Goal: Task Accomplishment & Management: Manage account settings

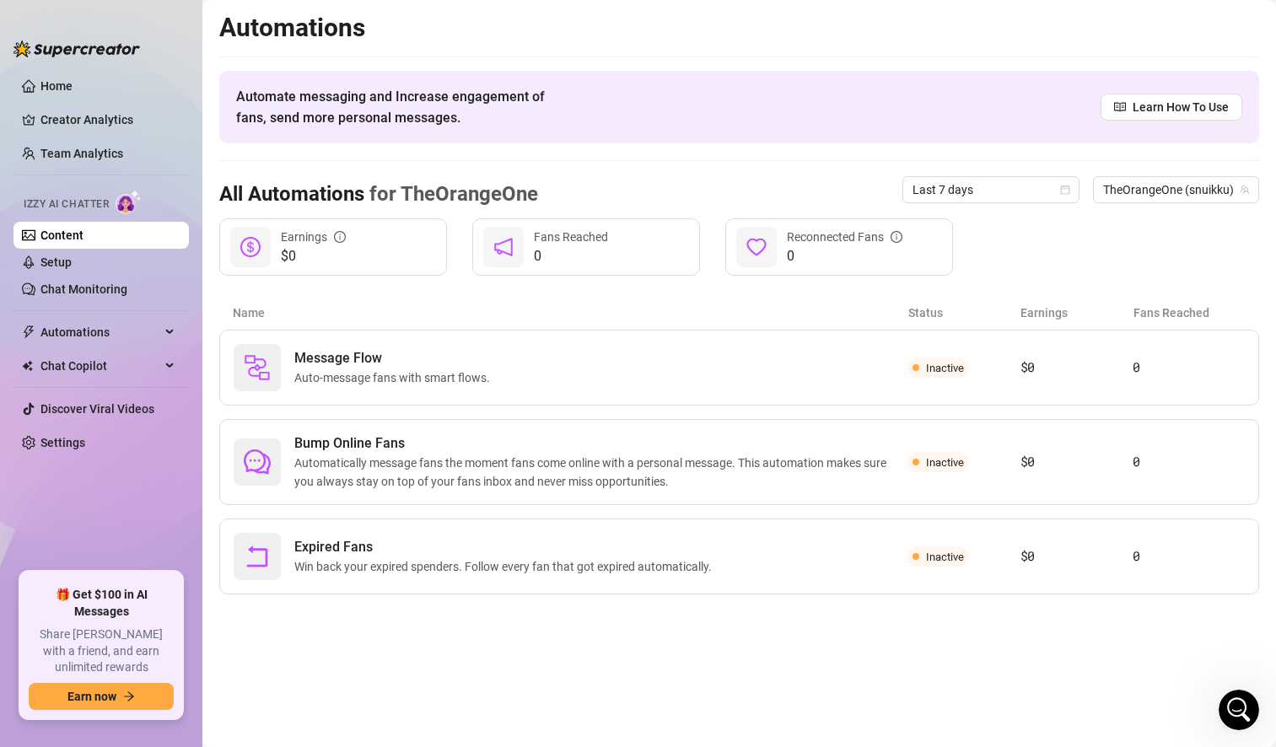
scroll to position [1773, 0]
click at [72, 258] on link "Setup" at bounding box center [55, 261] width 31 height 13
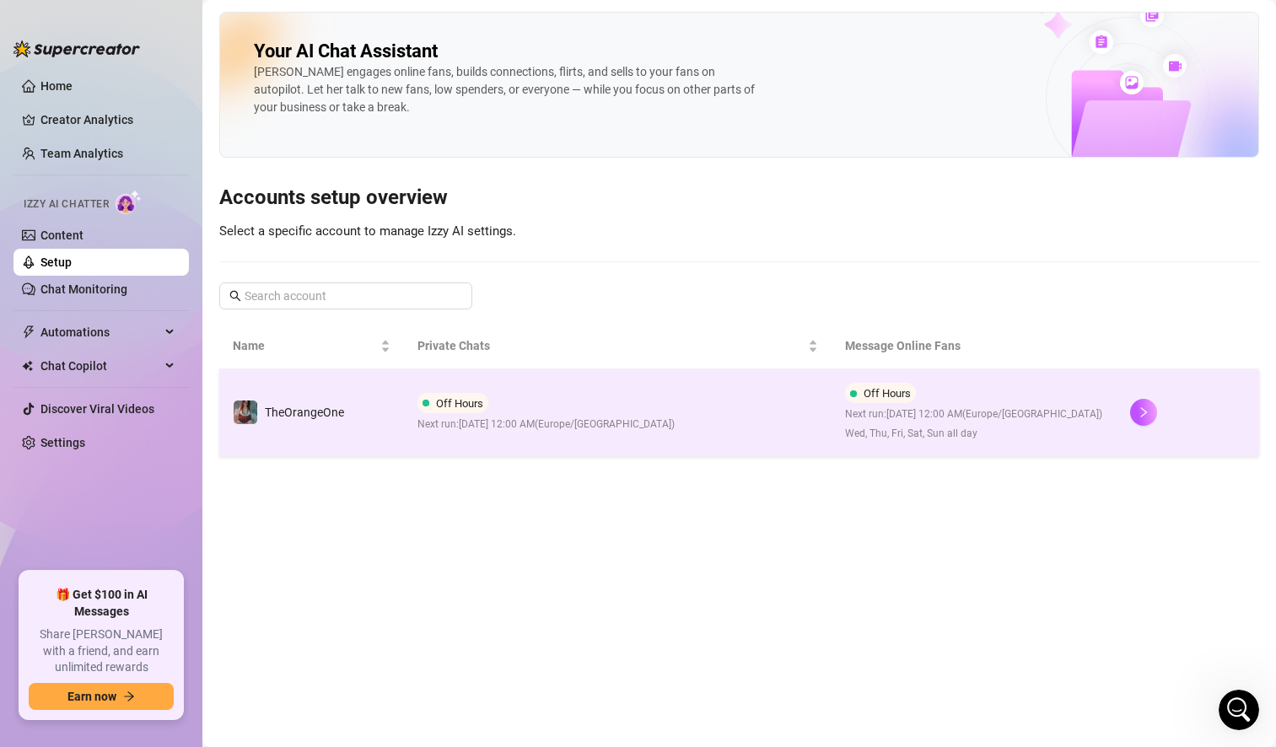
click at [498, 407] on div "Off Hours Next run: [DATE] 12:00 AM ( [GEOGRAPHIC_DATA]/[GEOGRAPHIC_DATA] )" at bounding box center [545, 413] width 257 height 40
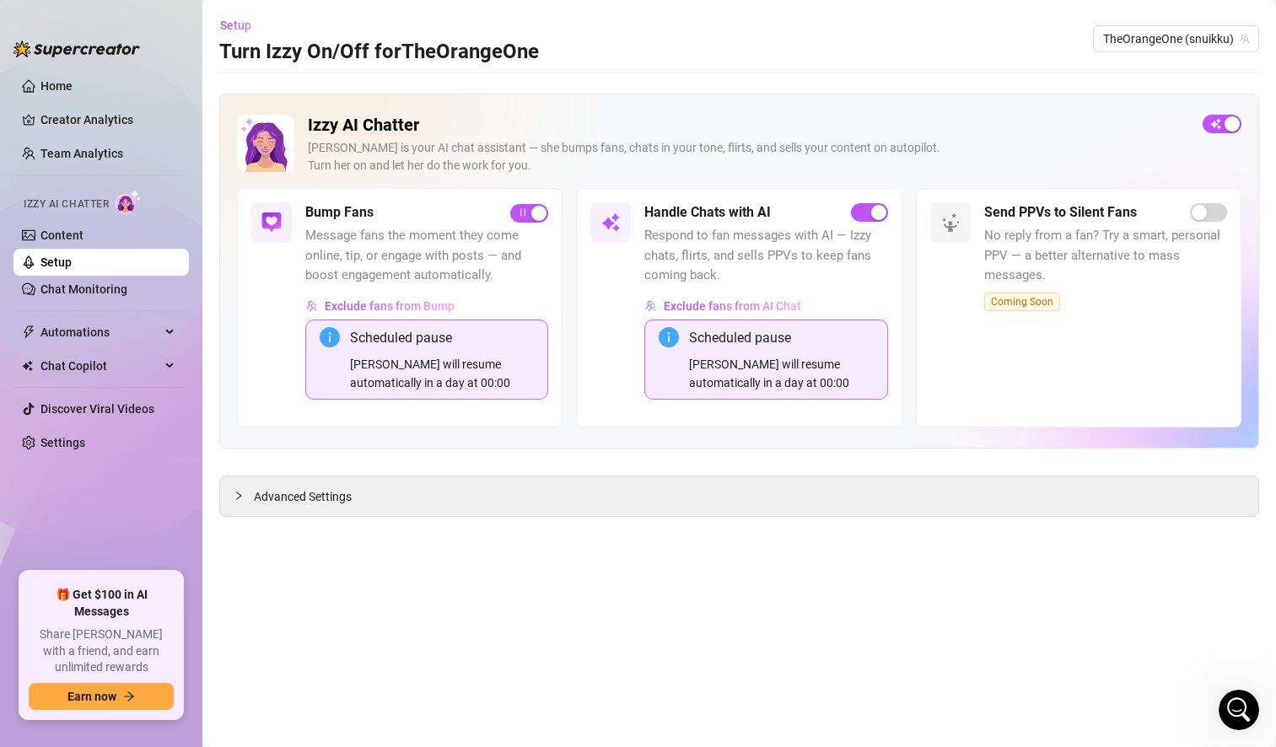
click at [723, 370] on div "[PERSON_NAME] will resume automatically in a day at 00:00" at bounding box center [781, 373] width 184 height 37
click at [717, 308] on span "Exclude fans from AI Chat" at bounding box center [732, 305] width 137 height 13
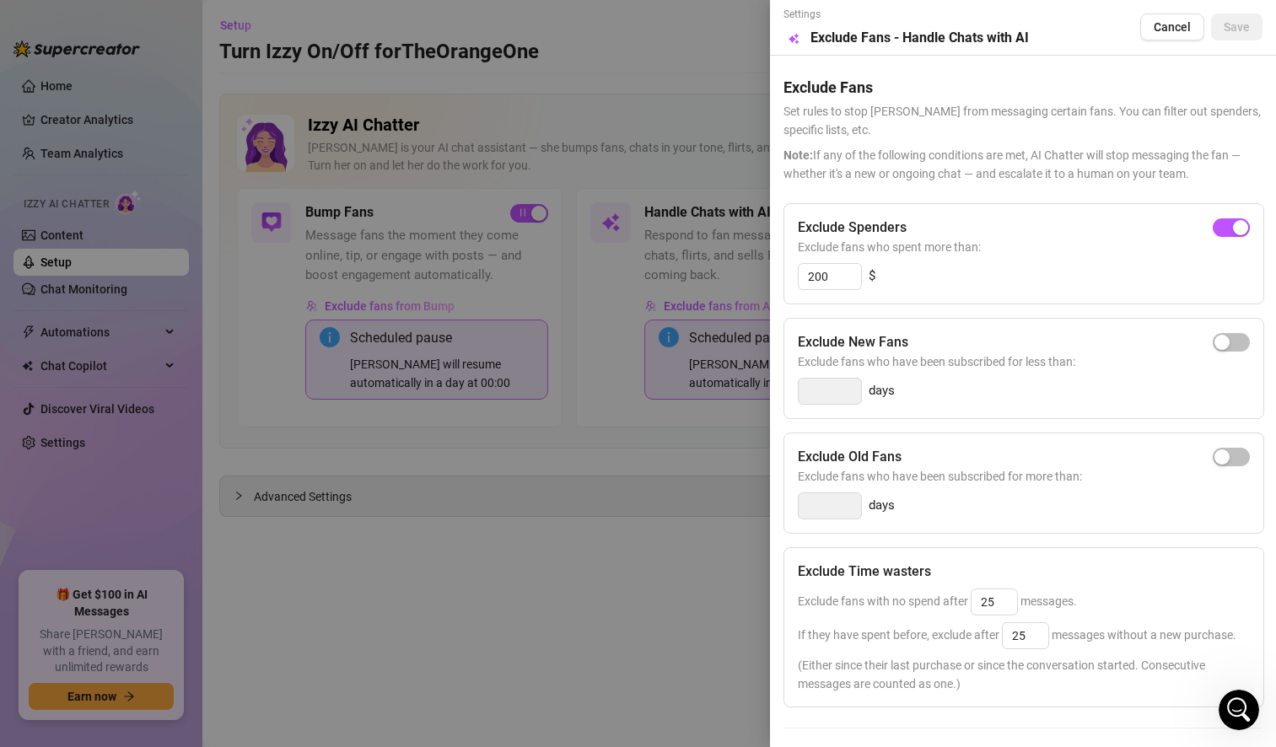
click at [556, 444] on div at bounding box center [638, 373] width 1276 height 747
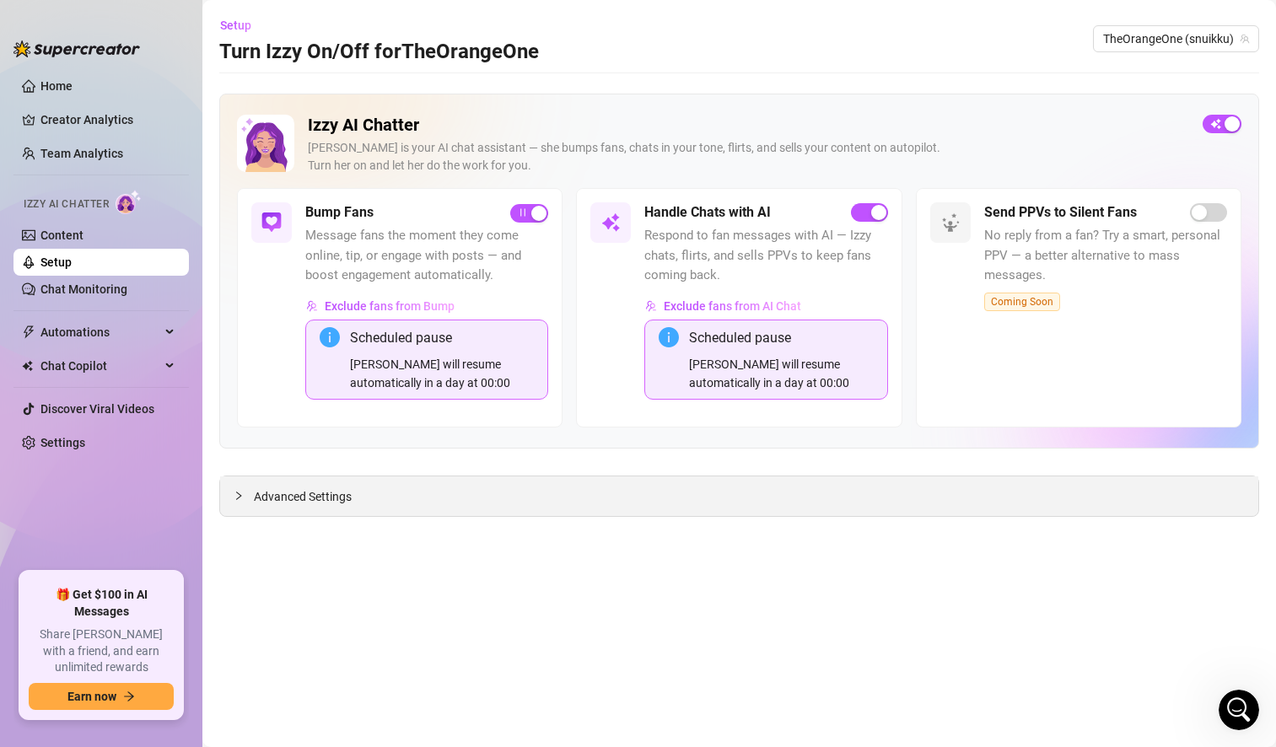
click at [761, 496] on div "Advanced Settings" at bounding box center [739, 496] width 1038 height 40
click at [289, 497] on span "Advanced Settings" at bounding box center [303, 496] width 98 height 19
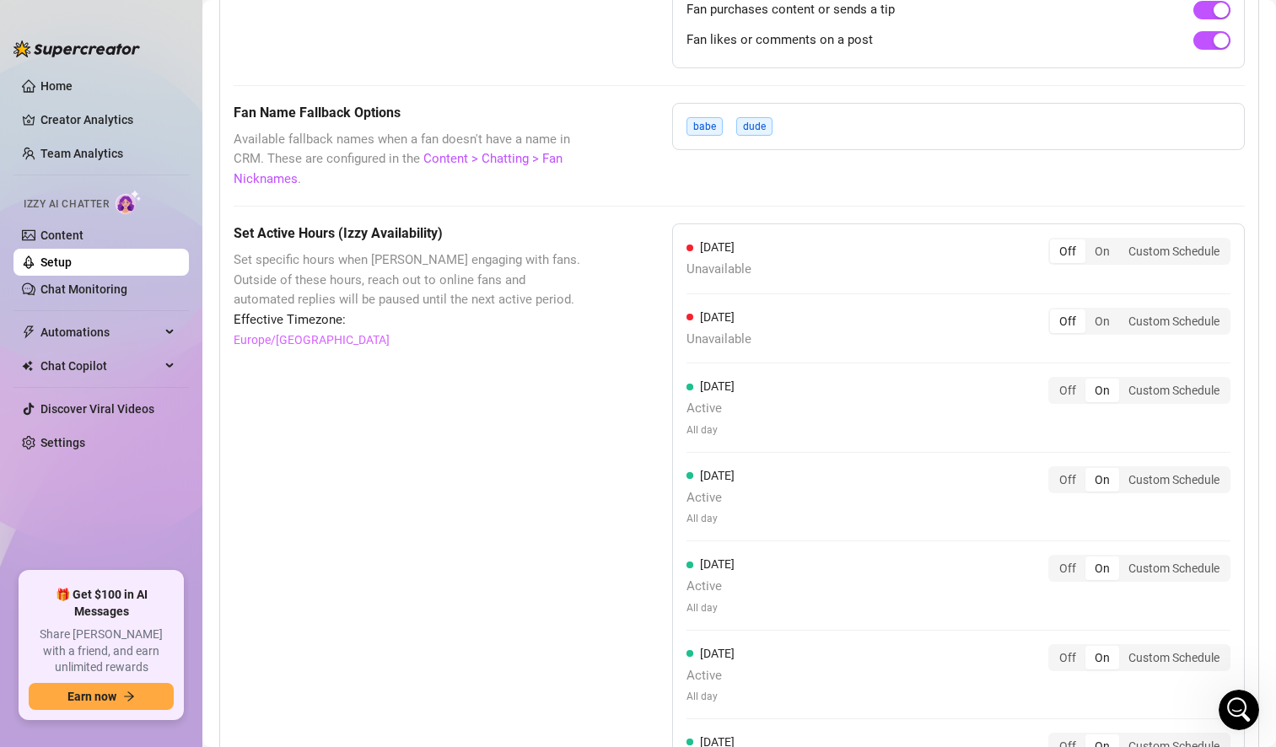
scroll to position [1432, 0]
click at [1090, 252] on div "On" at bounding box center [1102, 251] width 34 height 24
click at [1089, 241] on input "On" at bounding box center [1089, 241] width 0 height 0
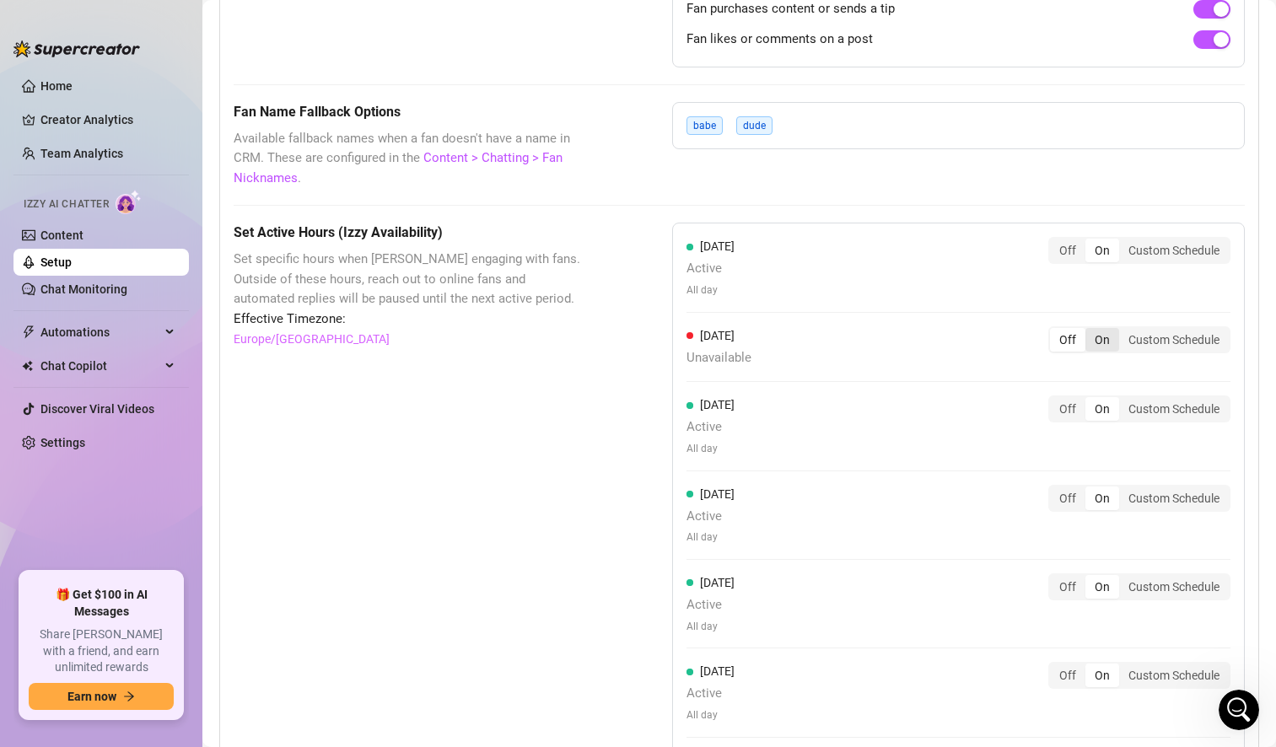
click at [1086, 337] on div "On" at bounding box center [1102, 340] width 34 height 24
click at [1089, 330] on input "On" at bounding box center [1089, 330] width 0 height 0
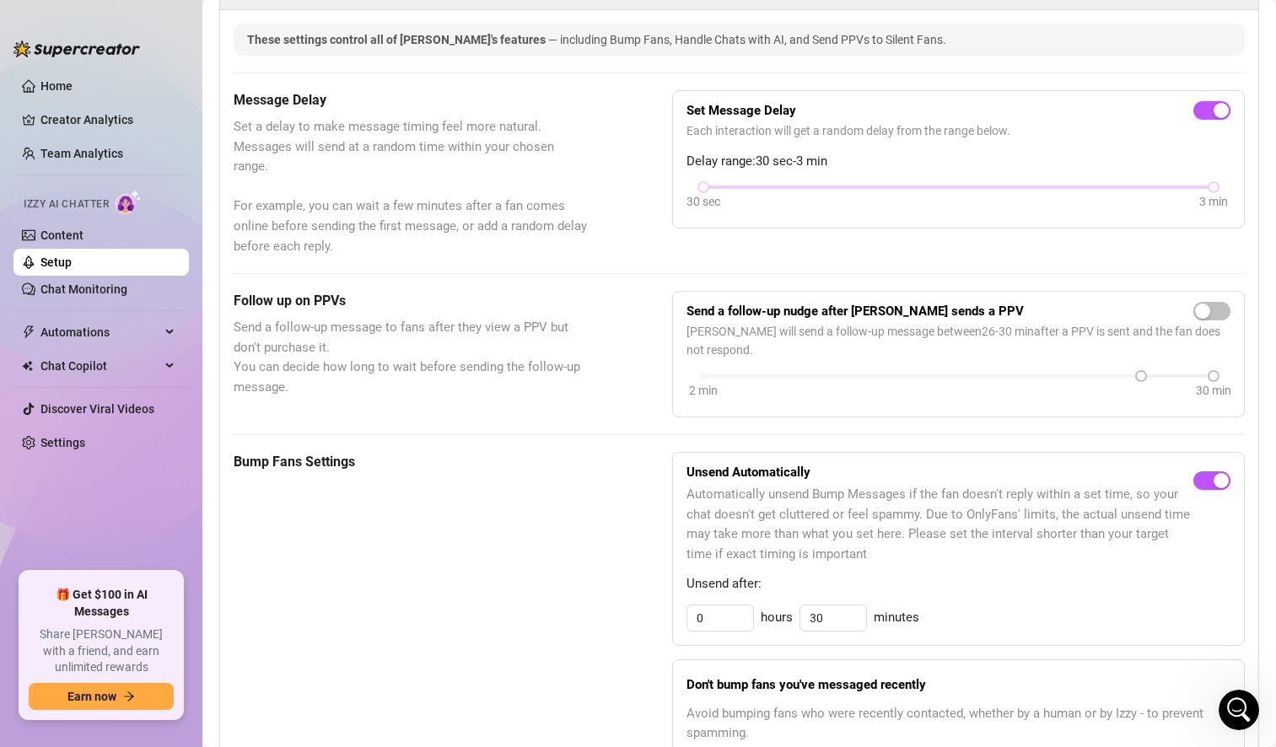
scroll to position [0, 0]
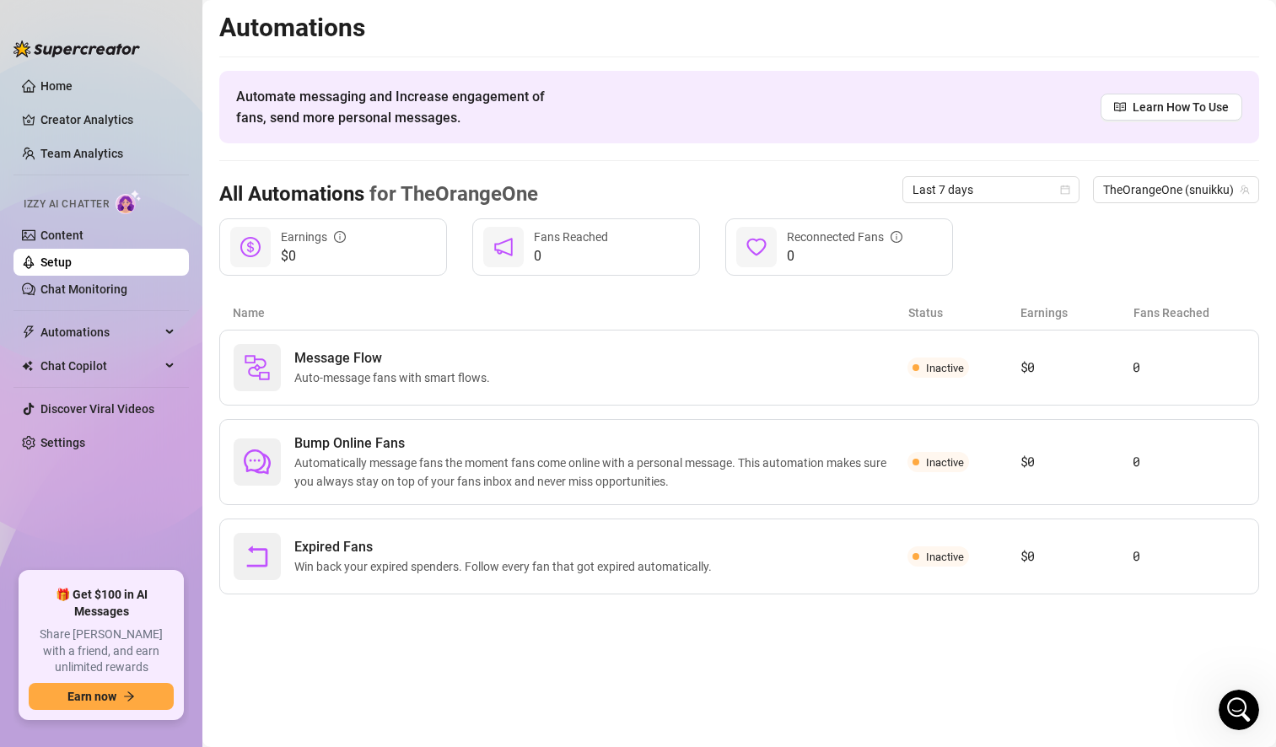
click at [127, 204] on img at bounding box center [129, 202] width 26 height 24
click at [844, 370] on div "Message Flow Auto-message fans with smart flows." at bounding box center [571, 367] width 674 height 47
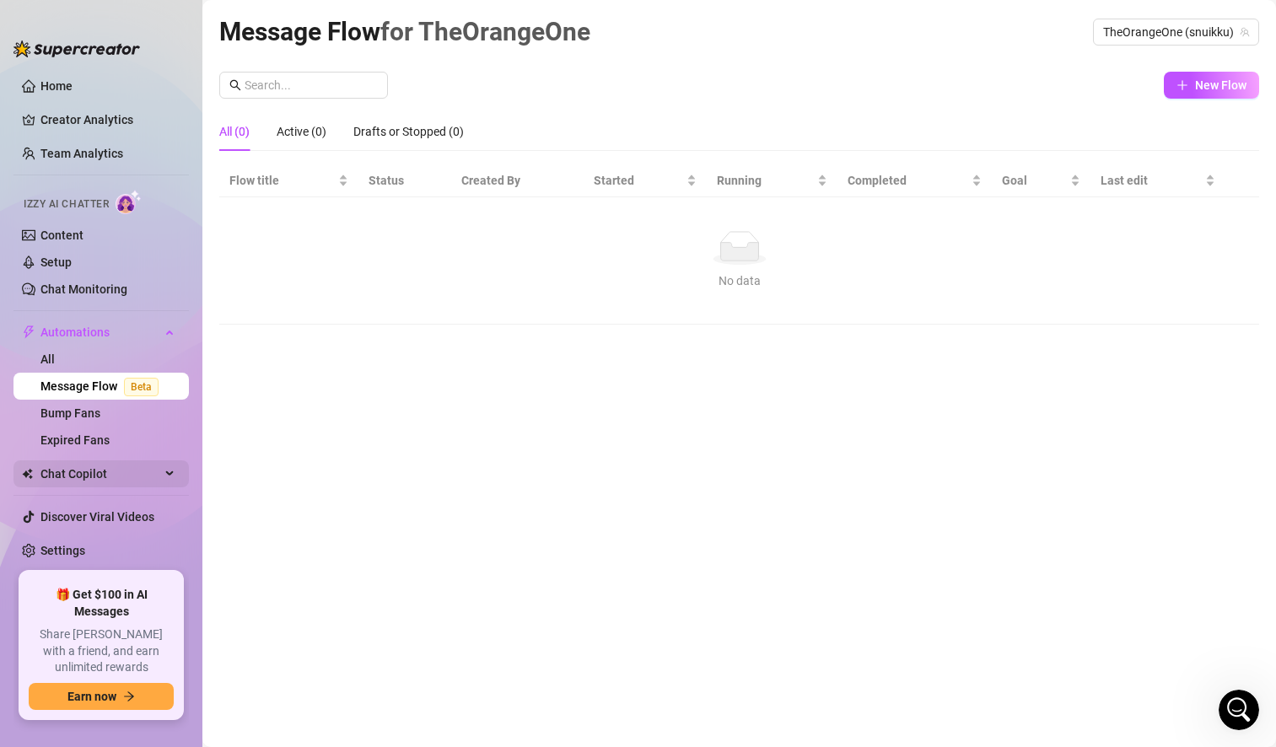
click at [85, 472] on span "Chat Copilot" at bounding box center [100, 473] width 120 height 27
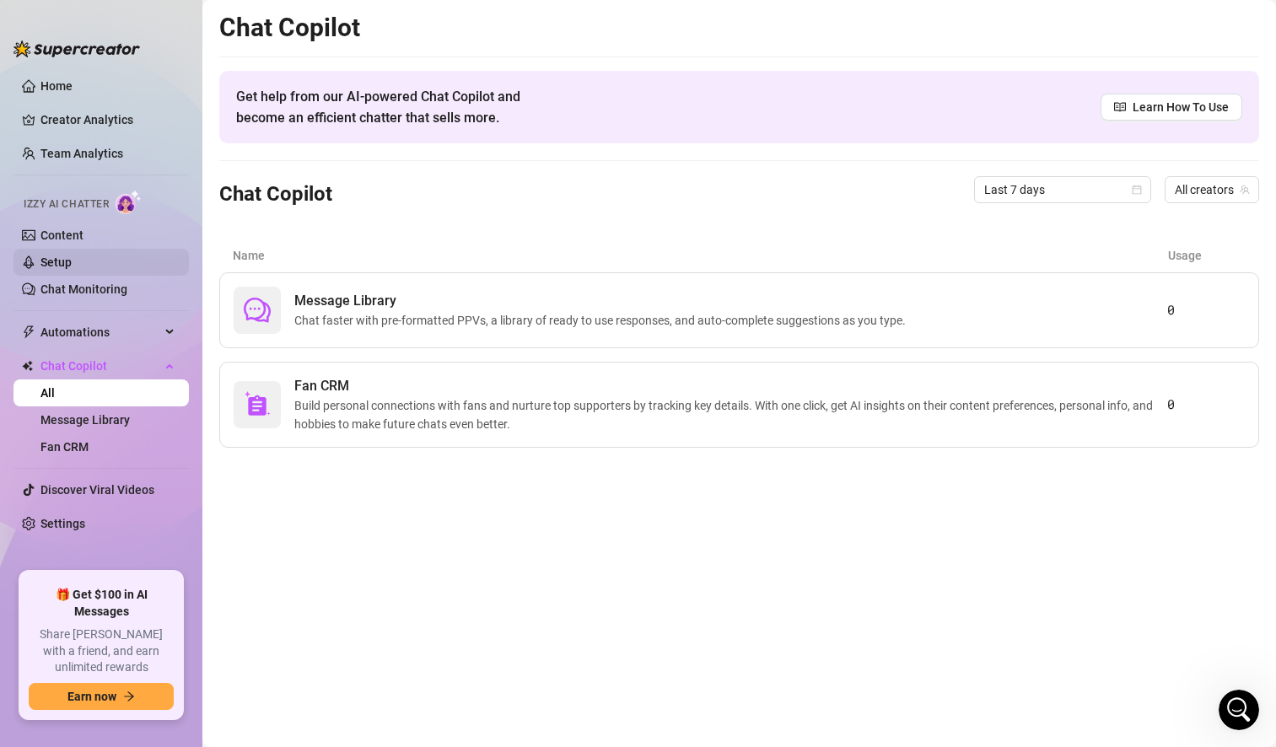
click at [72, 263] on link "Setup" at bounding box center [55, 261] width 31 height 13
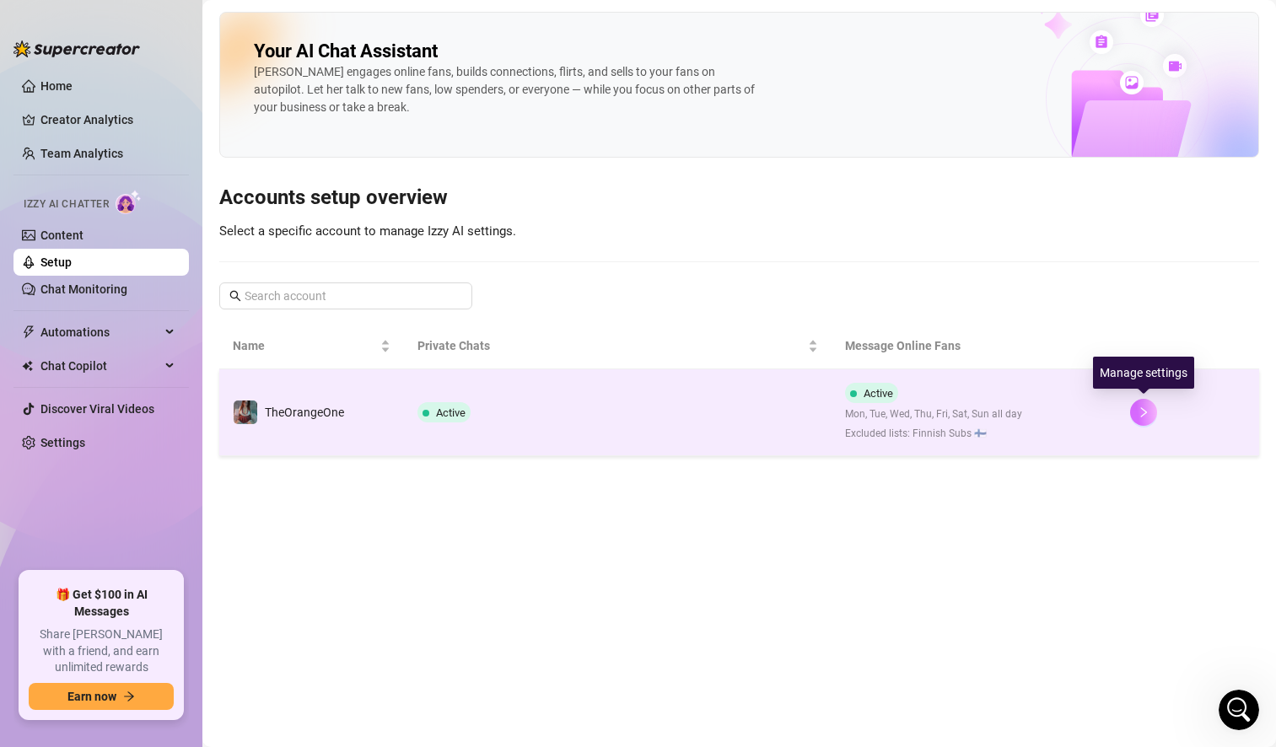
click at [1147, 407] on icon "right" at bounding box center [1143, 412] width 12 height 12
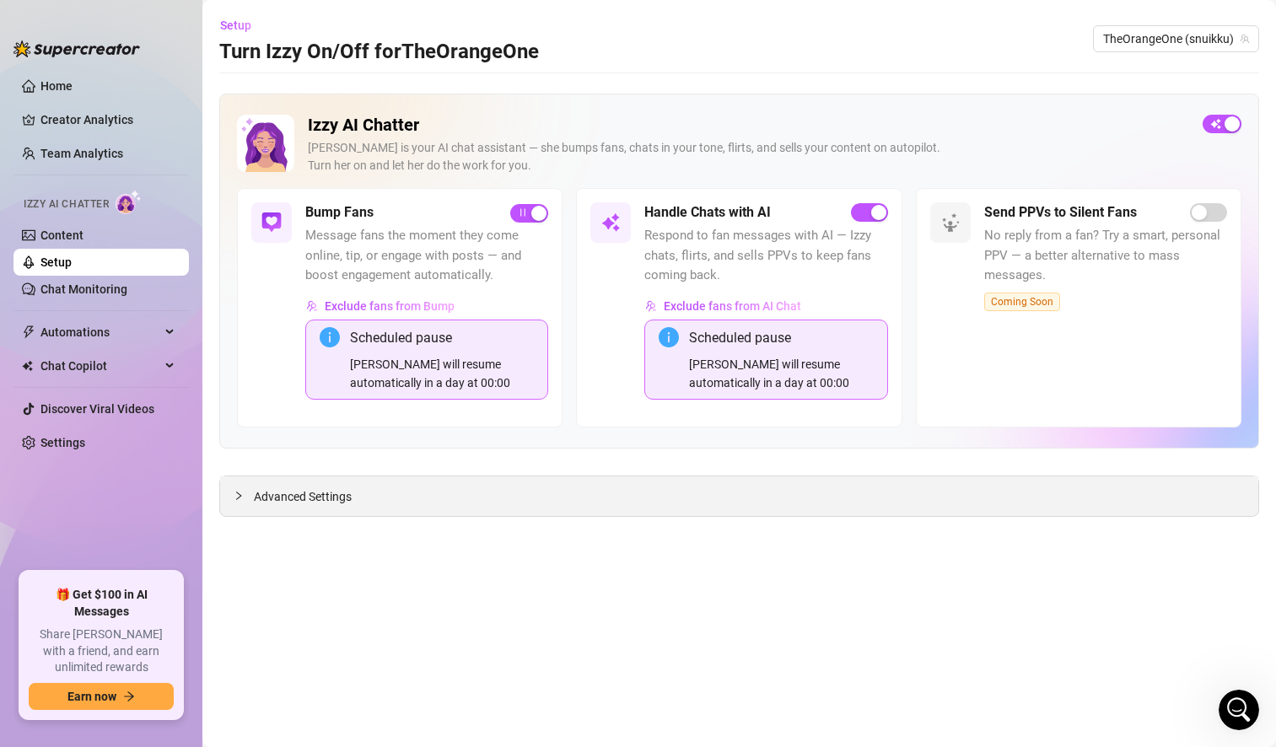
click at [259, 500] on span "Advanced Settings" at bounding box center [303, 496] width 98 height 19
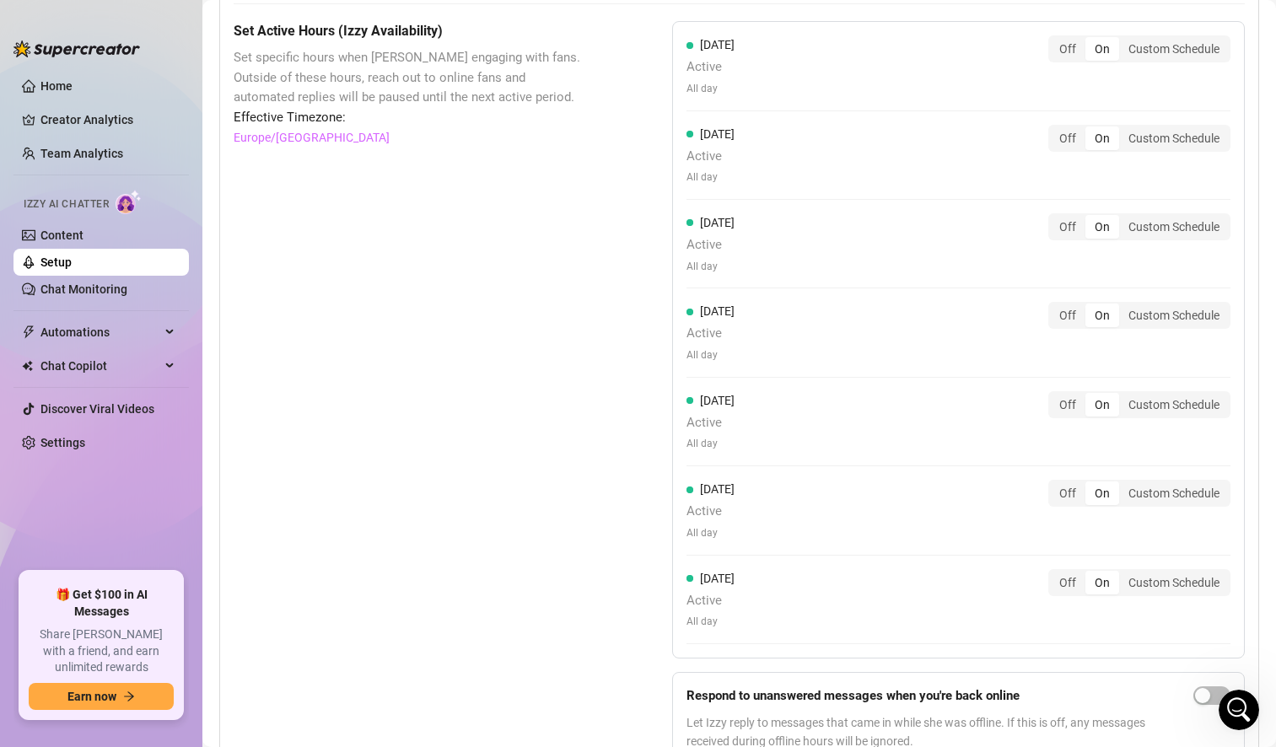
scroll to position [1642, 0]
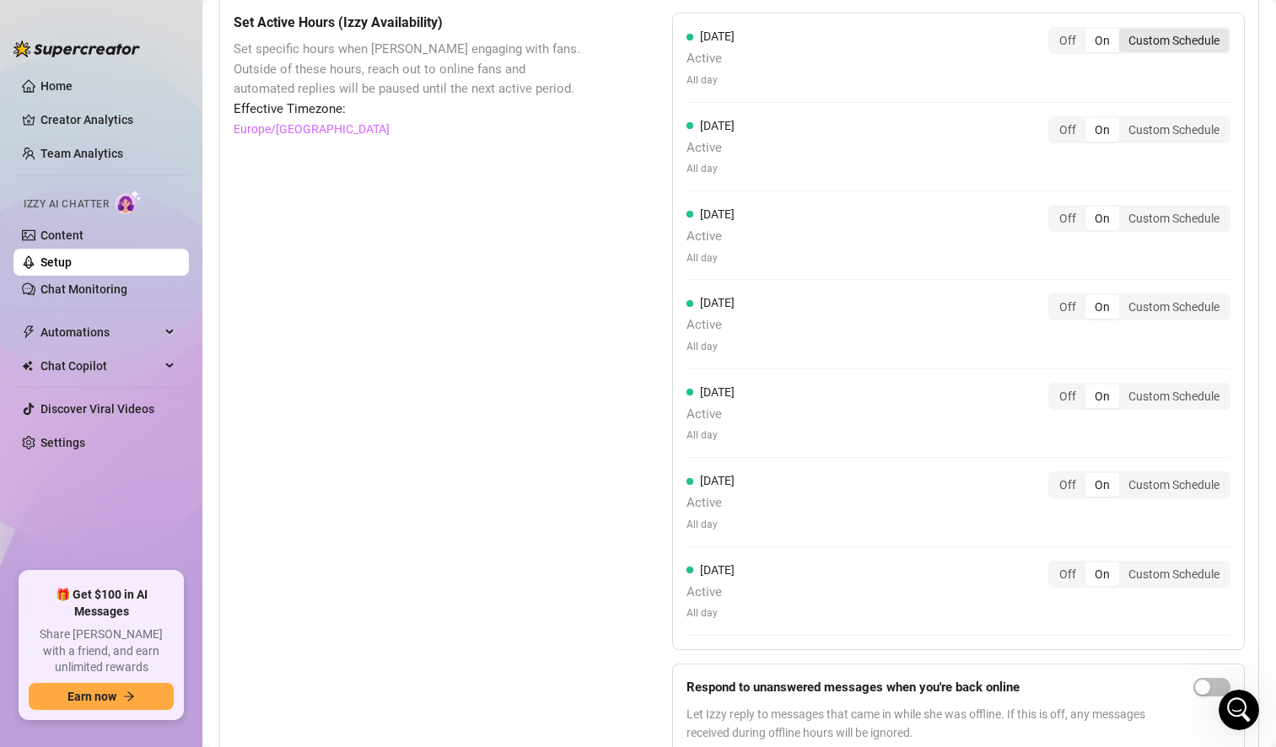
click at [1135, 45] on div "Custom Schedule" at bounding box center [1174, 41] width 110 height 24
click at [1123, 31] on input "Custom Schedule" at bounding box center [1123, 31] width 0 height 0
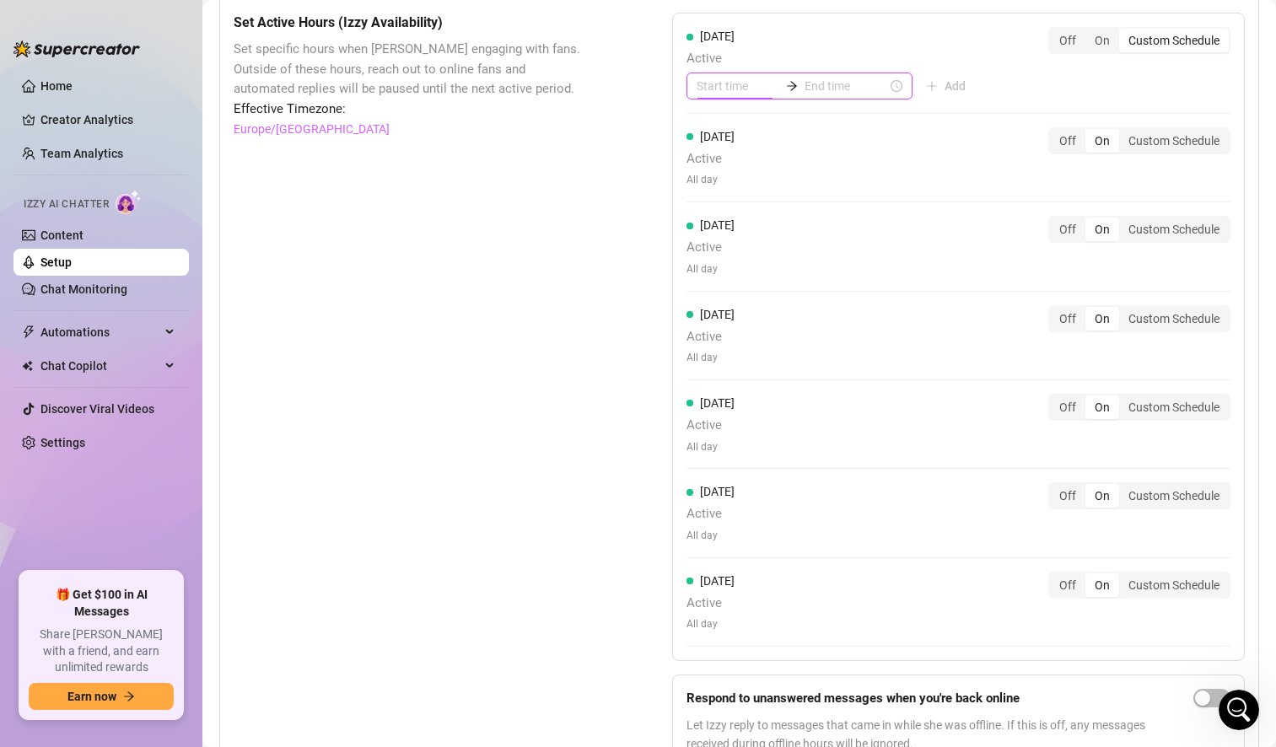
click at [719, 89] on input at bounding box center [737, 86] width 83 height 19
type input "02:00"
click at [712, 240] on div "08" at bounding box center [705, 242] width 40 height 24
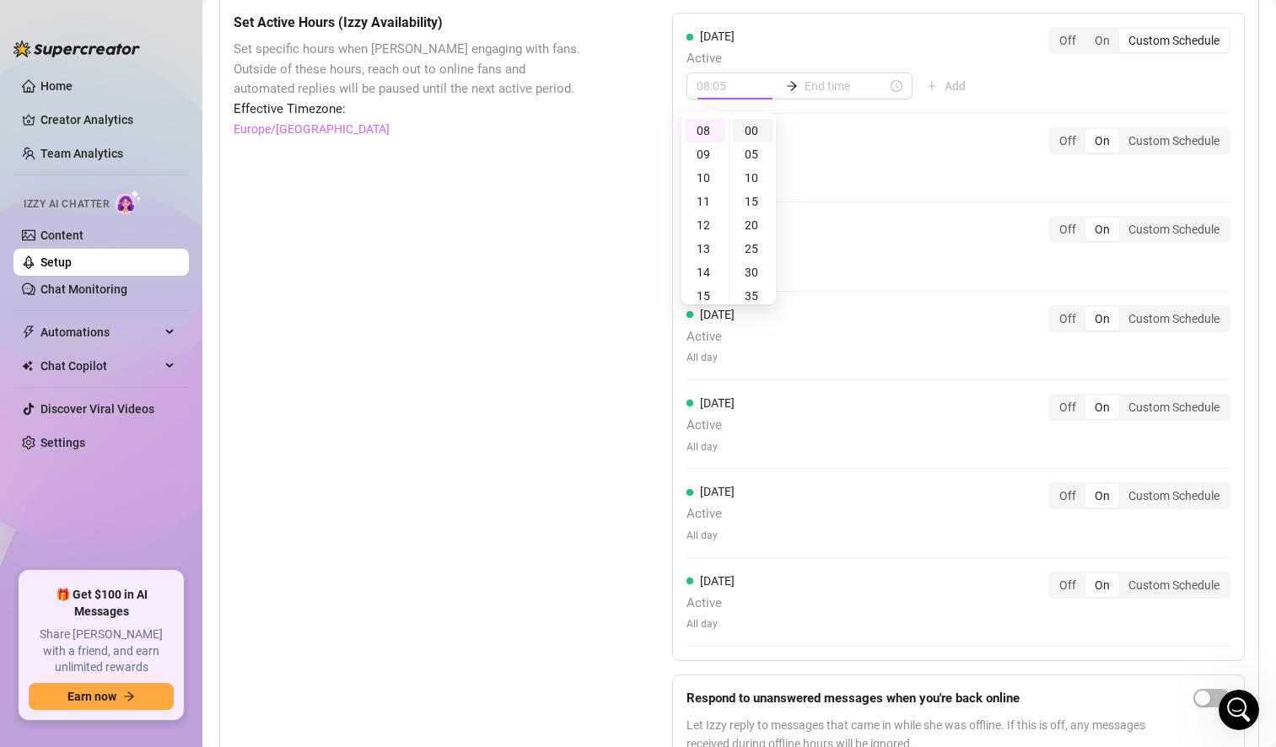
type input "08:00"
click at [751, 125] on div "00" at bounding box center [753, 131] width 40 height 24
click at [838, 86] on input at bounding box center [845, 86] width 83 height 19
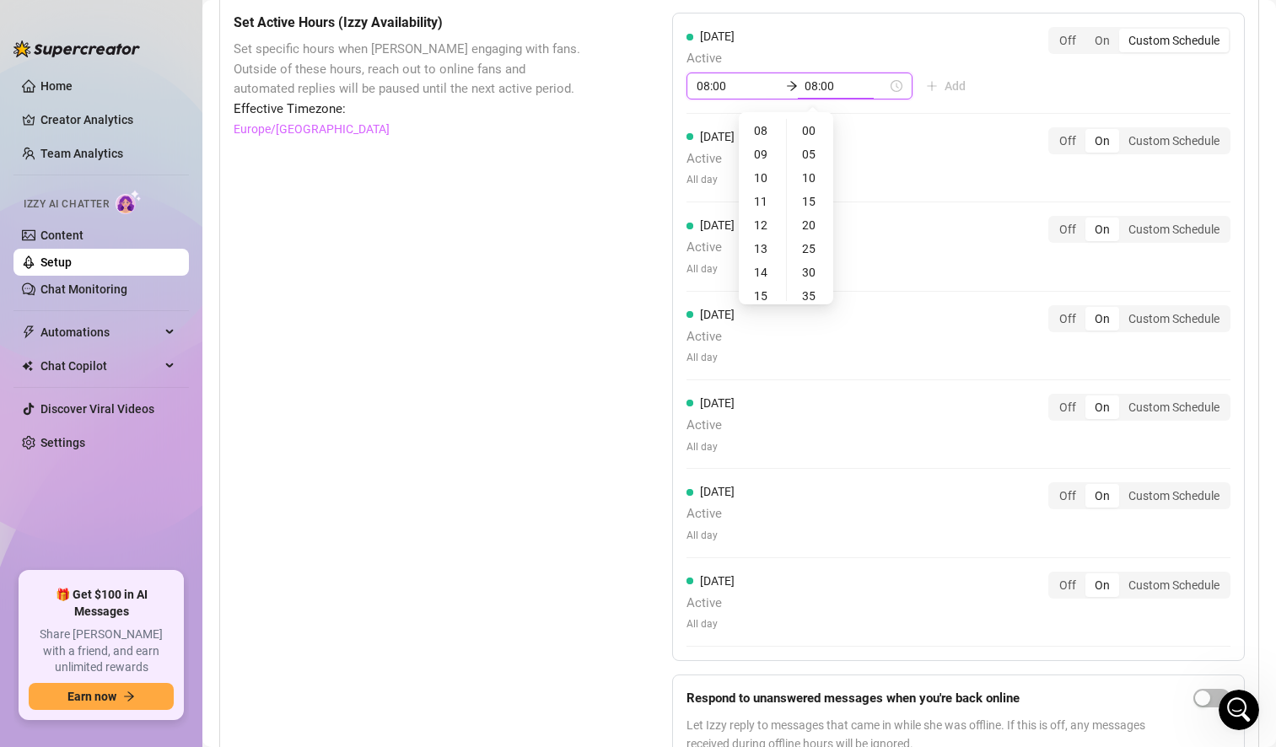
type input "08:05"
type input "23:00"
click at [758, 177] on div "02" at bounding box center [762, 178] width 40 height 24
click at [811, 201] on div "15" at bounding box center [810, 202] width 40 height 24
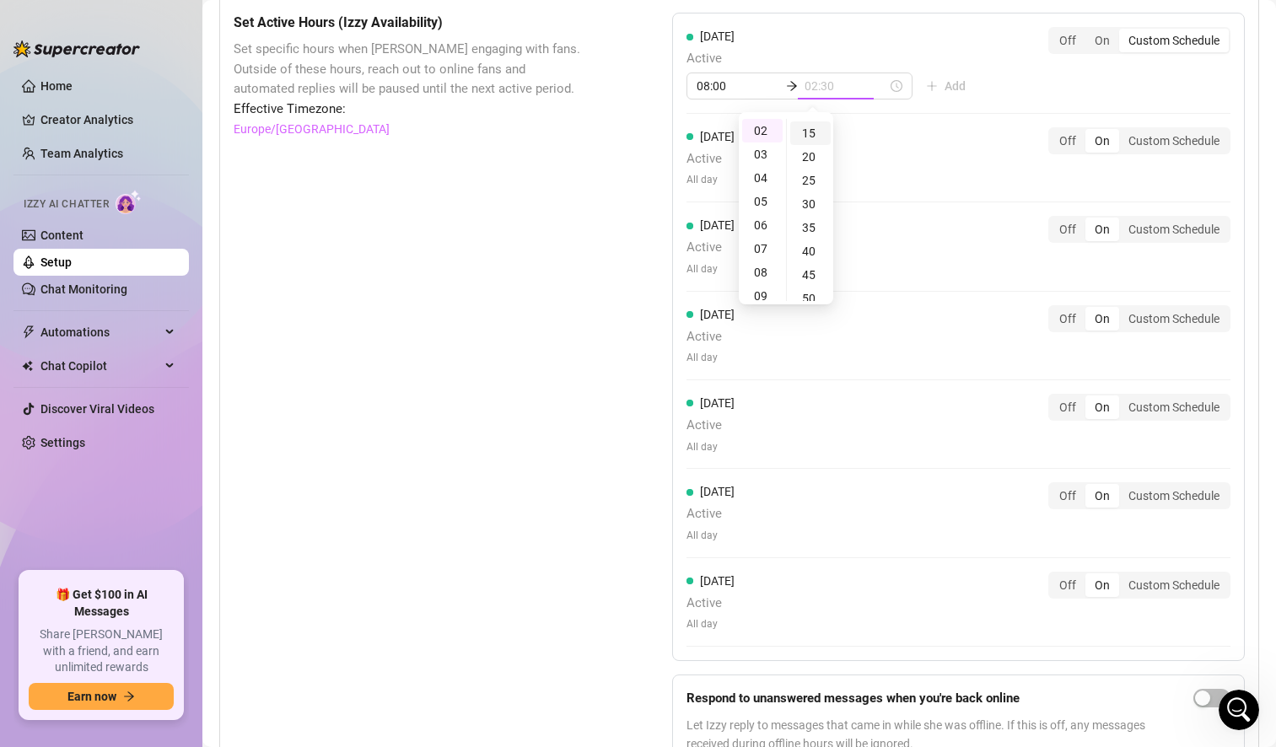
scroll to position [71, 0]
type input "02:15"
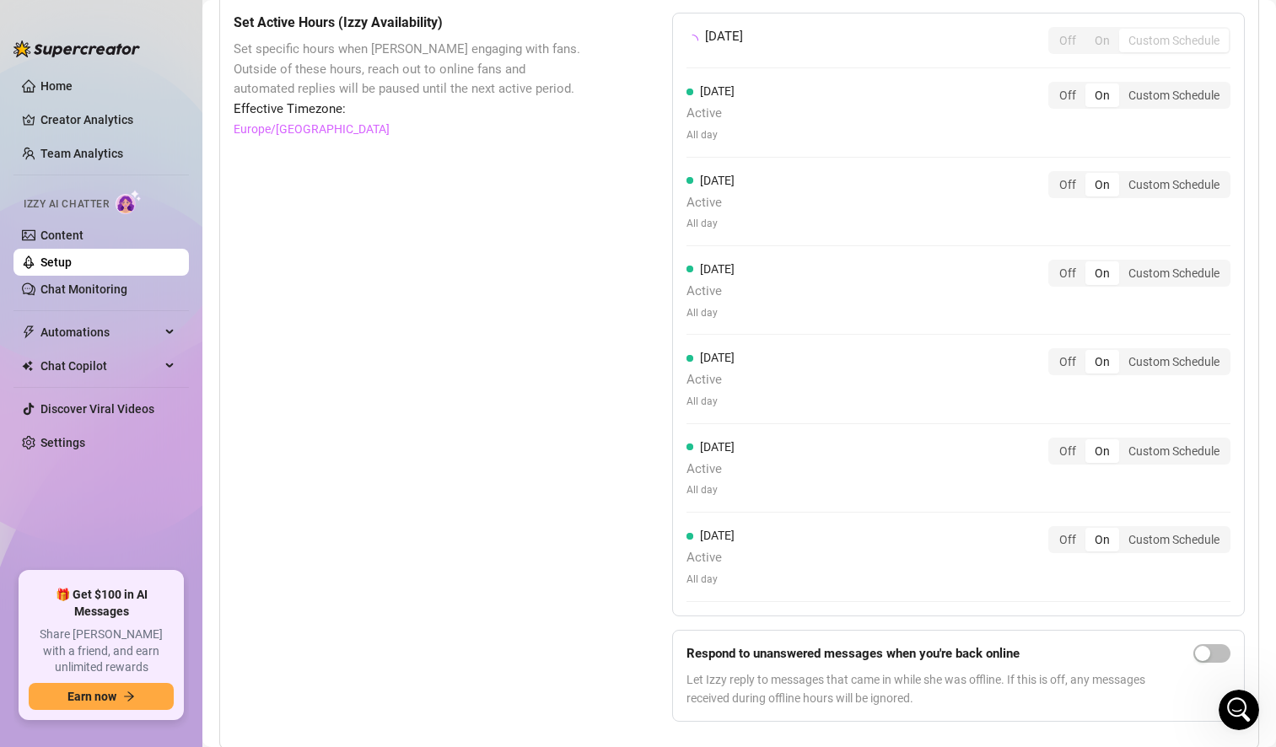
click at [971, 74] on div "[DATE] Off On Custom Schedule [DATE] Active All day Off On Custom Schedule [DAT…" at bounding box center [958, 314] width 572 height 603
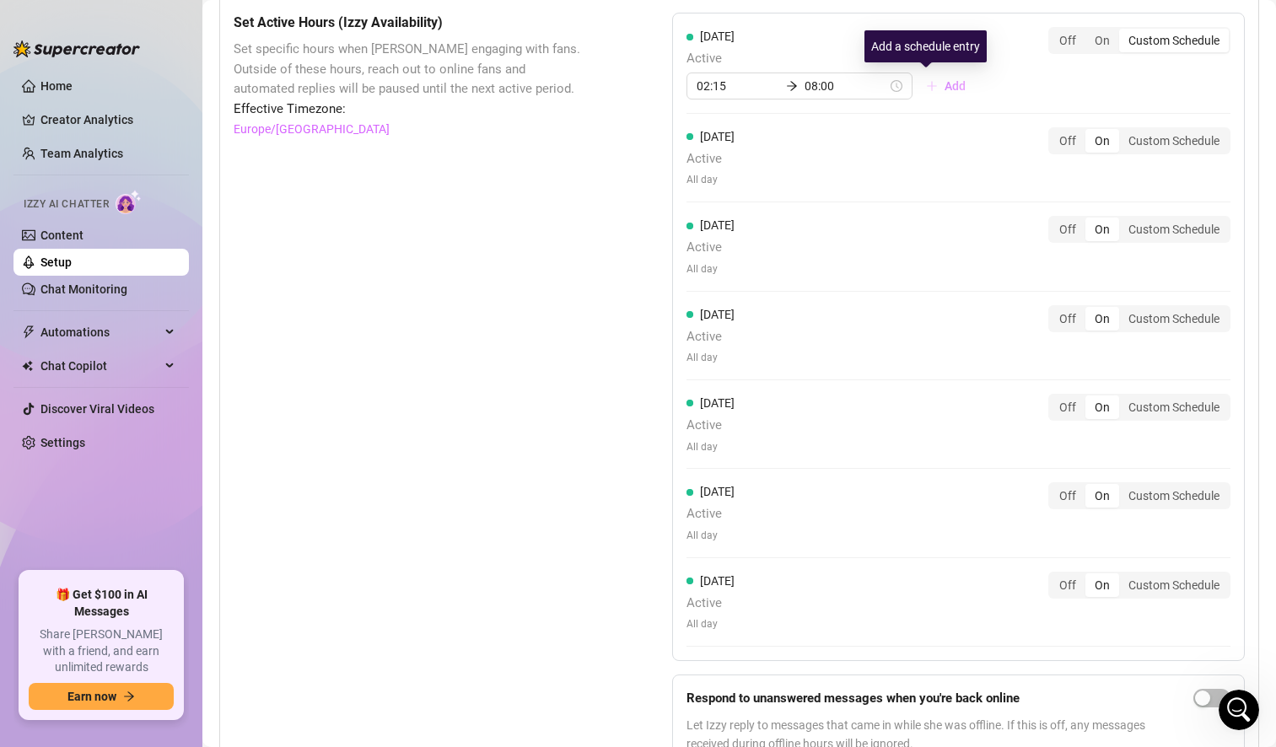
click at [944, 82] on span "Add" at bounding box center [954, 85] width 21 height 13
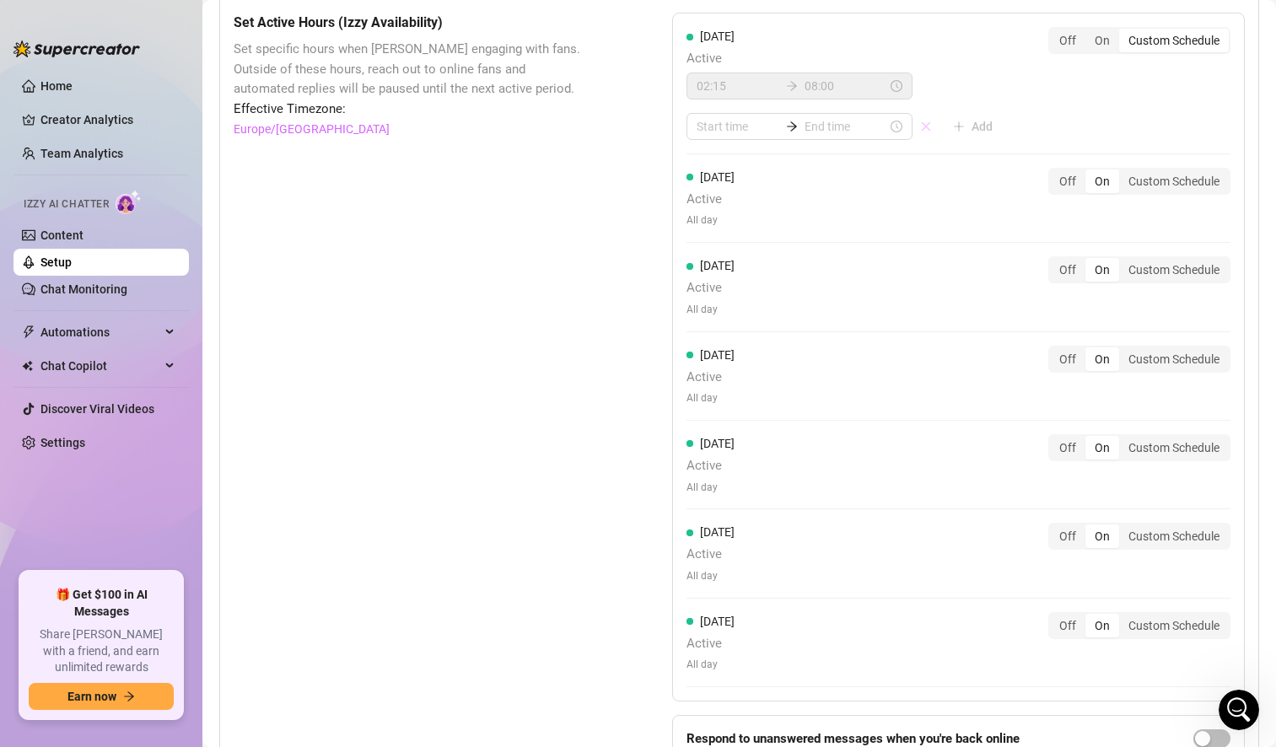
click at [920, 126] on icon "close" at bounding box center [926, 127] width 12 height 12
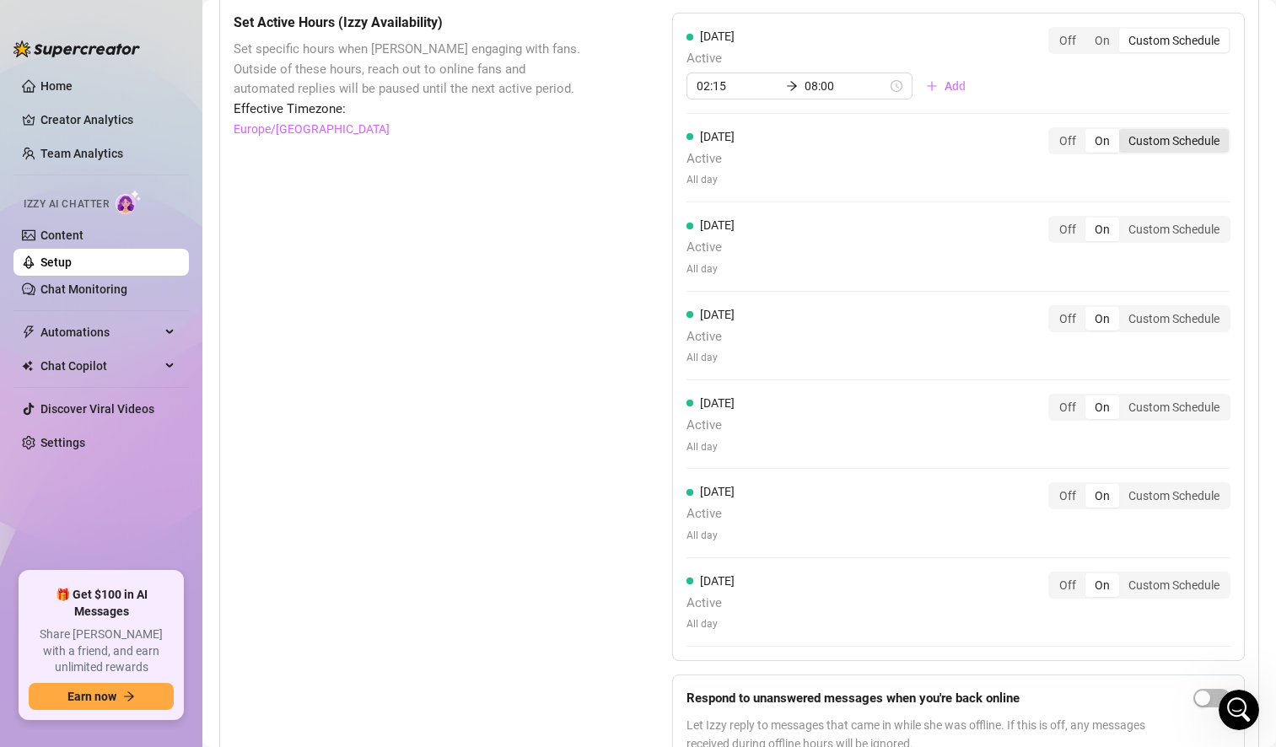
click at [1190, 136] on div "Custom Schedule" at bounding box center [1174, 141] width 110 height 24
click at [1123, 132] on input "Custom Schedule" at bounding box center [1123, 132] width 0 height 0
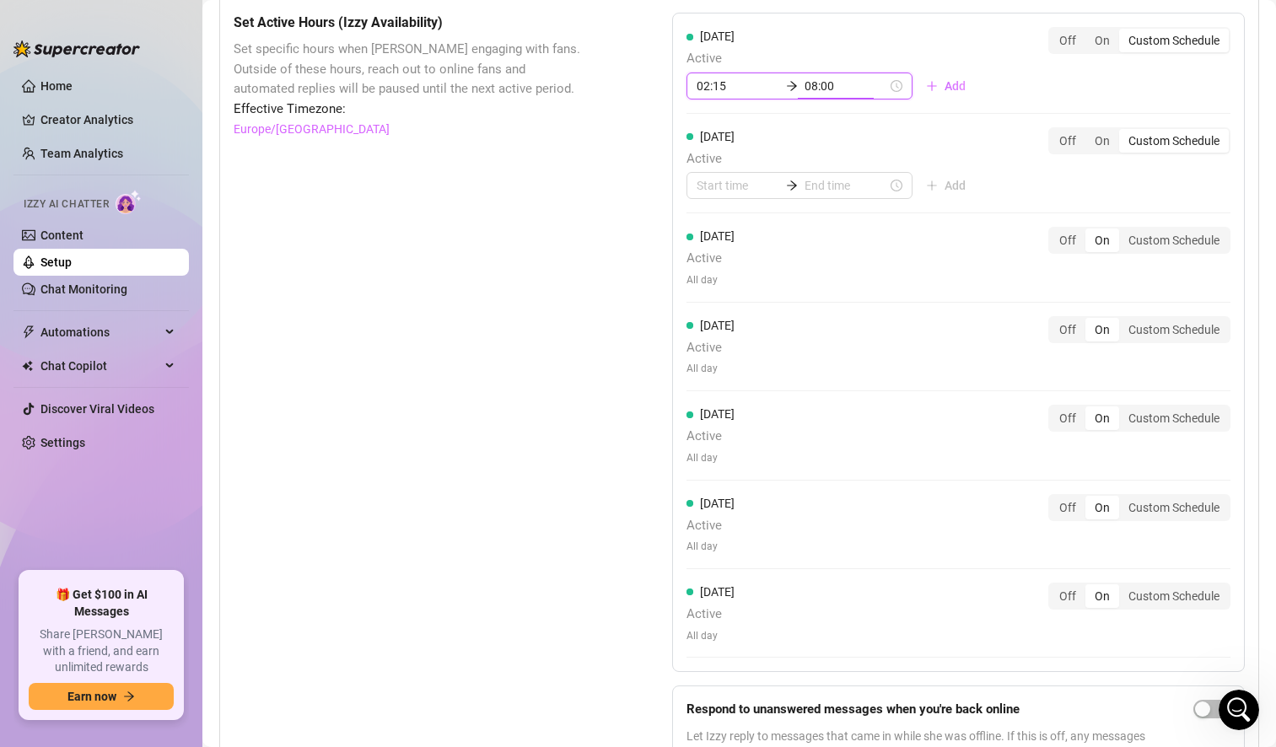
click at [837, 81] on input "08:00" at bounding box center [845, 86] width 83 height 19
click at [786, 86] on icon "arrow-right" at bounding box center [792, 86] width 12 height 12
click at [764, 178] on div "02" at bounding box center [762, 178] width 40 height 24
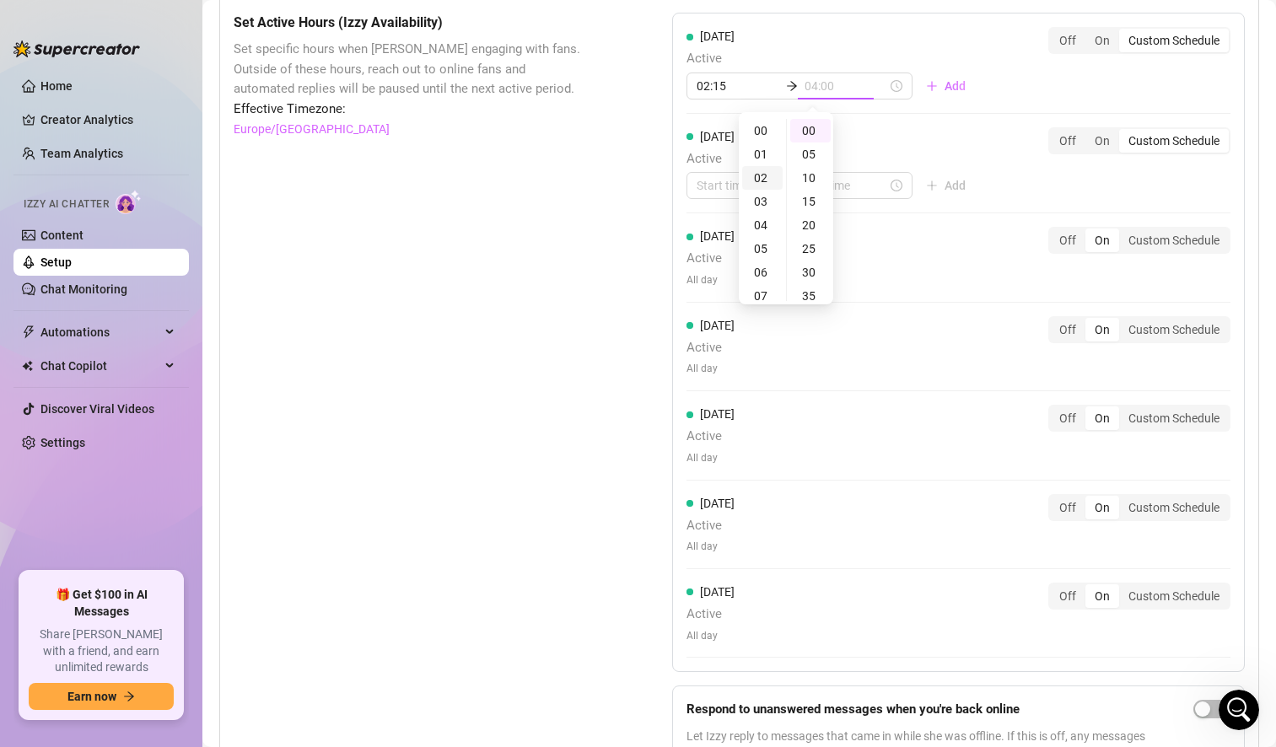
scroll to position [47, 0]
click at [814, 272] on div "30" at bounding box center [810, 273] width 40 height 24
type input "02:30"
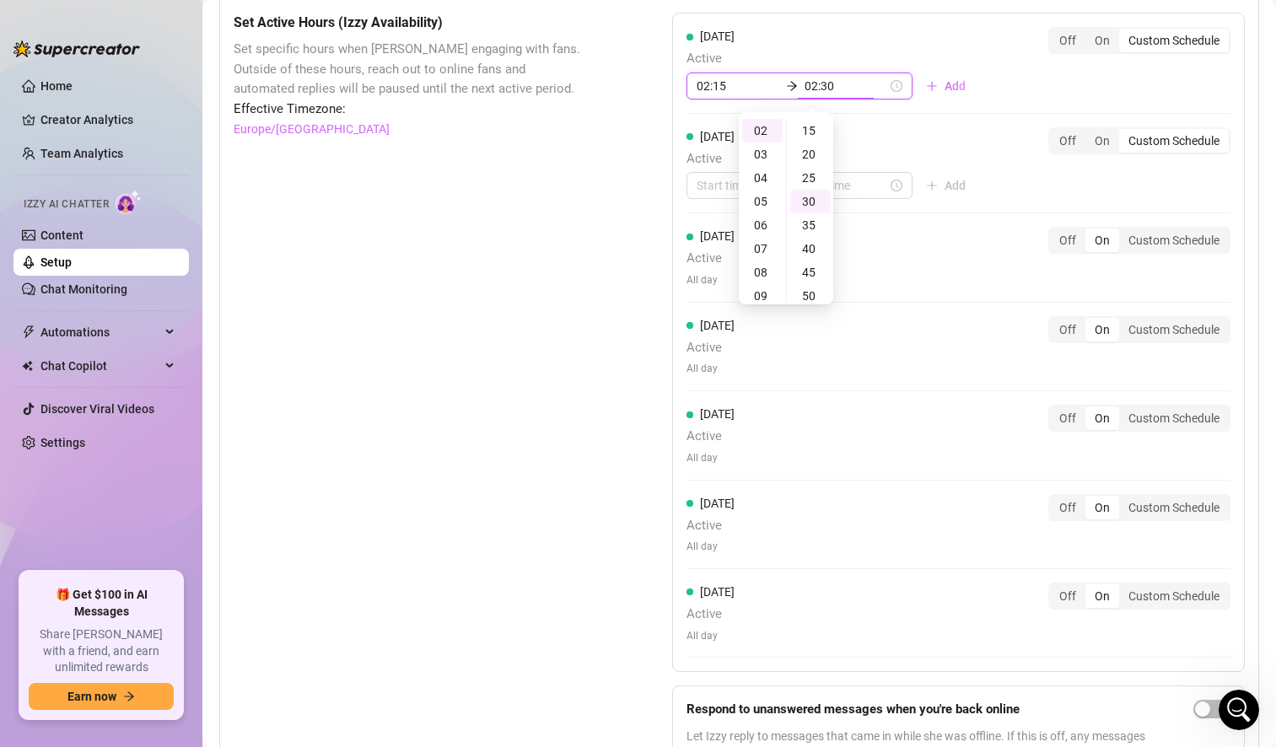
click at [732, 87] on input "02:15" at bounding box center [737, 86] width 83 height 19
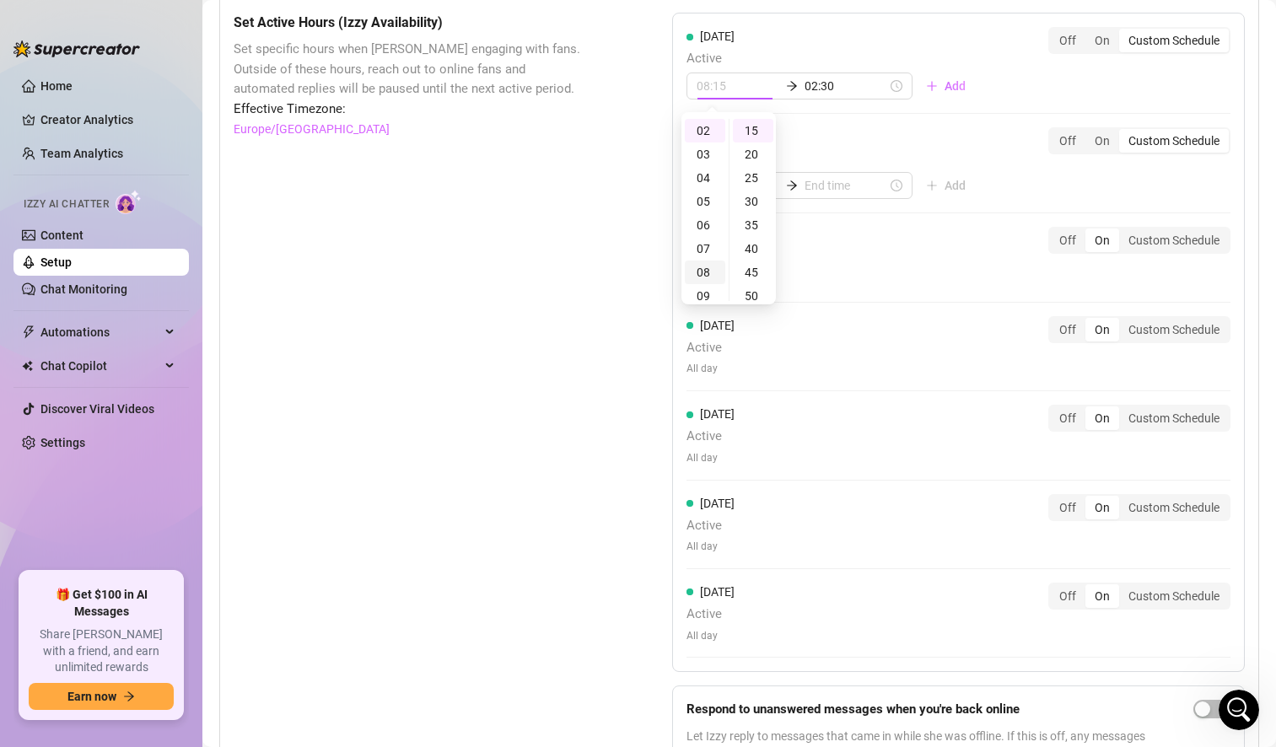
click at [706, 278] on div "08" at bounding box center [705, 273] width 40 height 24
type input "08:00"
click at [748, 124] on div "00" at bounding box center [753, 131] width 40 height 24
click at [713, 189] on input at bounding box center [737, 185] width 83 height 19
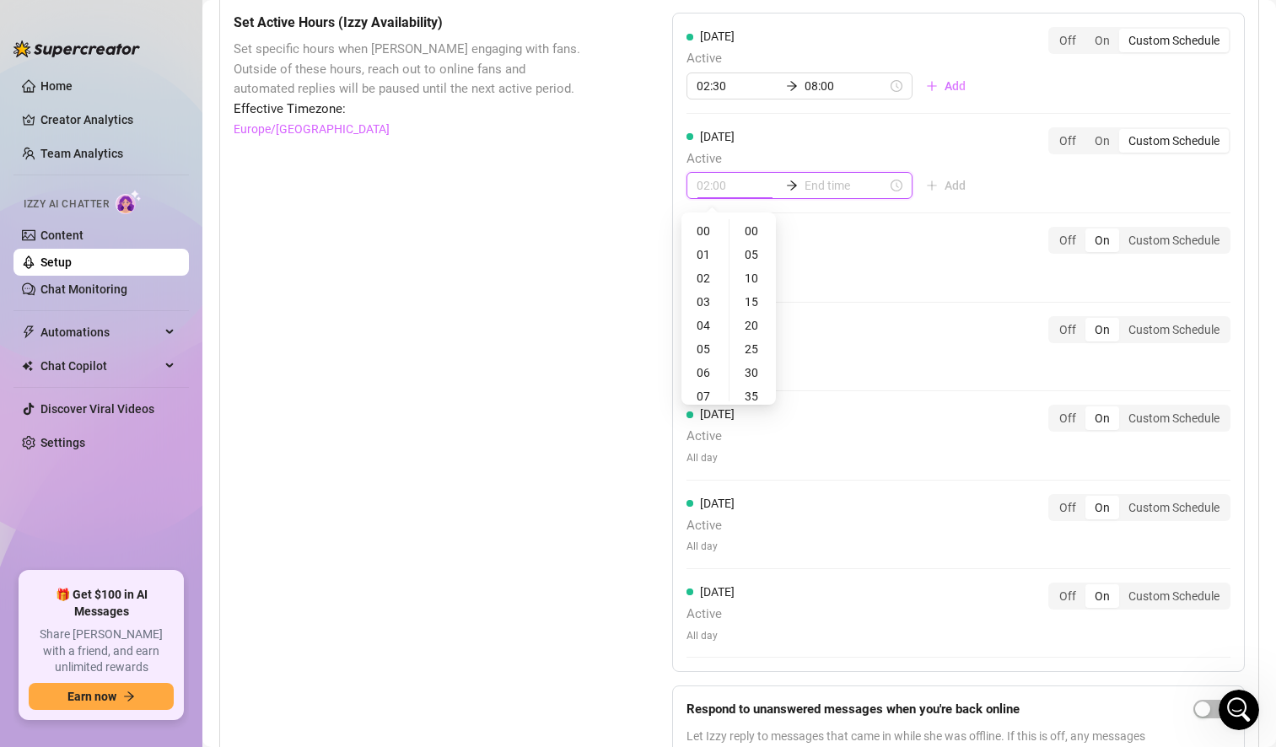
type input "01:00"
click at [793, 46] on div "[DATE] Active 02:30 08:00 Add" at bounding box center [832, 63] width 293 height 73
click at [749, 87] on input "02:30" at bounding box center [737, 86] width 83 height 19
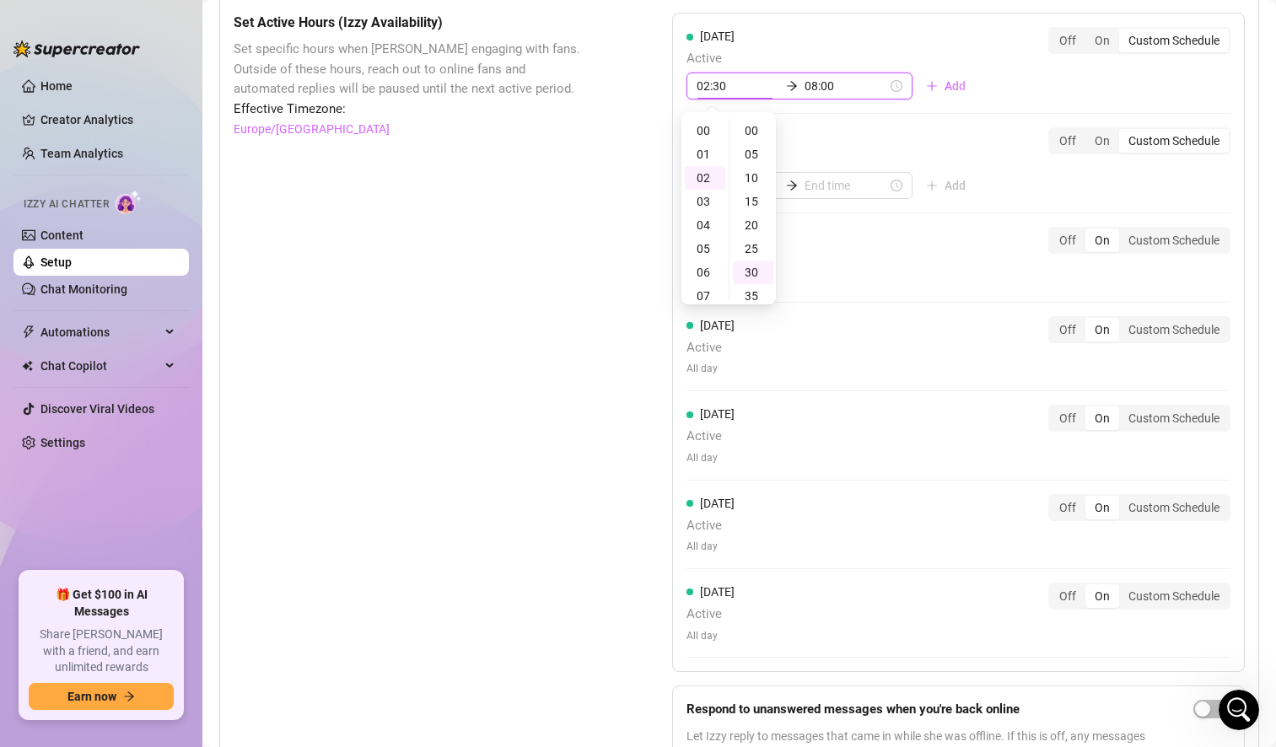
scroll to position [142, 0]
click at [786, 87] on icon "arrow-right" at bounding box center [792, 86] width 12 height 12
click at [708, 266] on div "08" at bounding box center [705, 273] width 40 height 24
type input "08:00"
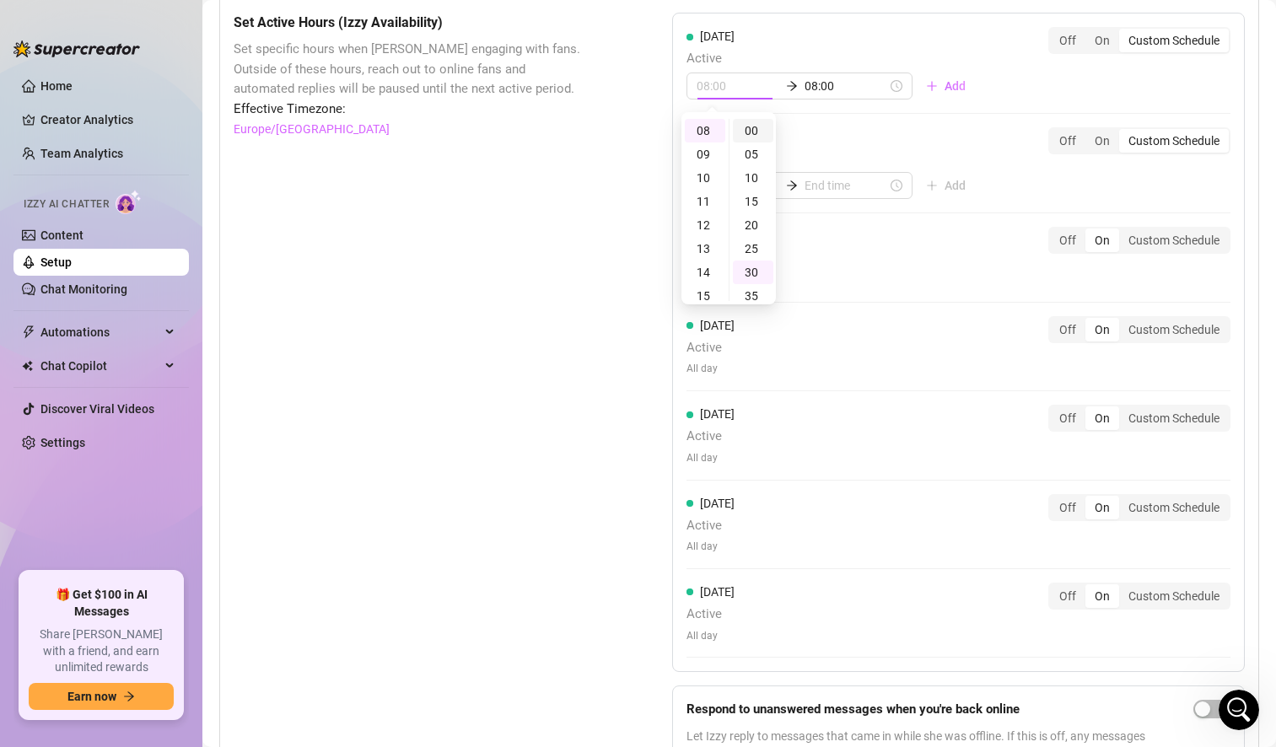
click at [754, 130] on div "00" at bounding box center [753, 131] width 40 height 24
click at [827, 89] on input "08:00" at bounding box center [845, 86] width 83 height 19
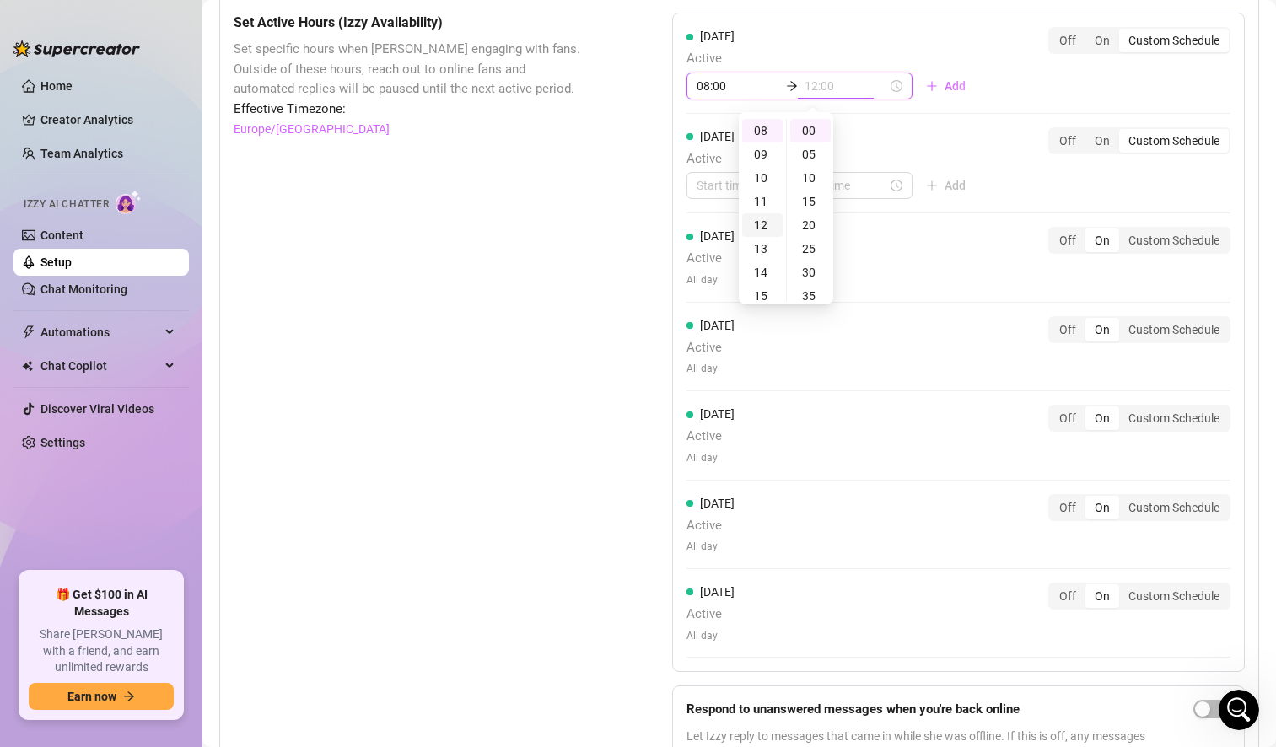
scroll to position [543, 0]
click at [761, 126] on div "23" at bounding box center [762, 131] width 40 height 24
type input "23:55"
click at [809, 134] on div "55" at bounding box center [810, 131] width 40 height 24
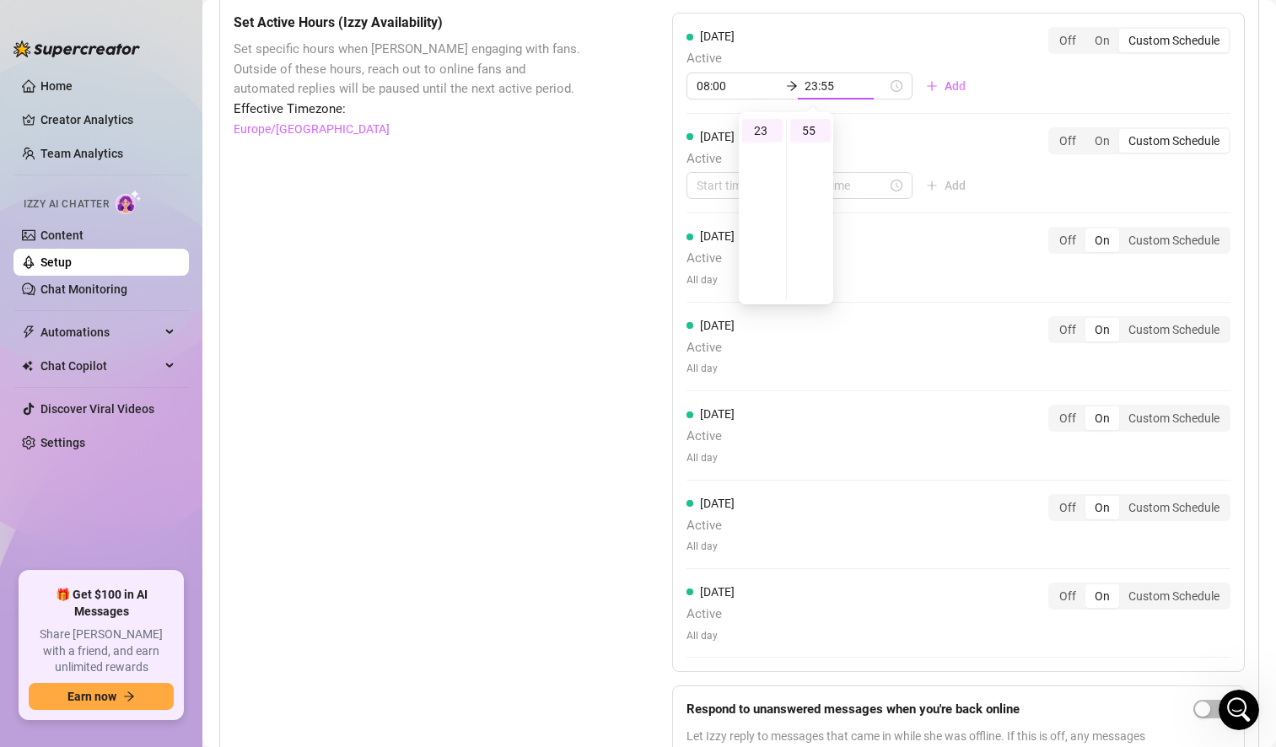
click at [853, 16] on div "[DATE] Active 08:00 23:55 Add Off On Custom Schedule [DATE] Active Add Off On C…" at bounding box center [958, 342] width 572 height 659
click at [944, 83] on span "Add" at bounding box center [954, 85] width 21 height 13
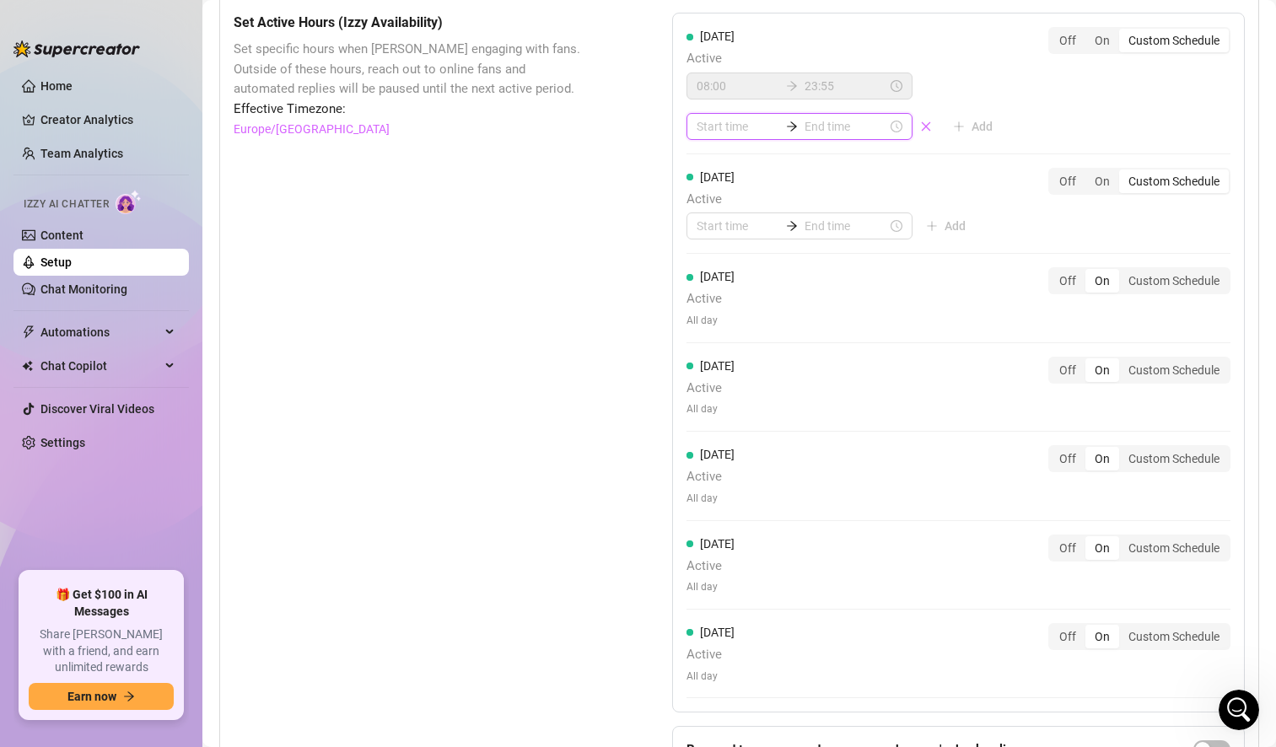
click at [710, 126] on input at bounding box center [737, 126] width 83 height 19
type input "22:00"
click at [706, 235] on div "23" at bounding box center [705, 240] width 40 height 24
type input "23:55"
click at [754, 172] on div "55" at bounding box center [753, 171] width 40 height 24
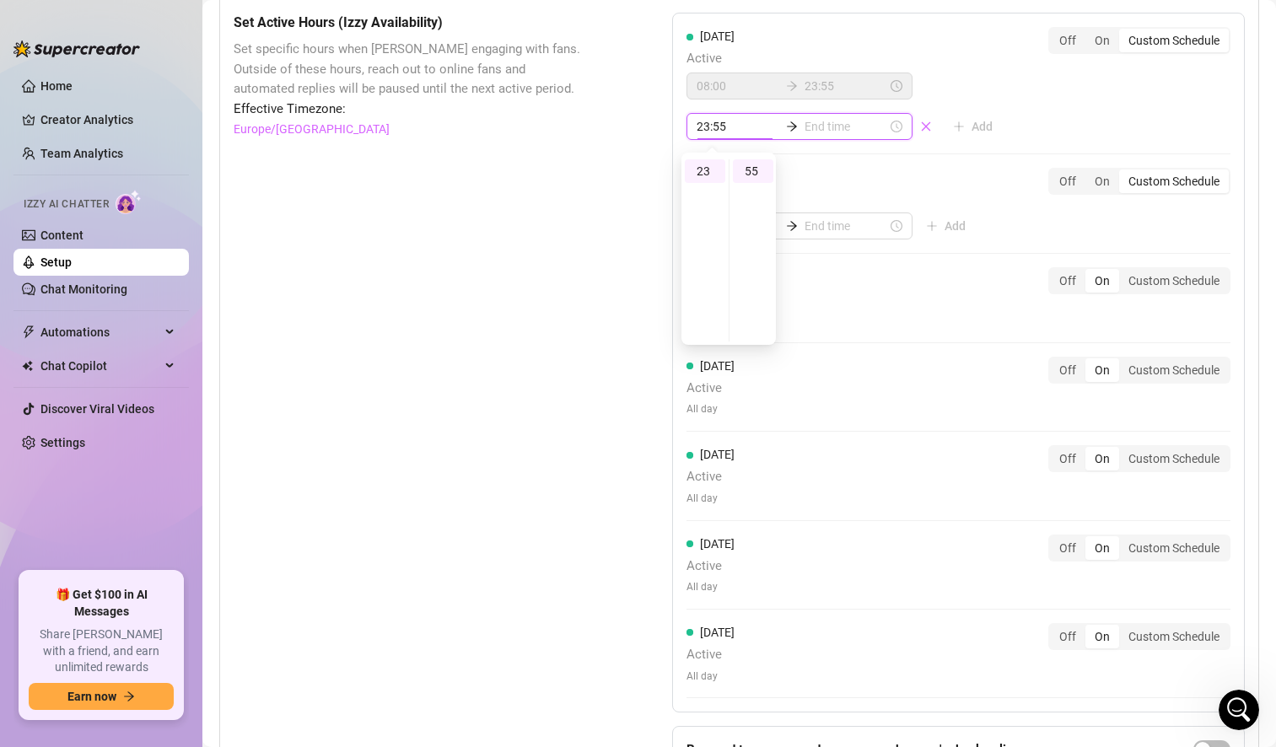
click at [825, 132] on input at bounding box center [845, 126] width 83 height 19
type input "23:55"
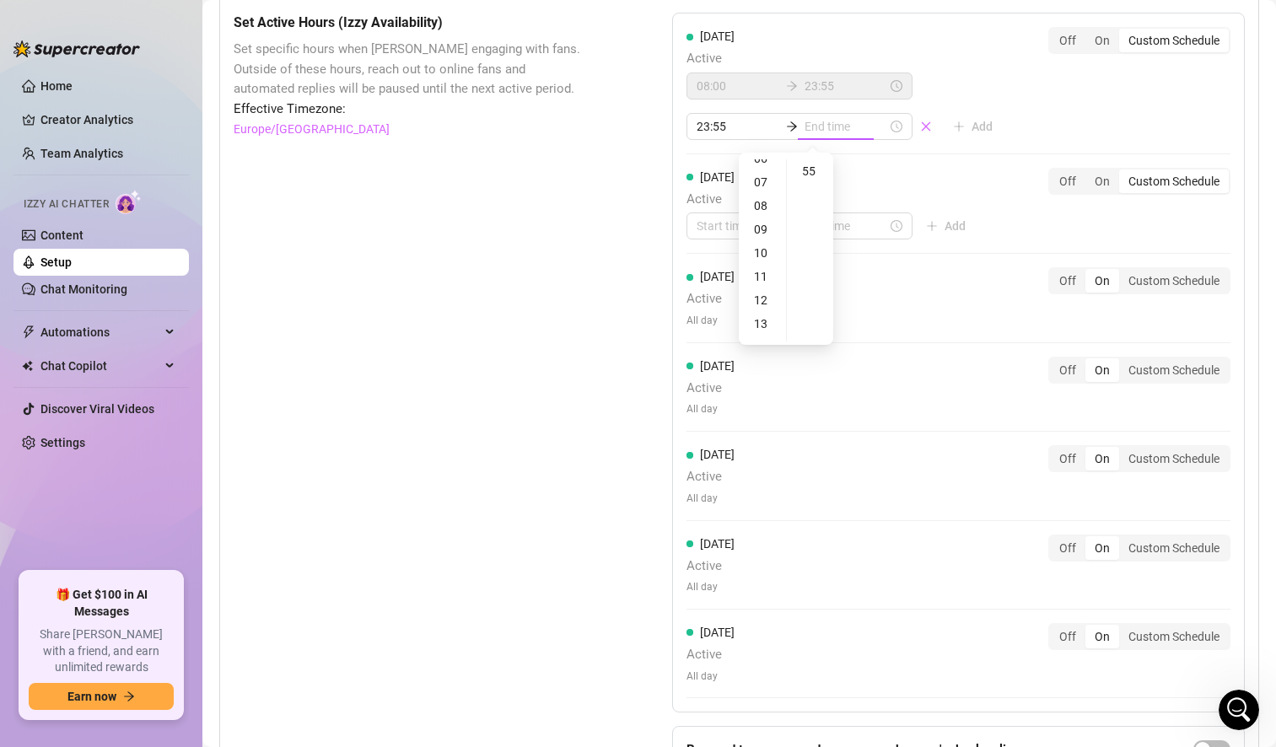
scroll to position [0, 0]
type input "23:55"
click at [767, 236] on div "03" at bounding box center [762, 242] width 40 height 24
type input "03:00"
click at [804, 174] on div "00" at bounding box center [810, 171] width 40 height 24
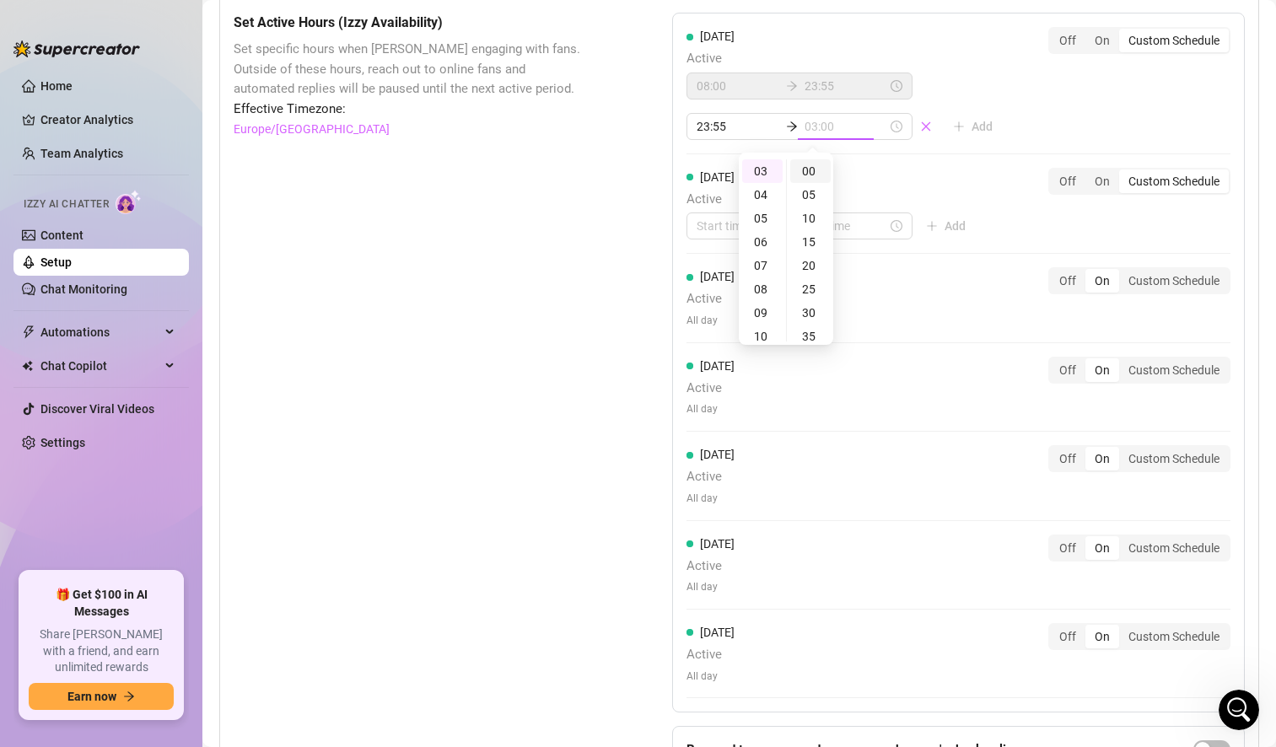
click at [818, 170] on div "00" at bounding box center [810, 171] width 40 height 24
type input "03:00"
type input "23:55"
click at [932, 76] on div "08:00 23:55 Add" at bounding box center [846, 106] width 320 height 67
click at [921, 124] on icon "close" at bounding box center [925, 125] width 9 height 9
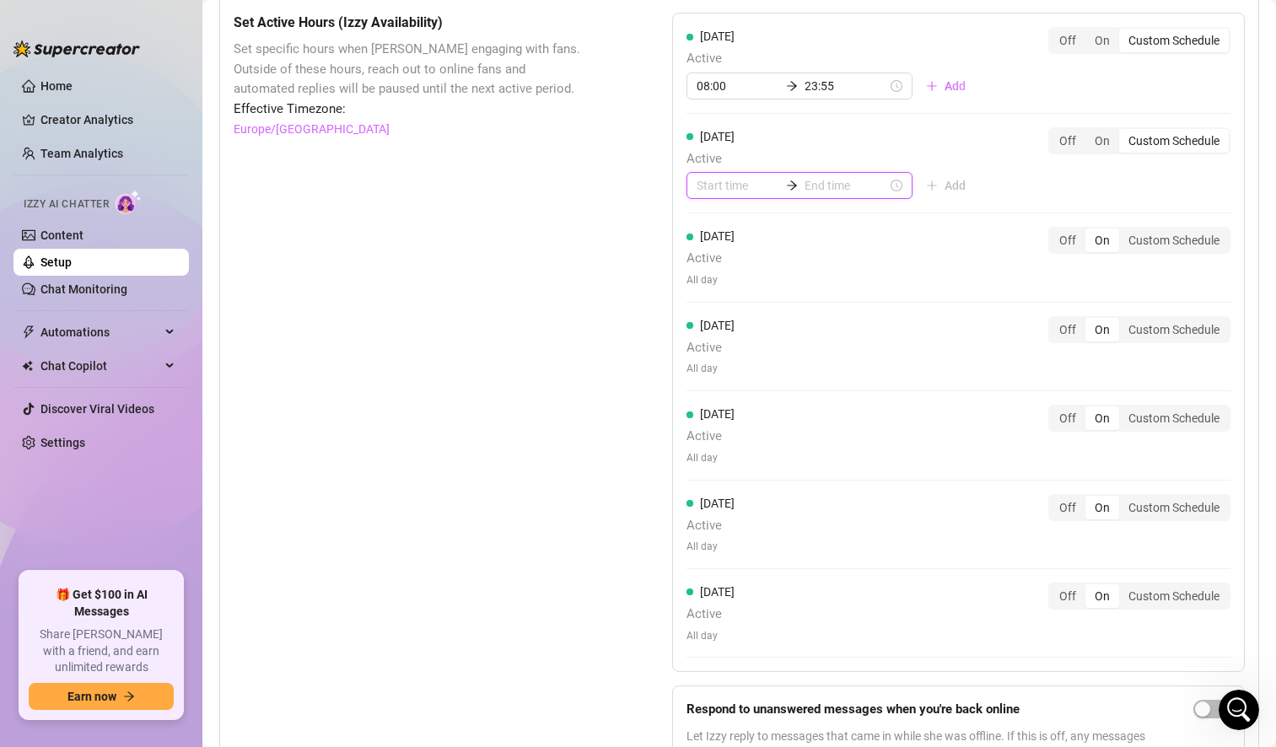
click at [719, 192] on input at bounding box center [737, 185] width 83 height 19
click at [714, 347] on div "08" at bounding box center [705, 350] width 40 height 24
type input "08:00"
click at [749, 229] on div "00" at bounding box center [753, 231] width 40 height 24
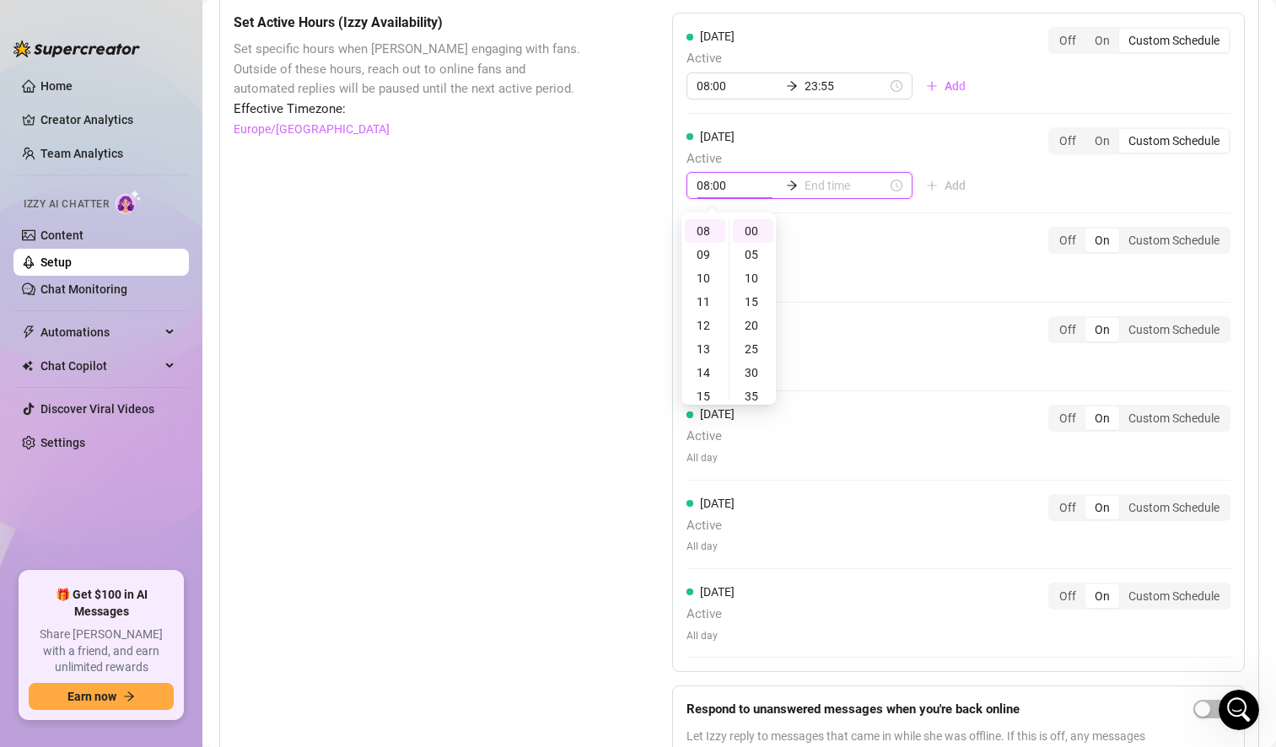
click at [825, 185] on input at bounding box center [845, 185] width 83 height 19
type input "08:00"
type input "11:00"
click at [755, 221] on div "23" at bounding box center [762, 231] width 40 height 24
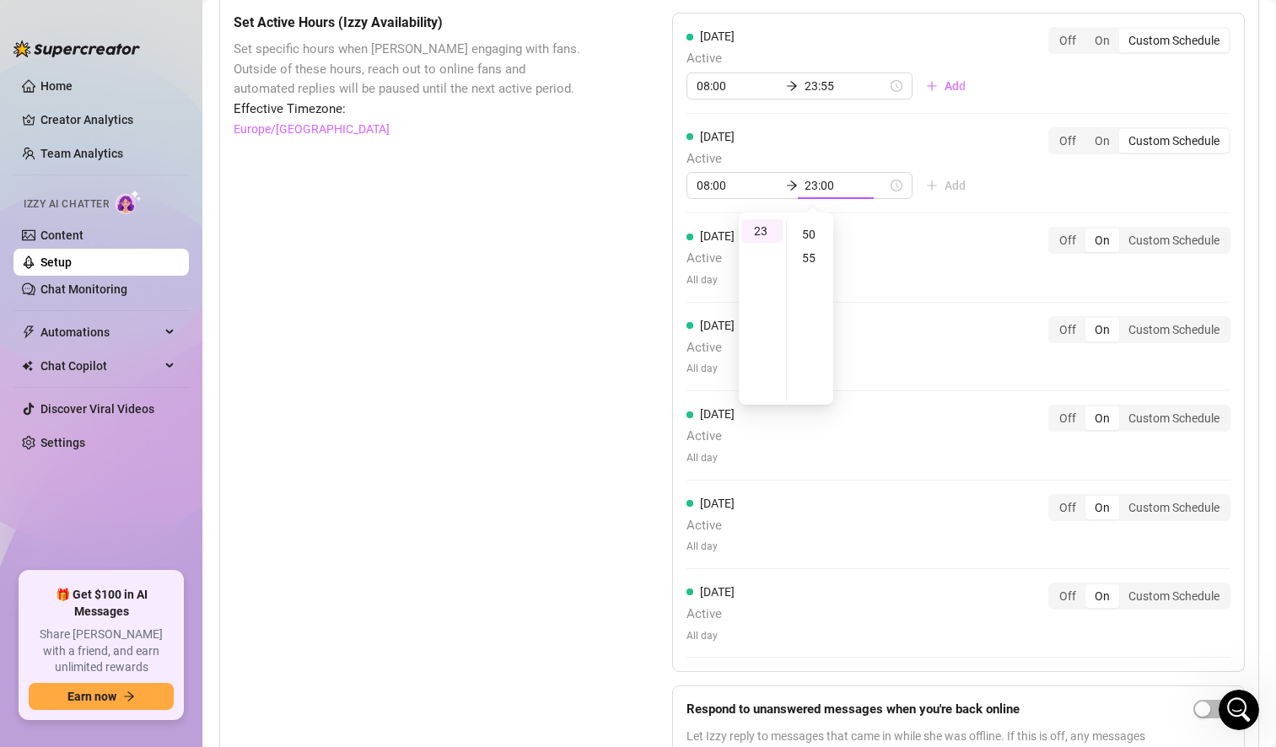
scroll to position [229, 0]
type input "23:55"
click at [808, 260] on div "55" at bounding box center [810, 262] width 40 height 24
click at [970, 143] on div "[DATE] Active 08:00 23:55 Add Off On Custom Schedule" at bounding box center [958, 163] width 544 height 73
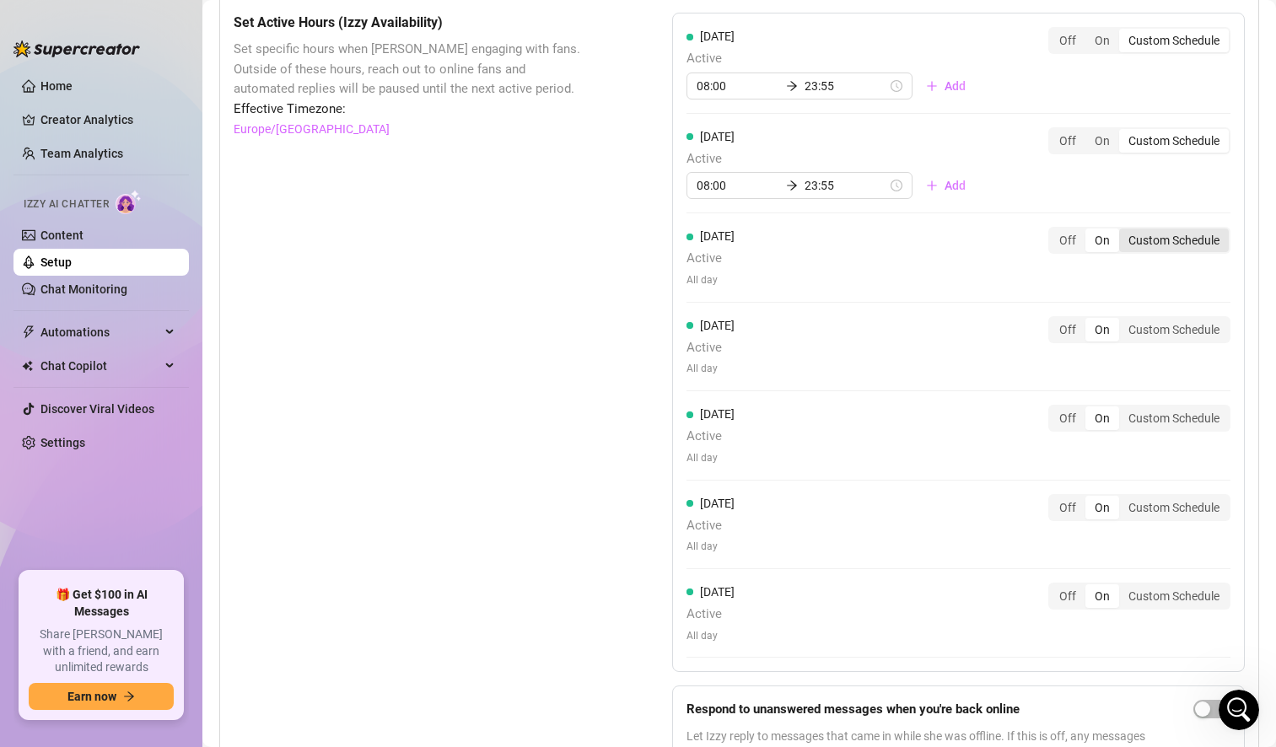
click at [1138, 239] on div "Custom Schedule" at bounding box center [1174, 240] width 110 height 24
click at [1123, 231] on input "Custom Schedule" at bounding box center [1123, 231] width 0 height 0
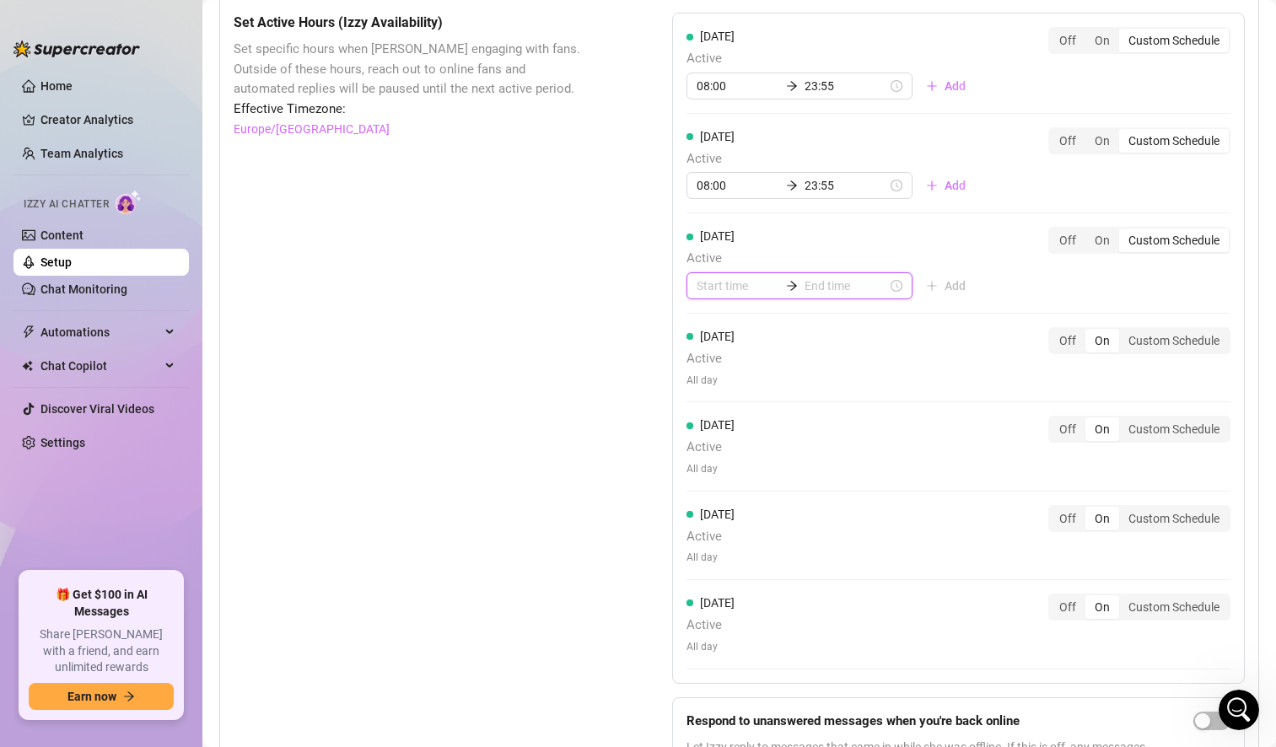
click at [710, 281] on input at bounding box center [737, 286] width 83 height 19
type input "03:00"
click at [707, 454] on div "08" at bounding box center [705, 461] width 40 height 24
type input "08:00"
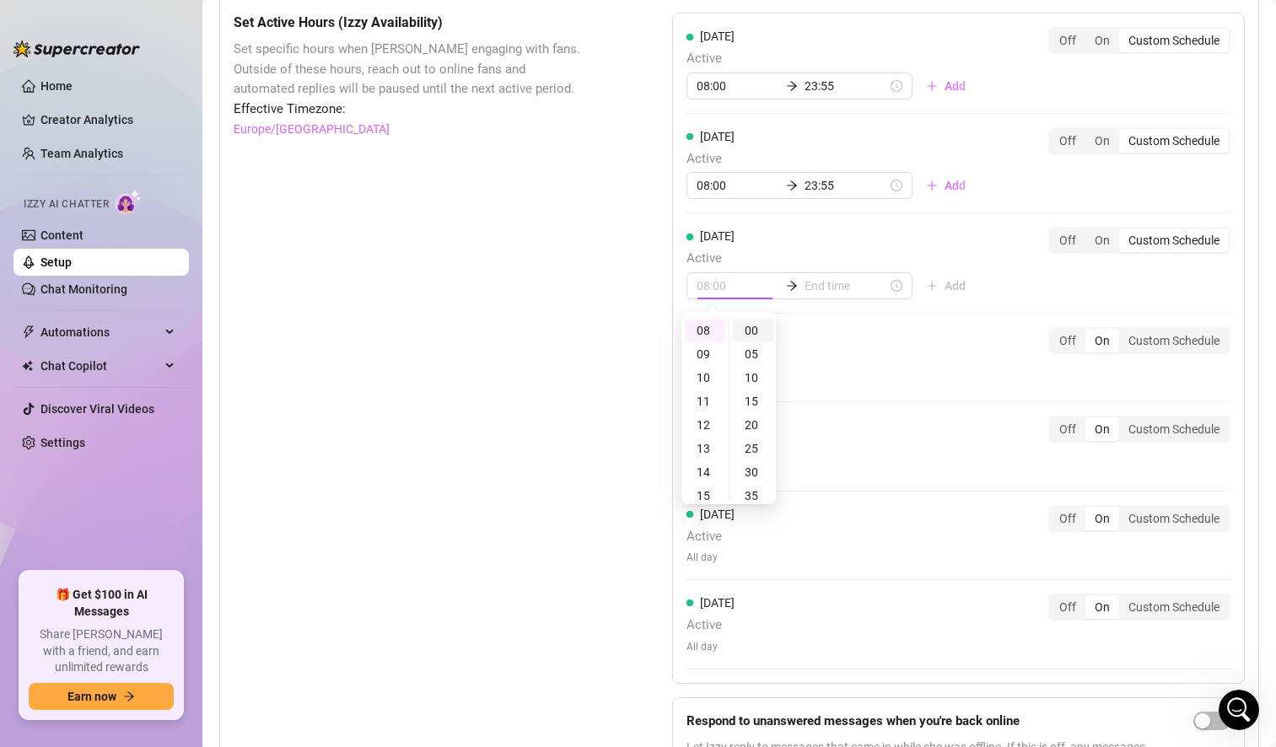
click at [752, 330] on div "00" at bounding box center [753, 331] width 40 height 24
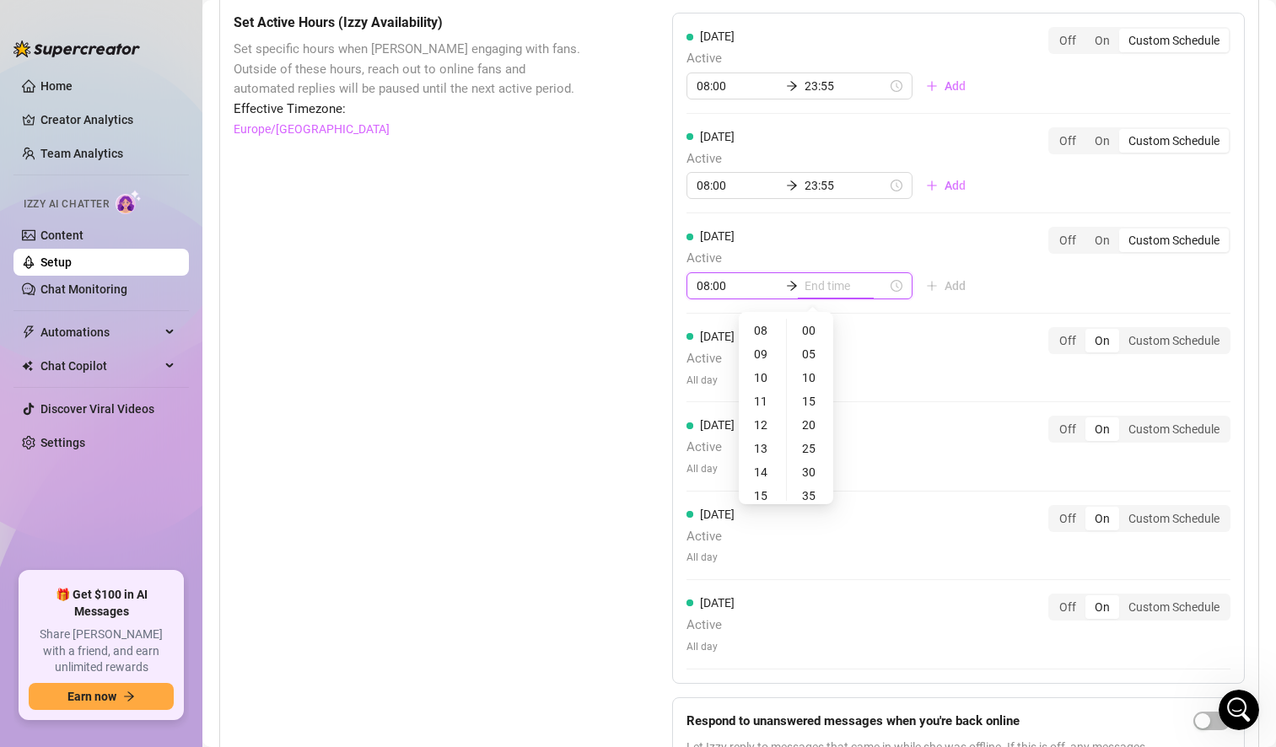
click at [827, 281] on input at bounding box center [845, 286] width 83 height 19
type input "08:00"
type input "11:00"
click at [752, 333] on div "23" at bounding box center [762, 331] width 40 height 24
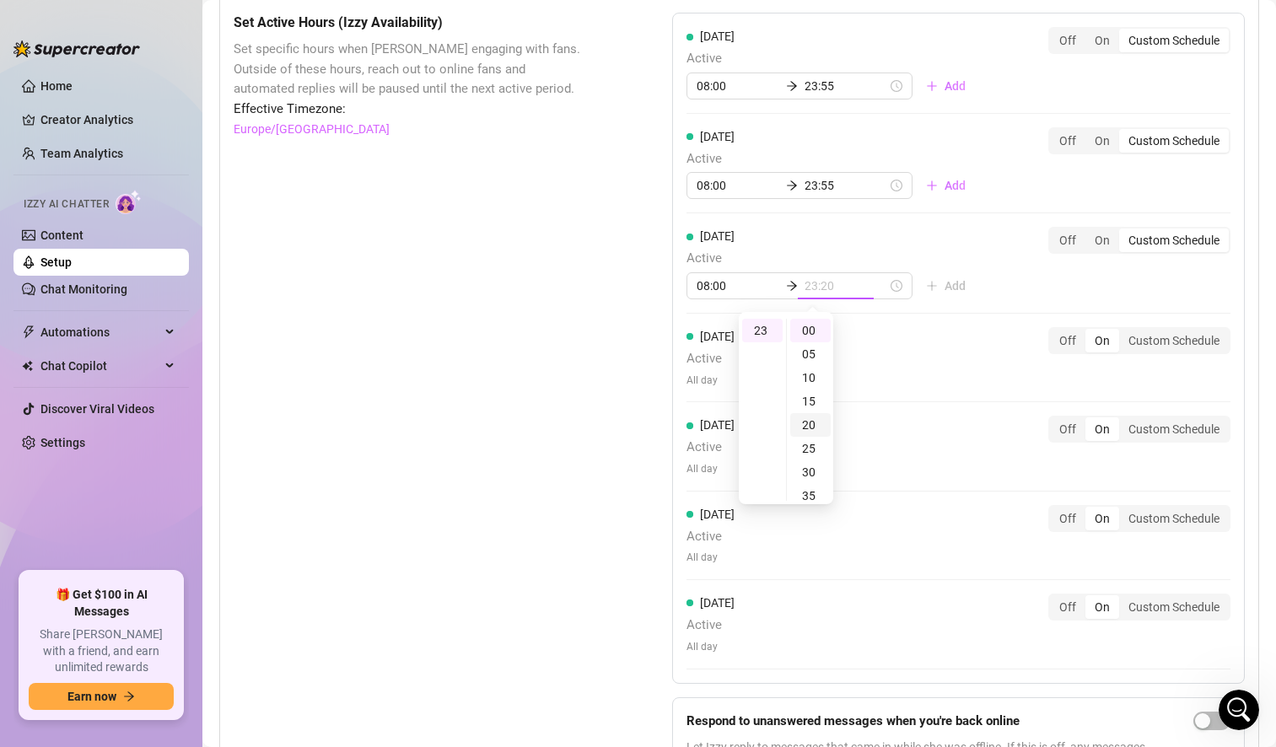
scroll to position [260, 0]
type input "23:55"
click at [803, 333] on div "55" at bounding box center [810, 331] width 40 height 24
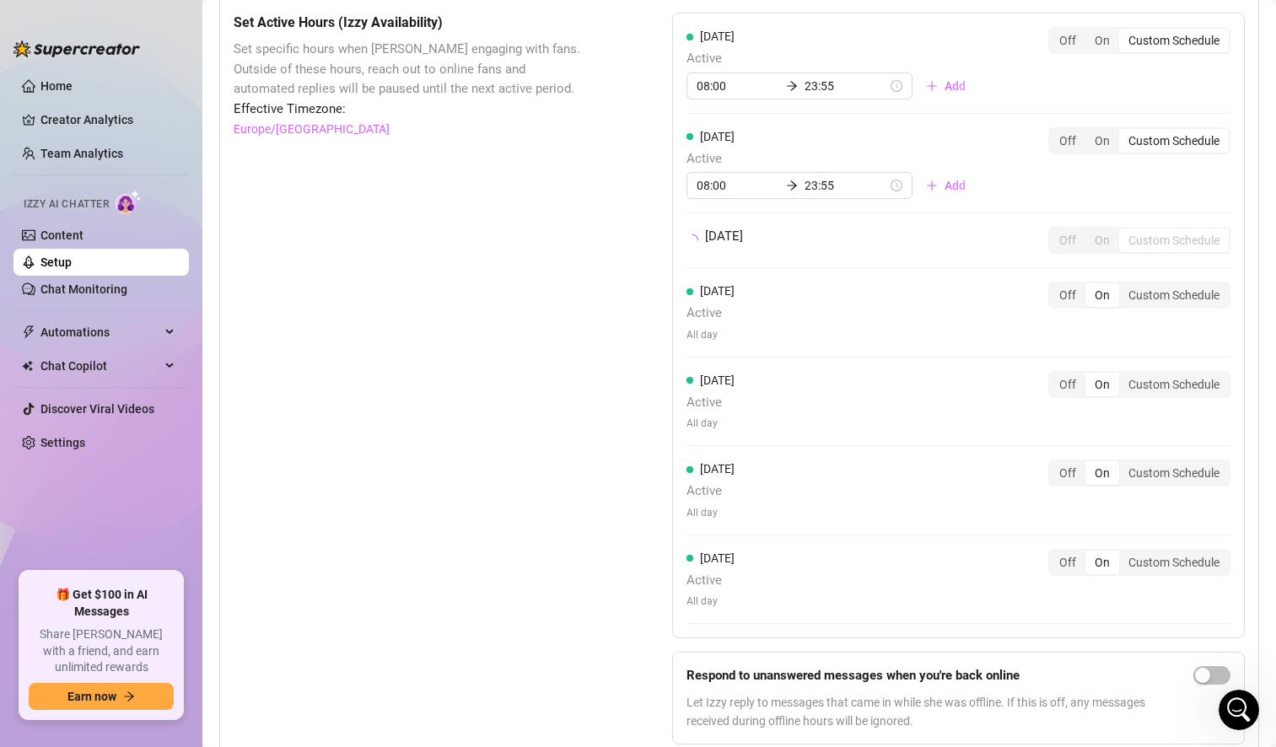
click at [598, 349] on div "Set Active Hours (Izzy Availability) Set specific hours when Izzy engaging with…" at bounding box center [739, 385] width 1011 height 744
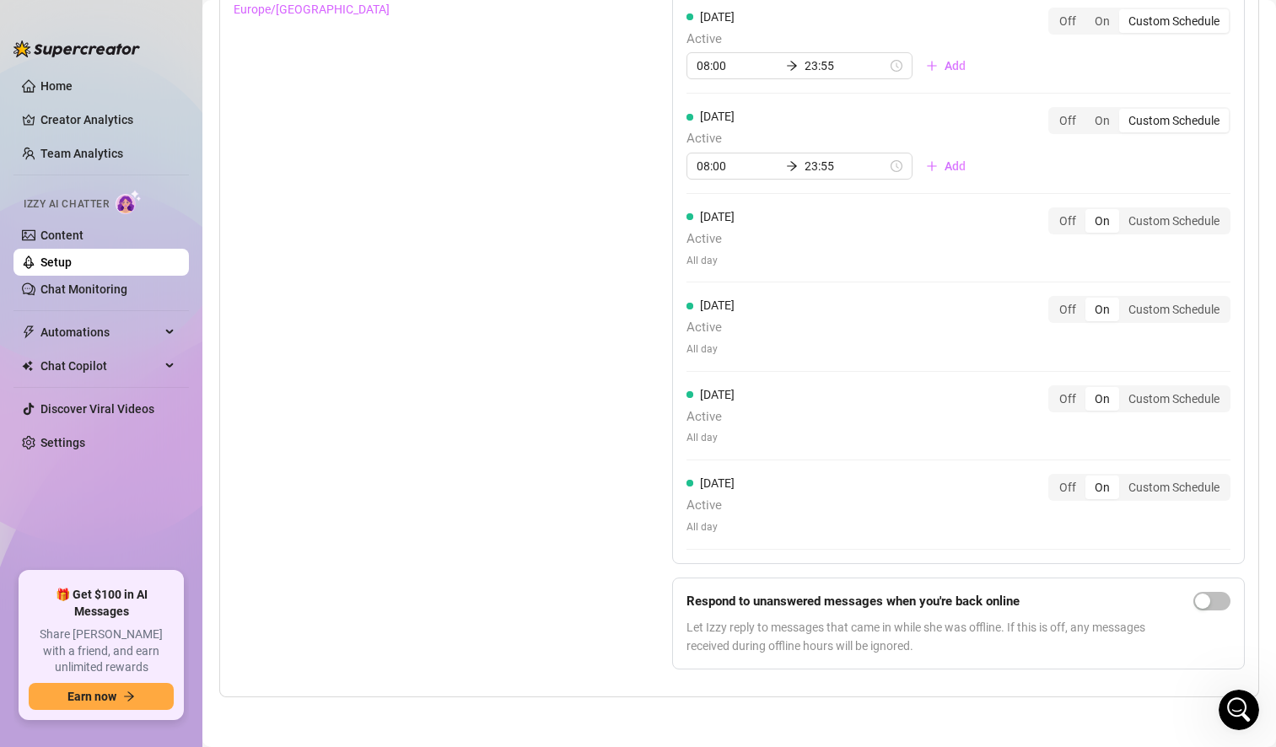
scroll to position [1762, 0]
click at [1200, 603] on span "button" at bounding box center [1211, 600] width 37 height 19
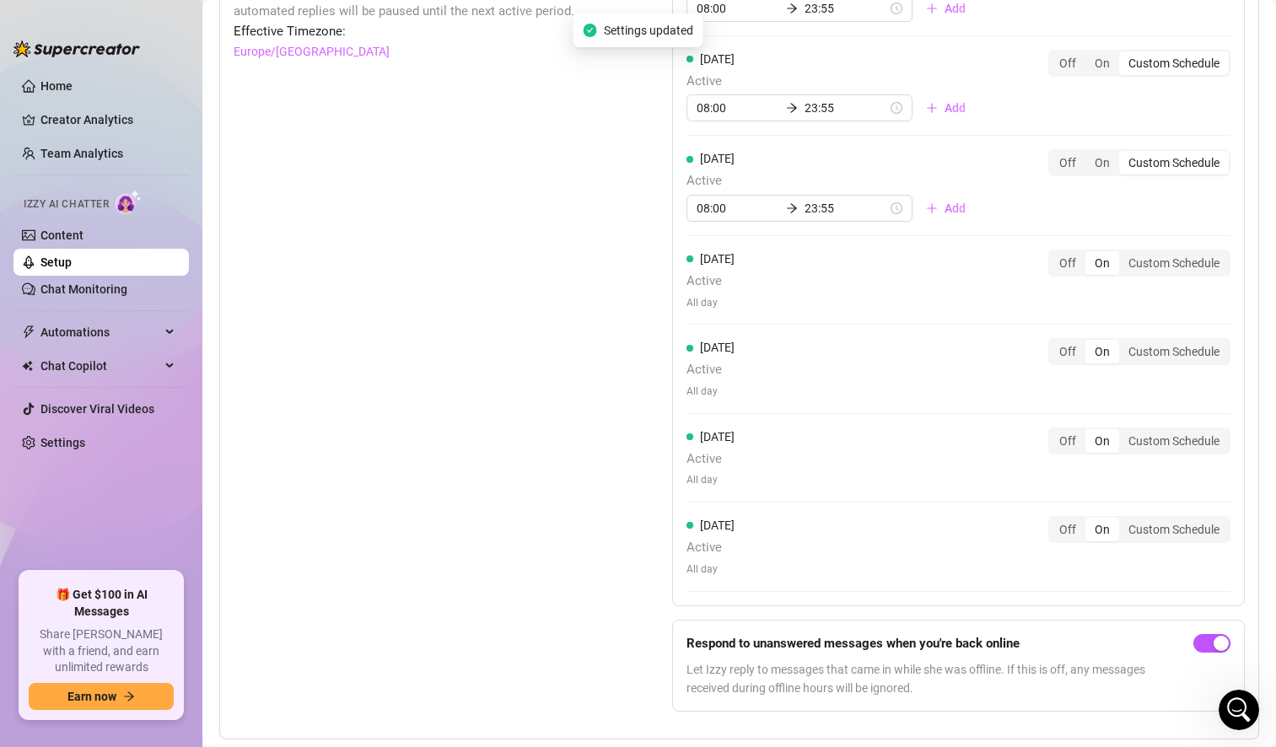
scroll to position [1718, 0]
click at [833, 283] on div "[DATE] Active All day Off On Custom Schedule" at bounding box center [958, 280] width 544 height 61
click at [1167, 271] on div "Custom Schedule" at bounding box center [1174, 264] width 110 height 24
click at [1123, 255] on input "Custom Schedule" at bounding box center [1123, 255] width 0 height 0
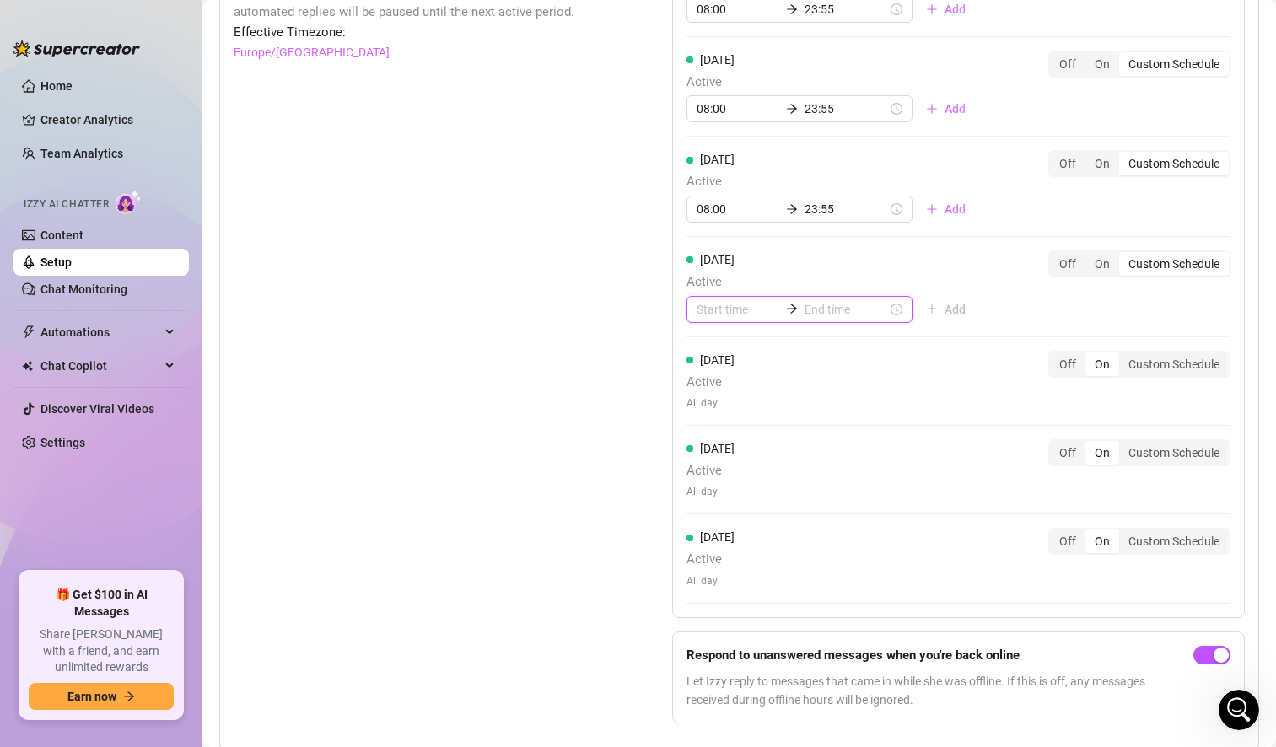
click at [707, 307] on input at bounding box center [737, 309] width 83 height 19
click at [707, 452] on div "08" at bounding box center [705, 460] width 40 height 24
click at [751, 368] on div "05" at bounding box center [753, 377] width 40 height 24
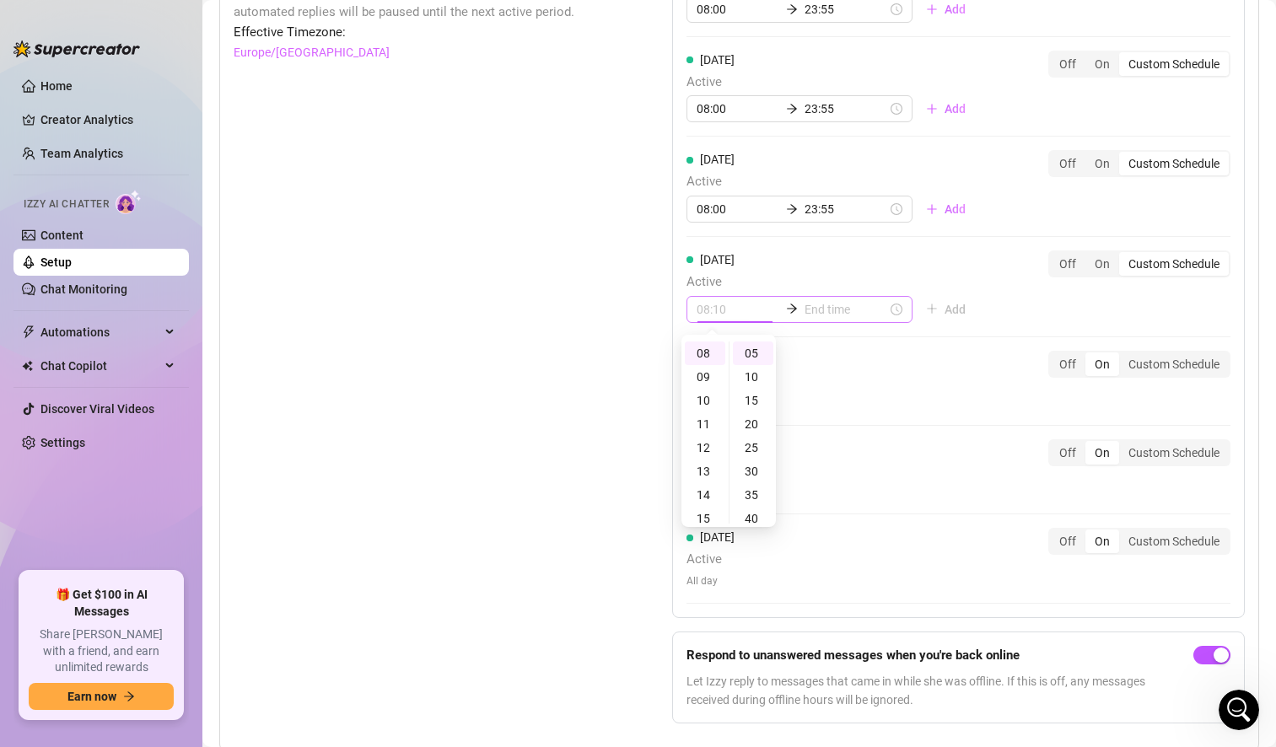
type input "08:05"
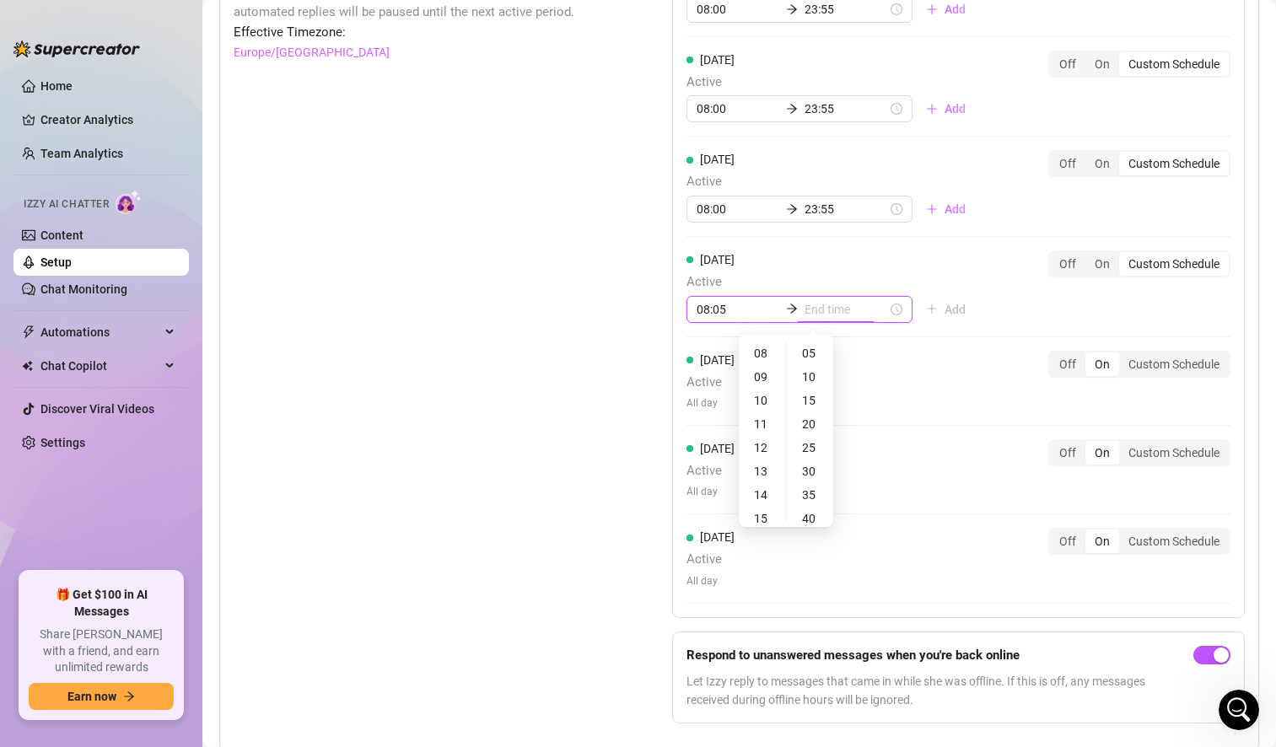
click at [852, 309] on input at bounding box center [845, 309] width 83 height 19
type input "08:05"
type input "10:05"
click at [760, 355] on div "23" at bounding box center [762, 353] width 40 height 24
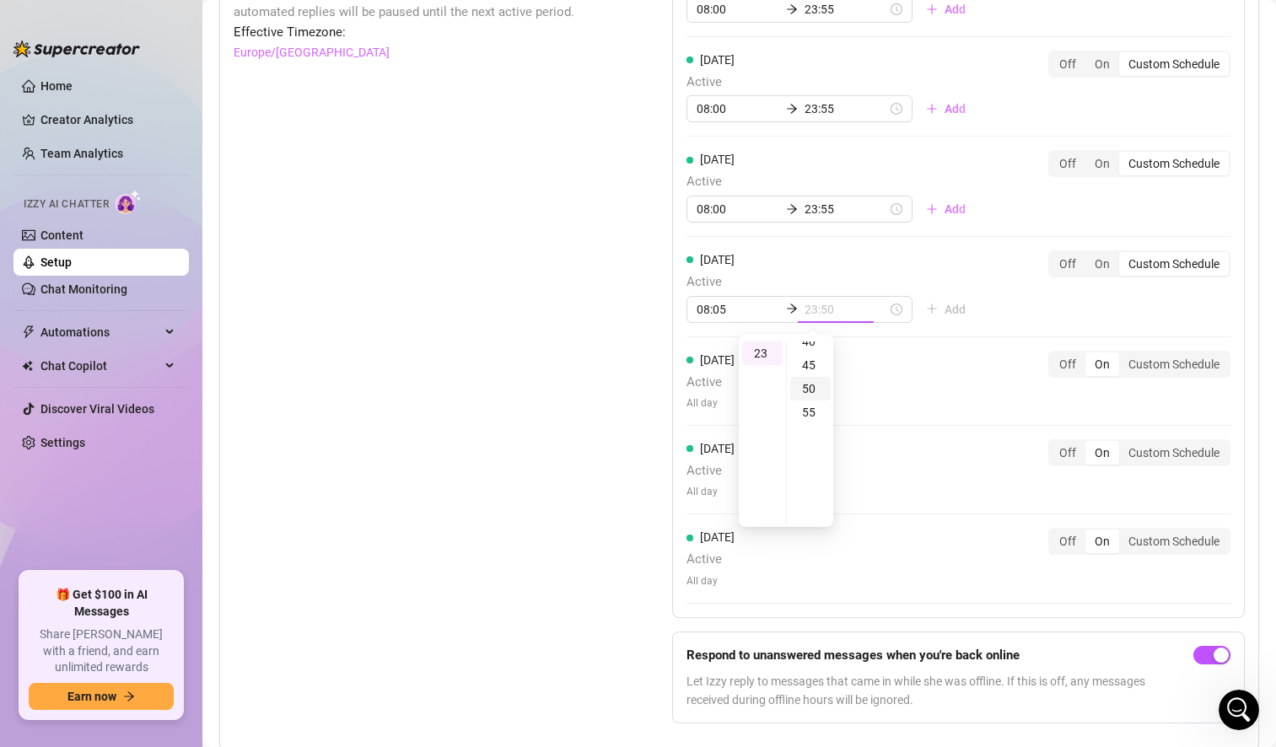
click at [809, 387] on div "50" at bounding box center [810, 389] width 40 height 24
type input "23:50"
click at [634, 389] on div "Set Active Hours (Izzy Availability) Set specific hours when Izzy engaging with…" at bounding box center [739, 336] width 1011 height 801
click at [1131, 368] on div "Custom Schedule" at bounding box center [1174, 364] width 110 height 24
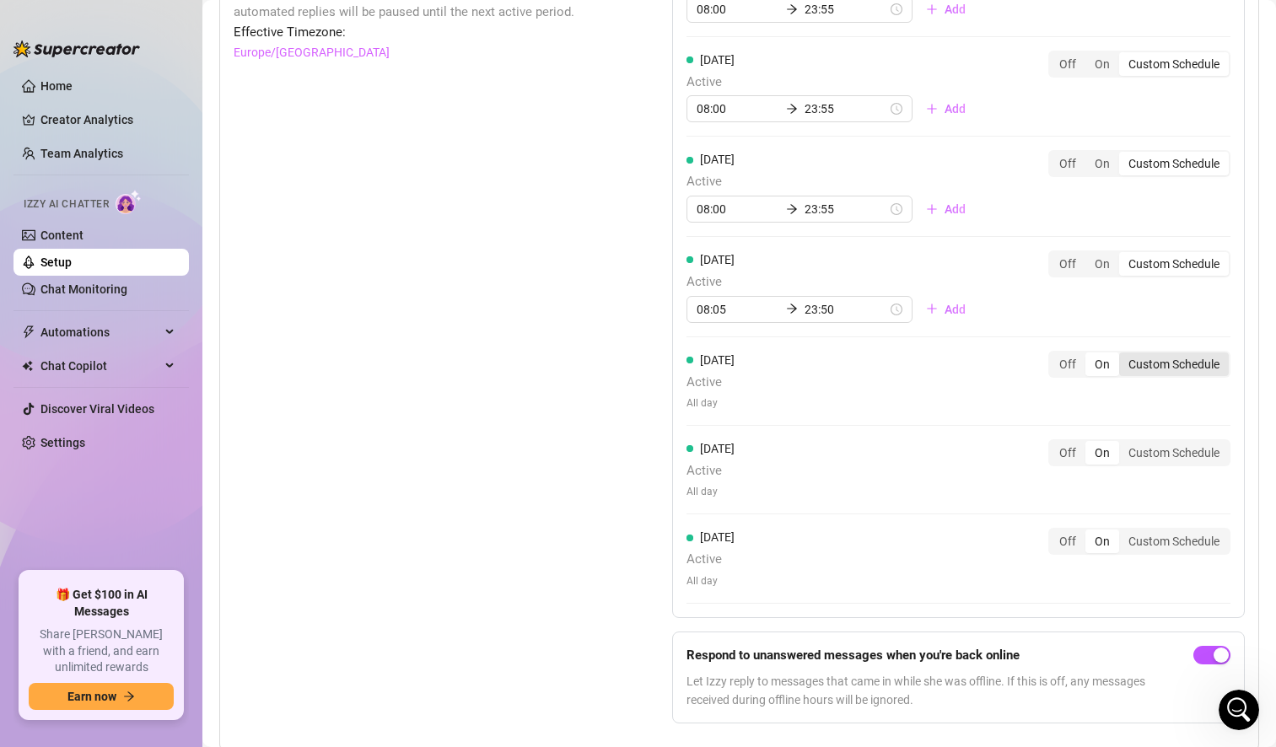
click at [1123, 355] on input "Custom Schedule" at bounding box center [1123, 355] width 0 height 0
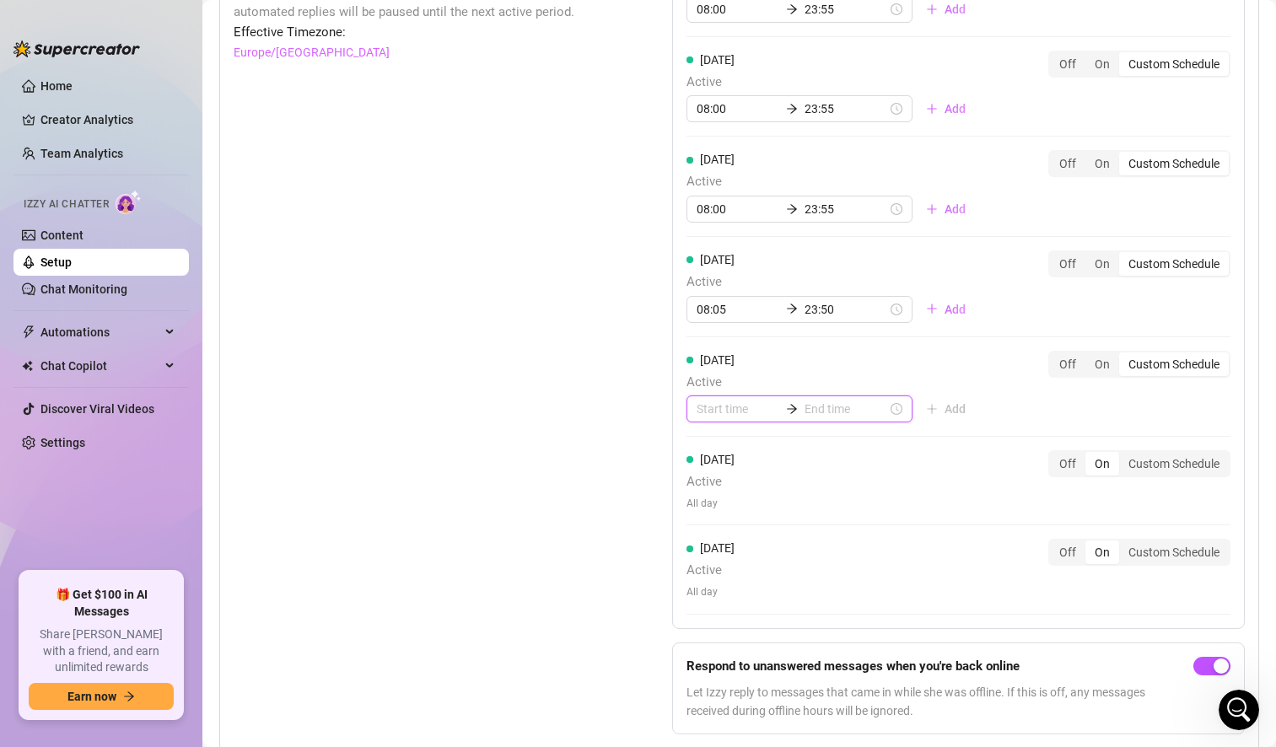
click at [733, 405] on input at bounding box center [737, 409] width 83 height 19
click at [701, 582] on div "08" at bounding box center [705, 583] width 40 height 24
click at [704, 481] on div "07" at bounding box center [705, 488] width 40 height 24
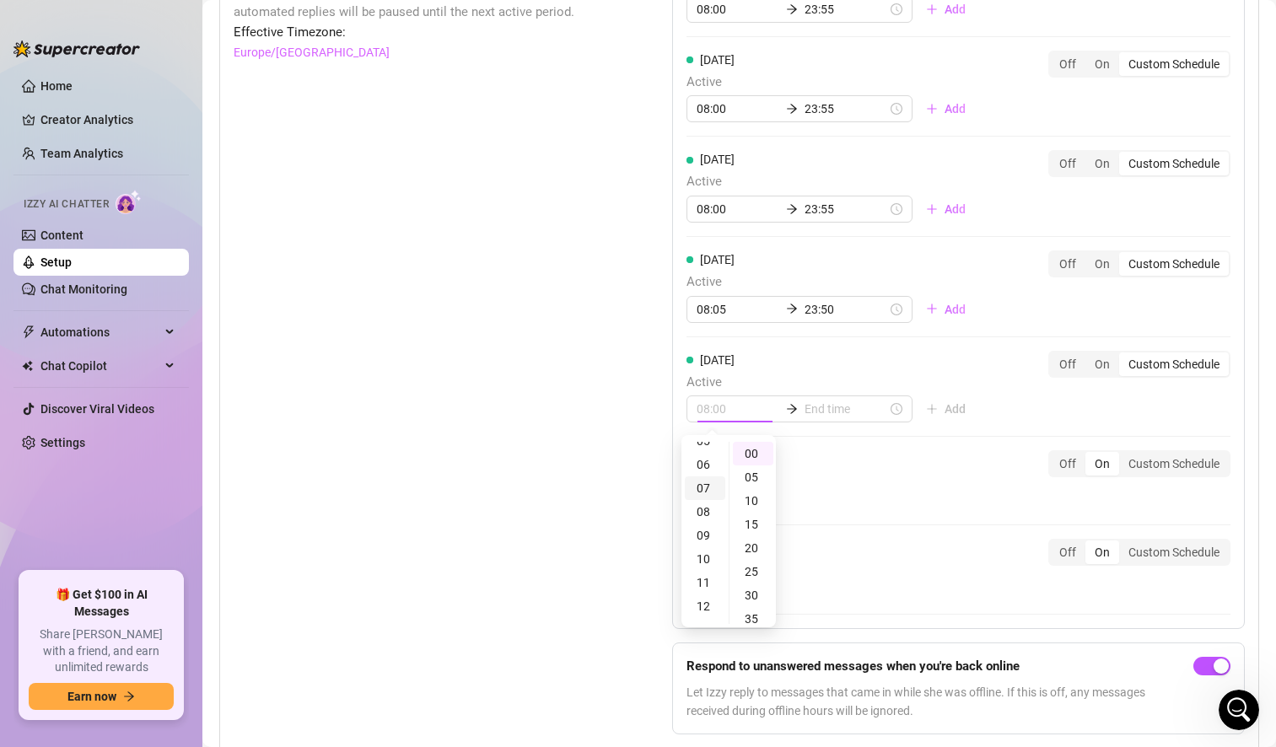
scroll to position [165, 0]
type input "07:00"
click at [750, 455] on div "00" at bounding box center [753, 454] width 40 height 24
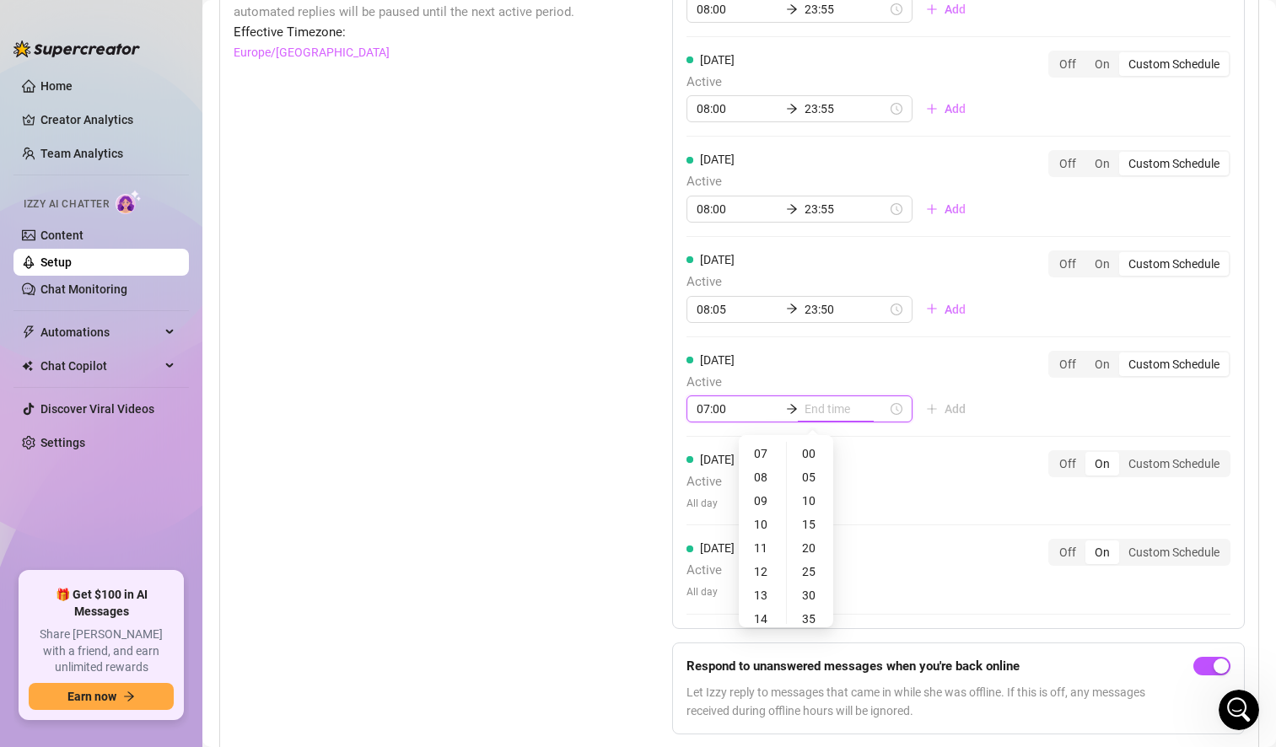
click at [838, 411] on input at bounding box center [845, 409] width 83 height 19
type input "07:00"
type input "10:00"
type input "12:00"
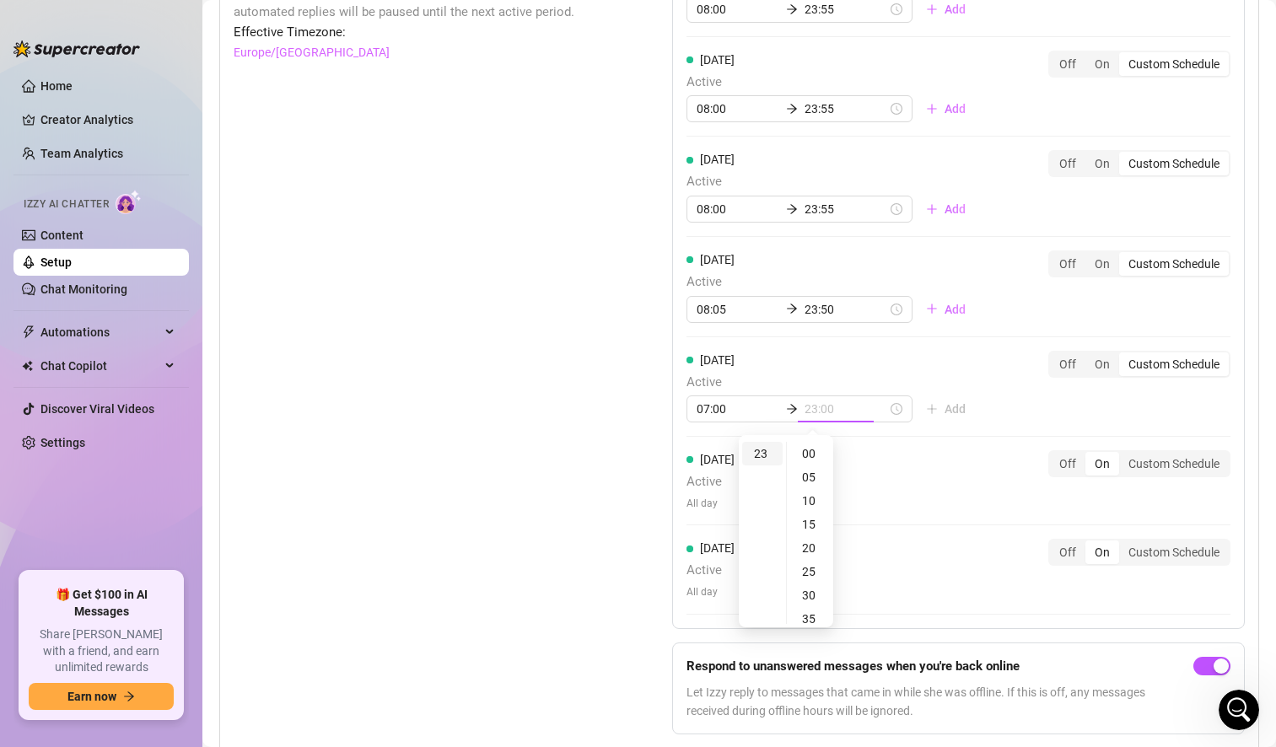
click at [759, 454] on div "23" at bounding box center [762, 454] width 40 height 24
type input "23:55"
click at [805, 459] on div "55" at bounding box center [810, 454] width 40 height 24
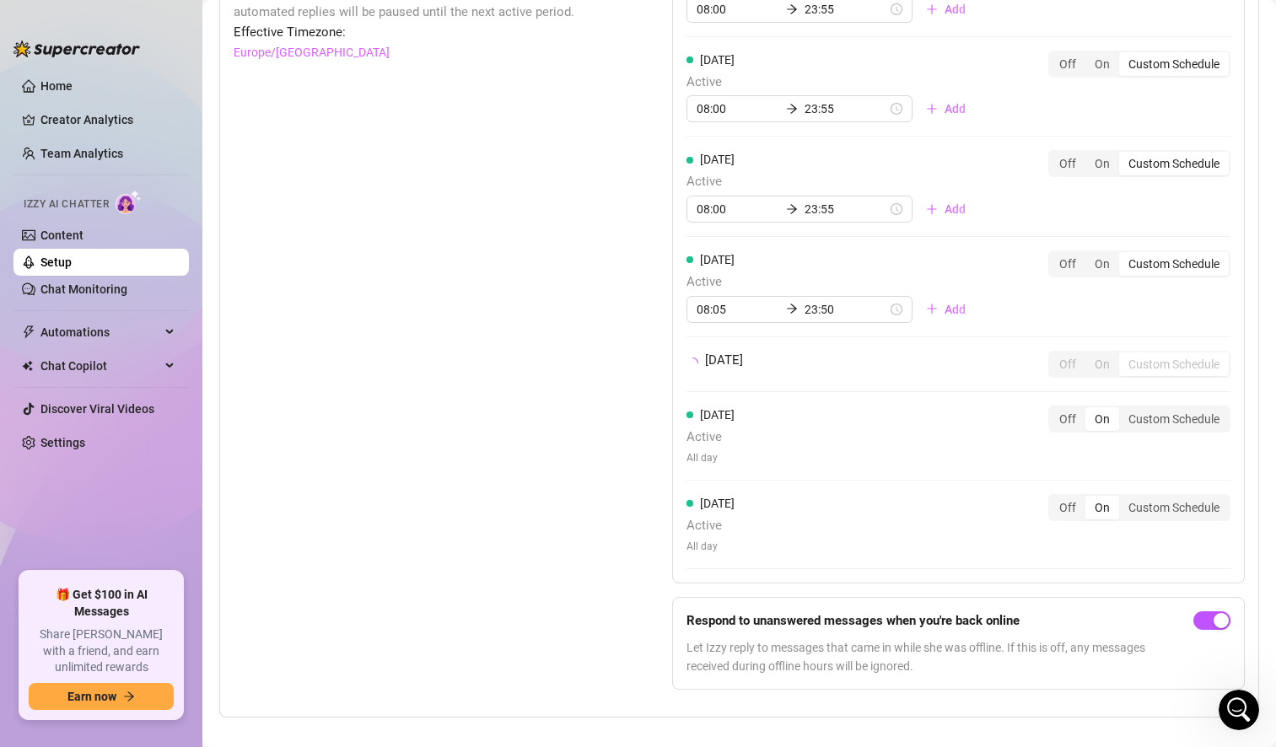
click at [545, 442] on div "Set Active Hours (Izzy Availability) Set specific hours when Izzy engaging with…" at bounding box center [411, 319] width 354 height 767
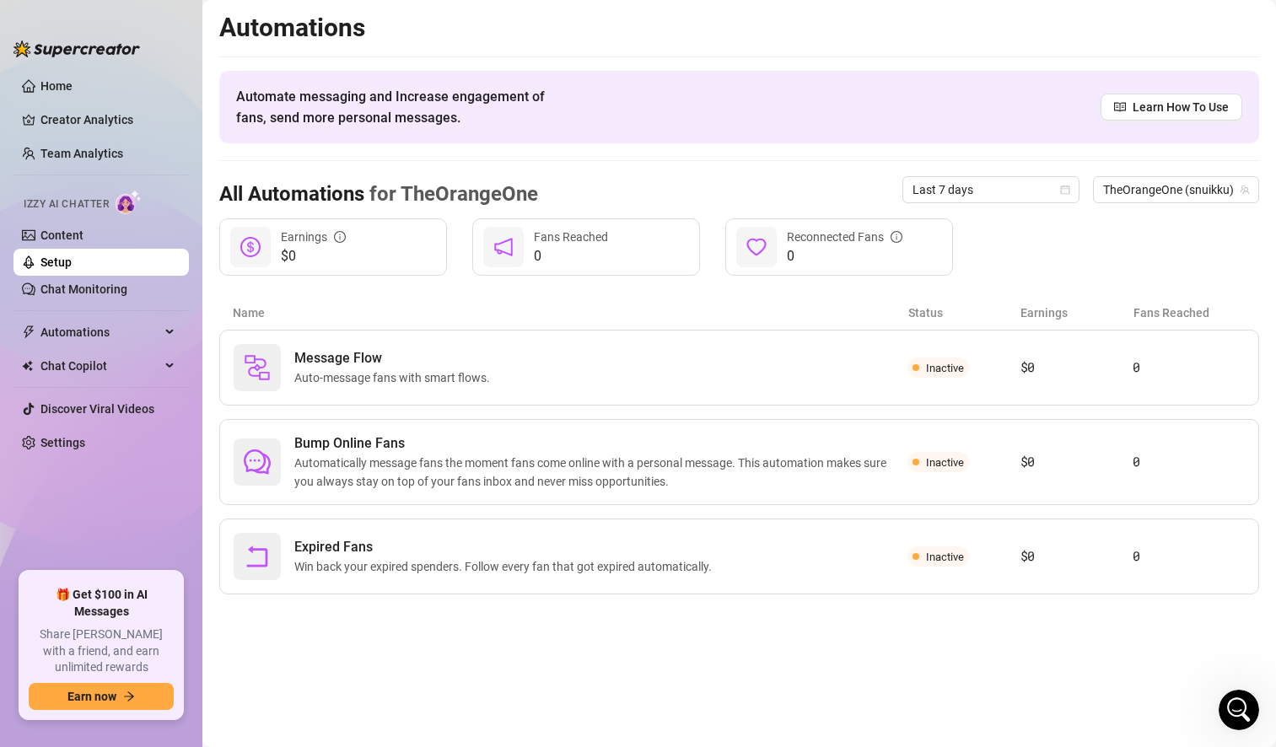
click at [131, 202] on img at bounding box center [129, 202] width 26 height 24
click at [325, 362] on span "Message Flow" at bounding box center [395, 358] width 202 height 20
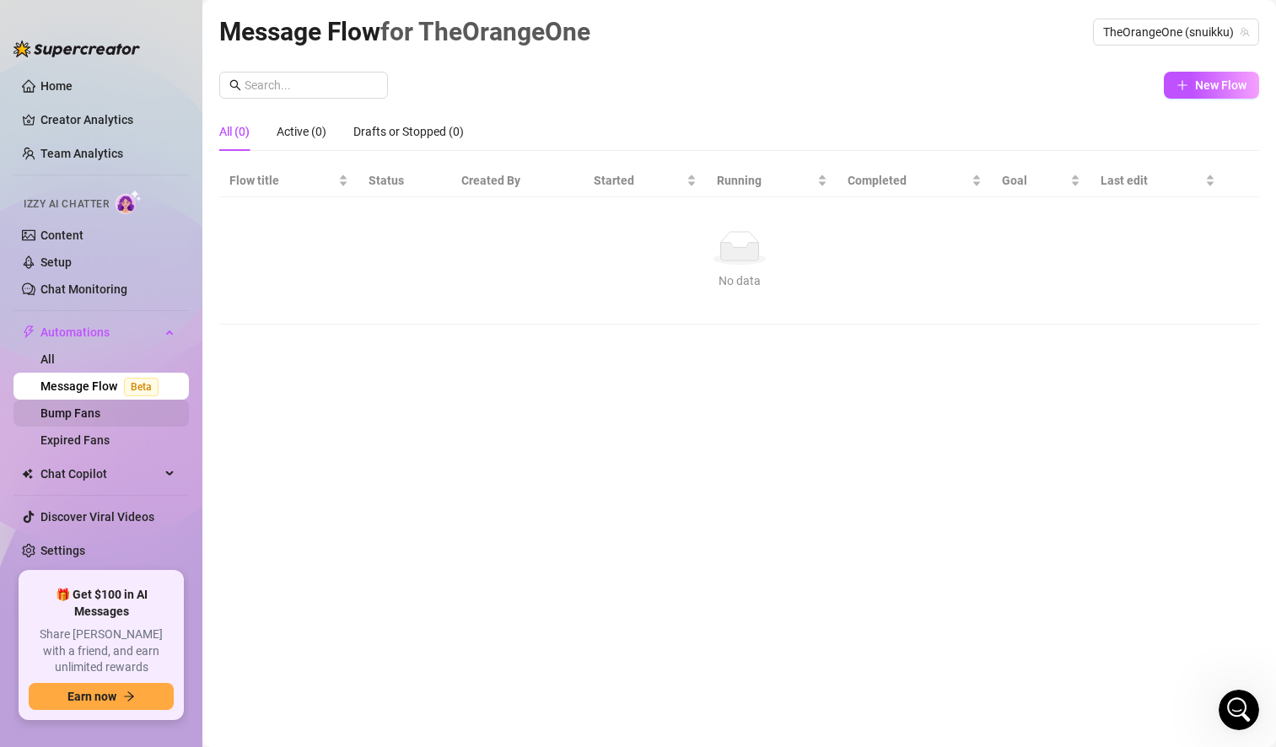
click at [78, 406] on link "Bump Fans" at bounding box center [70, 412] width 60 height 13
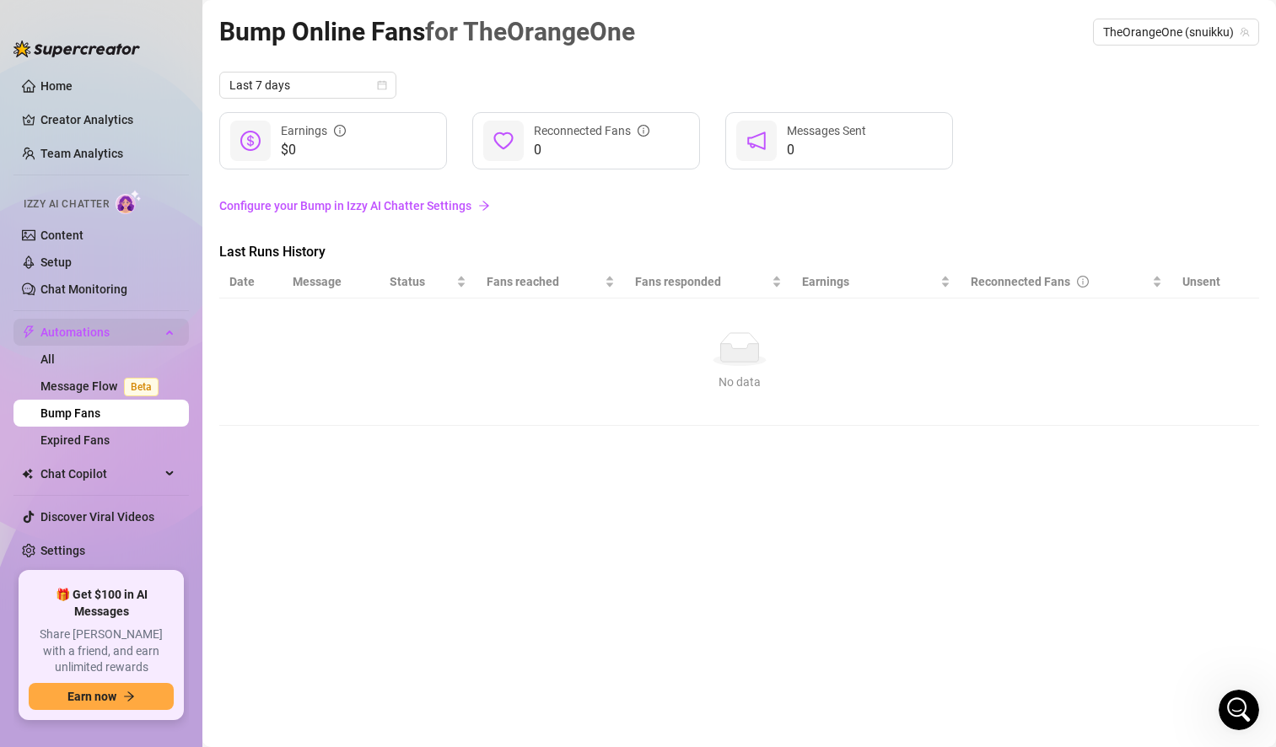
click at [71, 330] on span "Automations" at bounding box center [100, 332] width 120 height 27
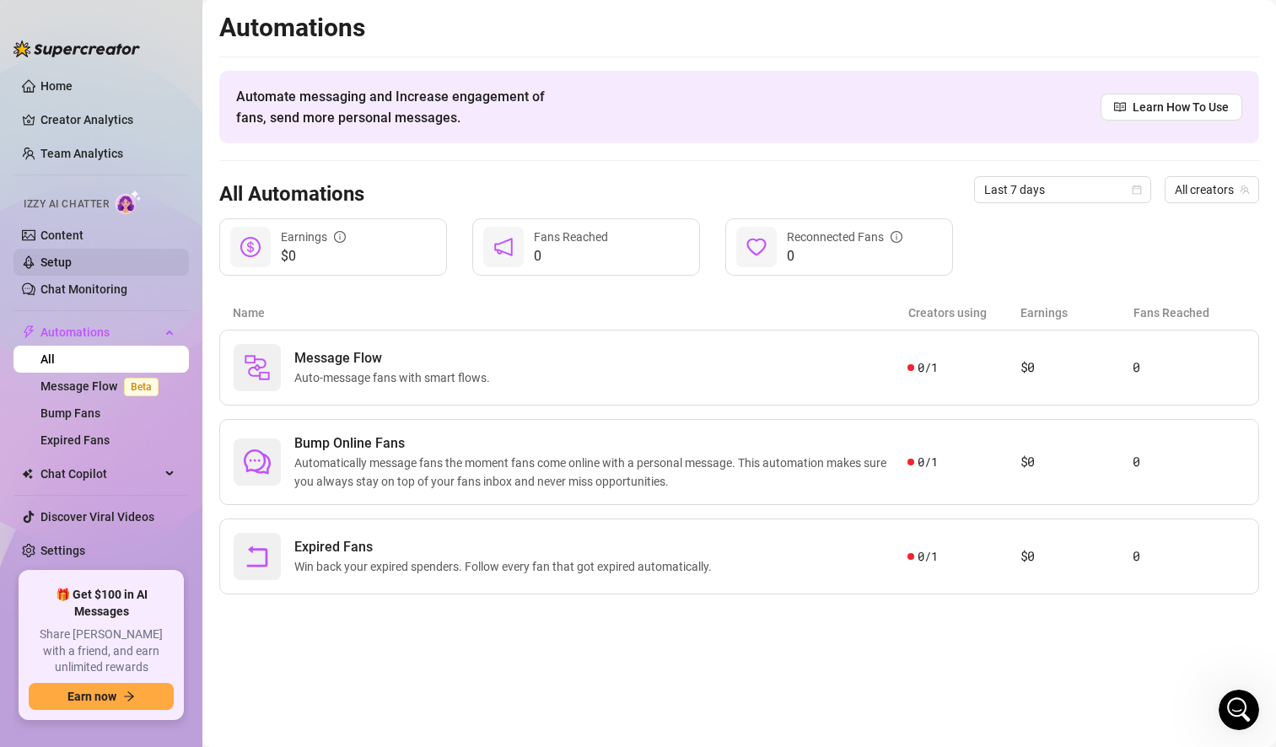
click at [69, 268] on link "Setup" at bounding box center [55, 261] width 31 height 13
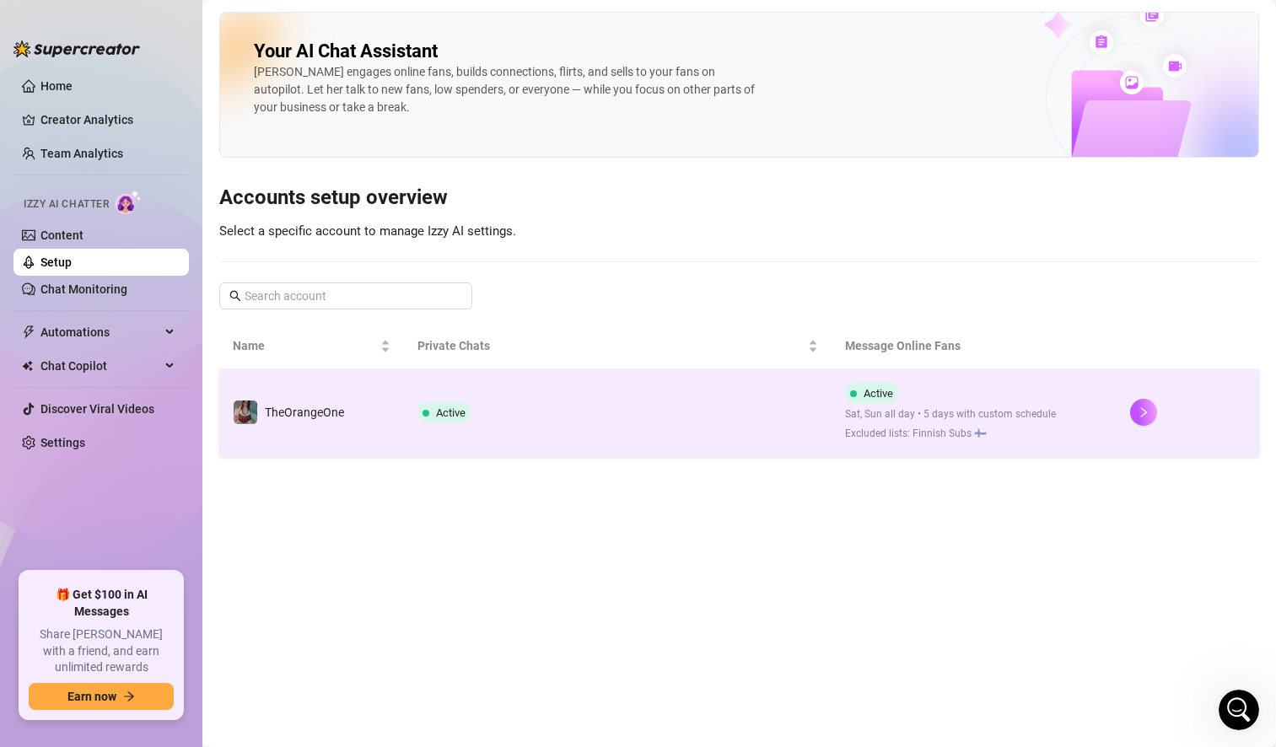
click at [751, 427] on td "Active" at bounding box center [617, 412] width 427 height 87
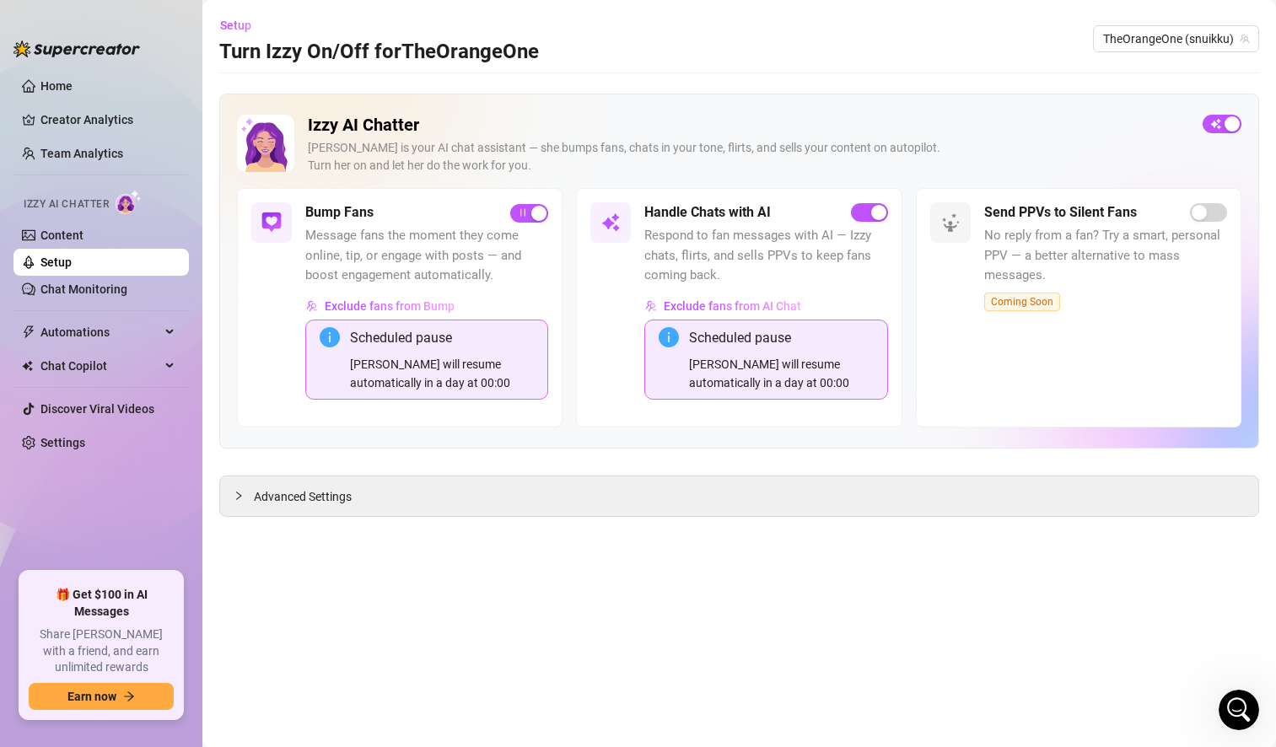
click at [780, 363] on div "[PERSON_NAME] will resume automatically in a day at 00:00" at bounding box center [781, 373] width 184 height 37
click at [471, 498] on div "Advanced Settings" at bounding box center [739, 496] width 1038 height 40
click at [293, 500] on span "Advanced Settings" at bounding box center [303, 496] width 98 height 19
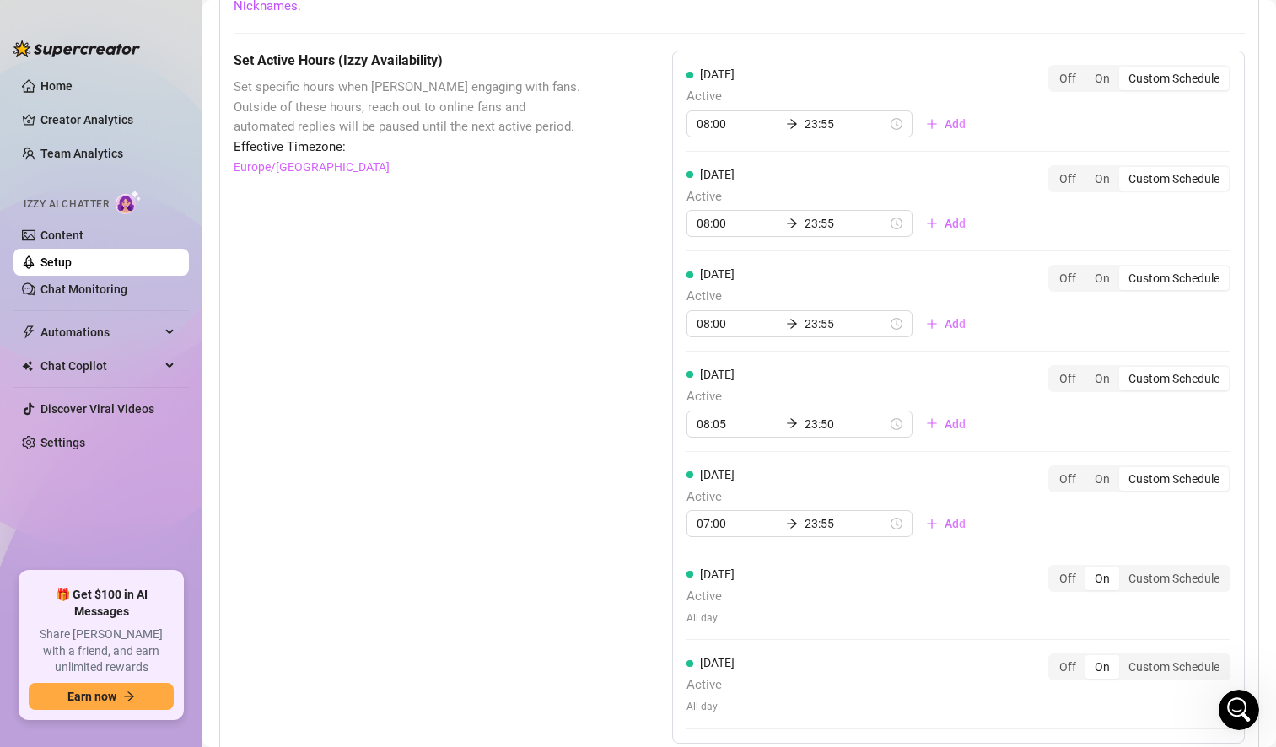
scroll to position [1784, 0]
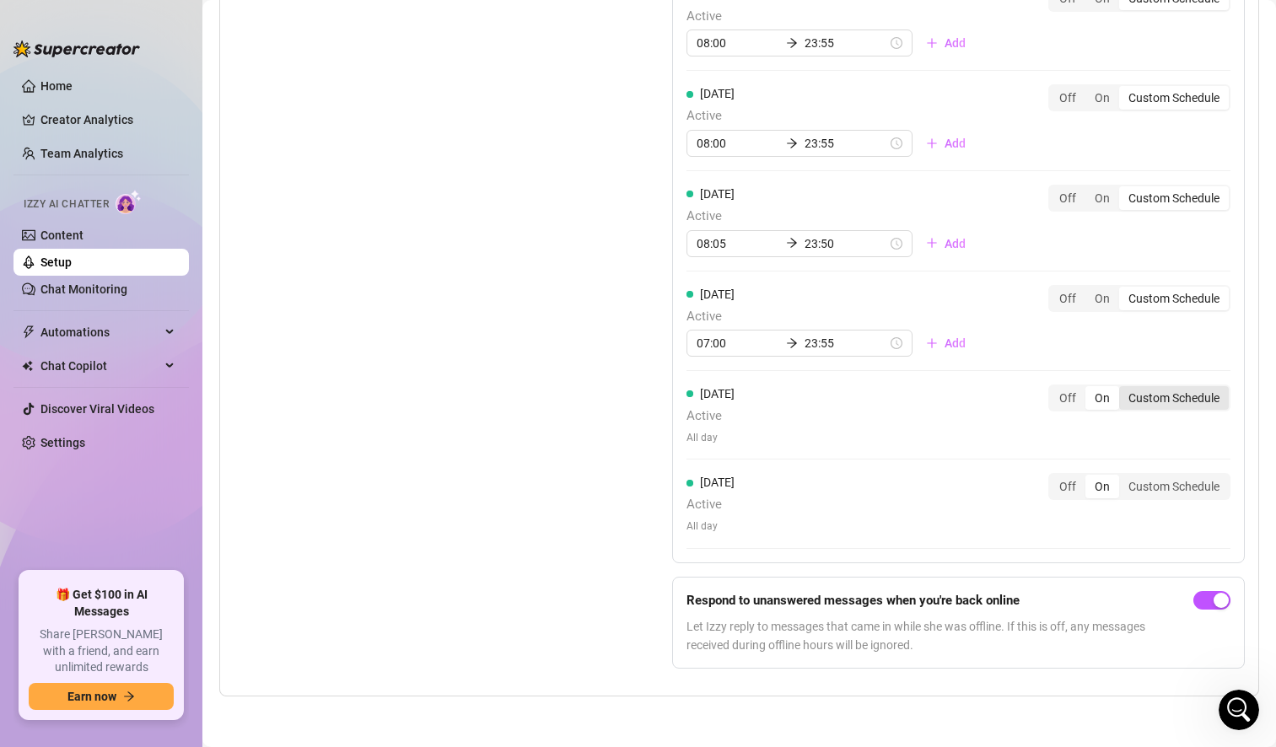
click at [1151, 394] on div "Custom Schedule" at bounding box center [1174, 398] width 110 height 24
click at [1123, 389] on input "Custom Schedule" at bounding box center [1123, 389] width 0 height 0
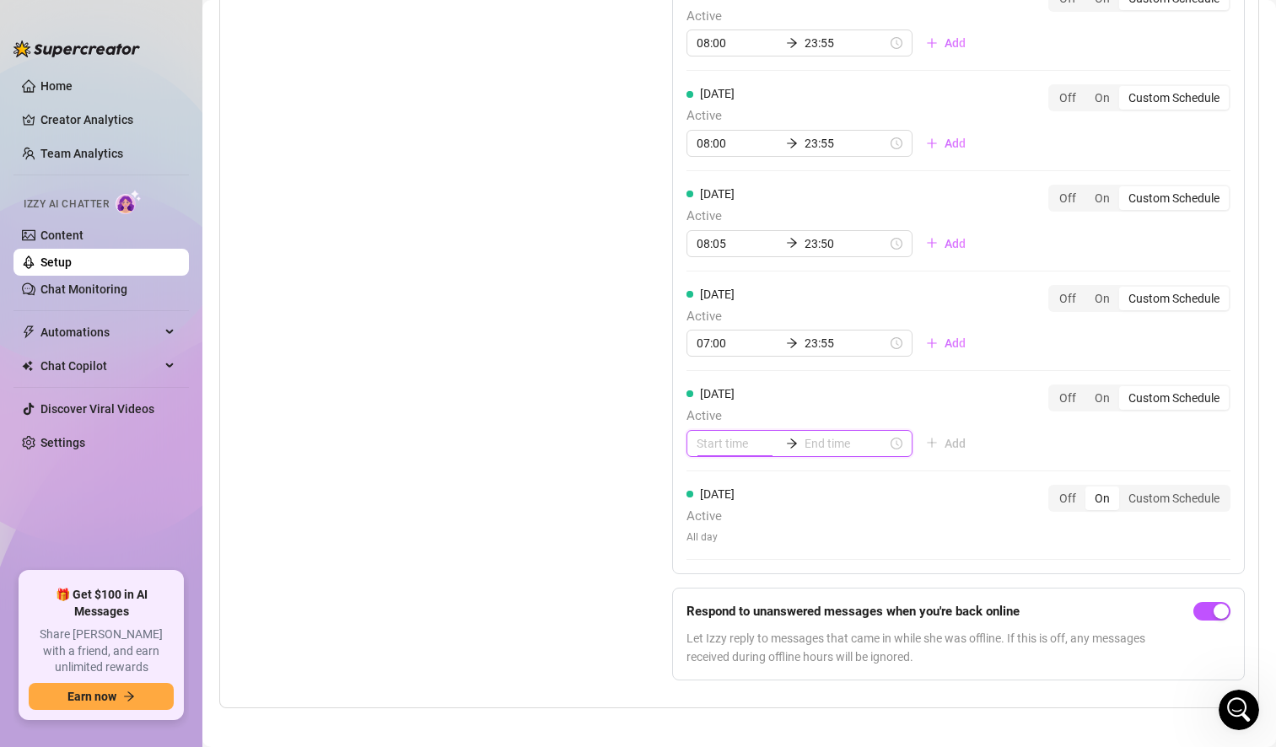
click at [719, 443] on input at bounding box center [737, 443] width 83 height 19
type input "0700"
click at [822, 446] on input at bounding box center [845, 443] width 83 height 19
type input "00:10"
type input "02:00"
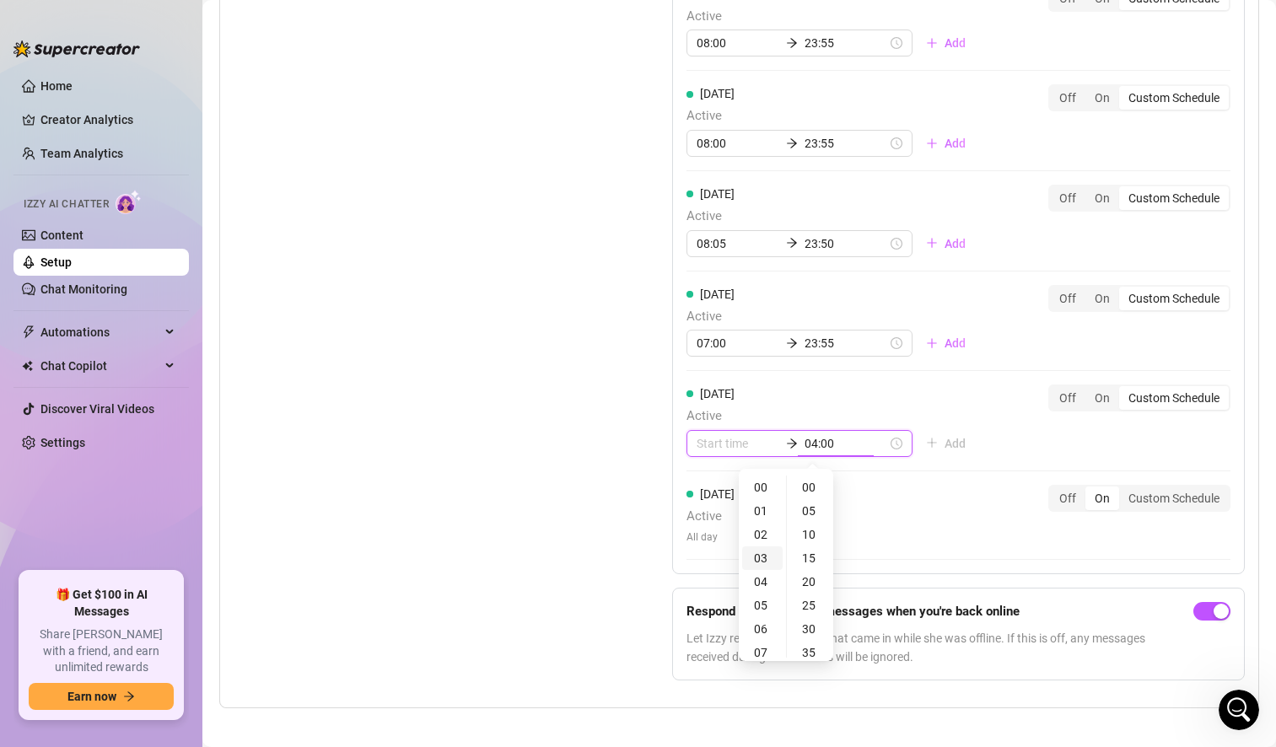
type input "03:00"
type input "23:00"
click at [762, 491] on div "23" at bounding box center [762, 488] width 40 height 24
click at [814, 619] on div "30" at bounding box center [810, 629] width 40 height 24
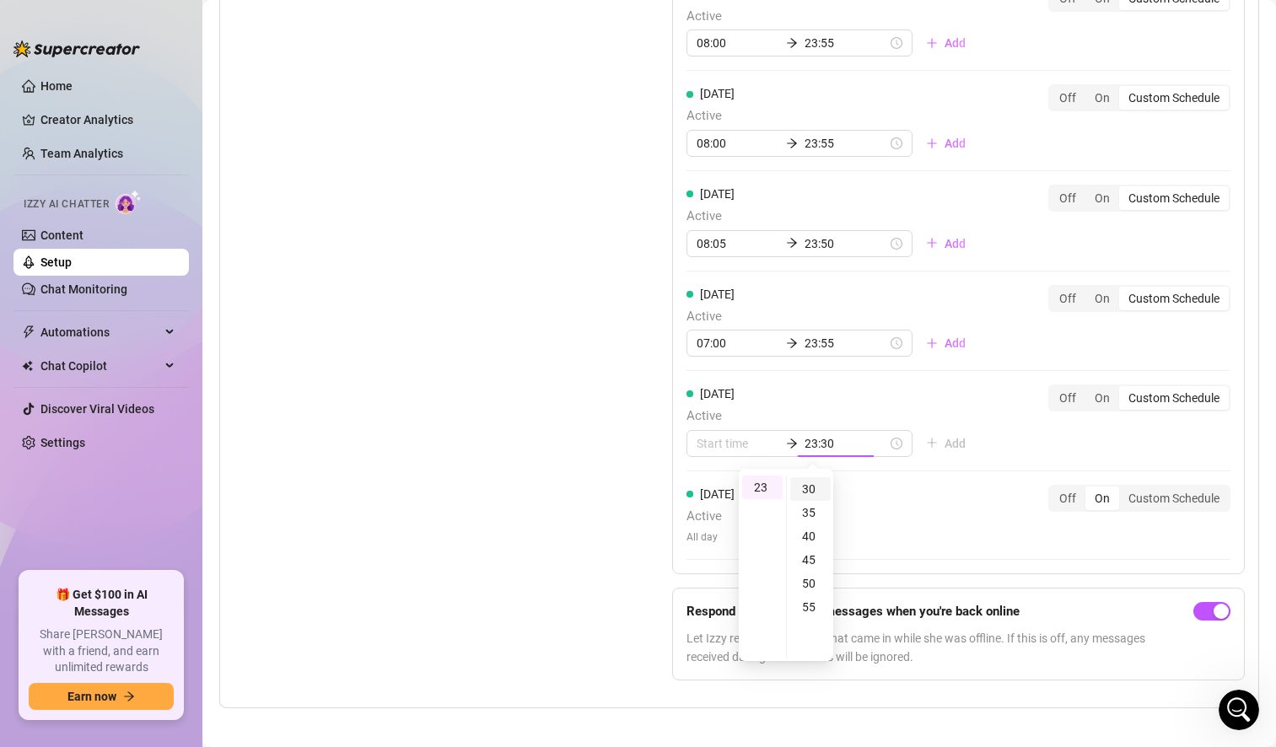
scroll to position [142, 0]
type input "23:30"
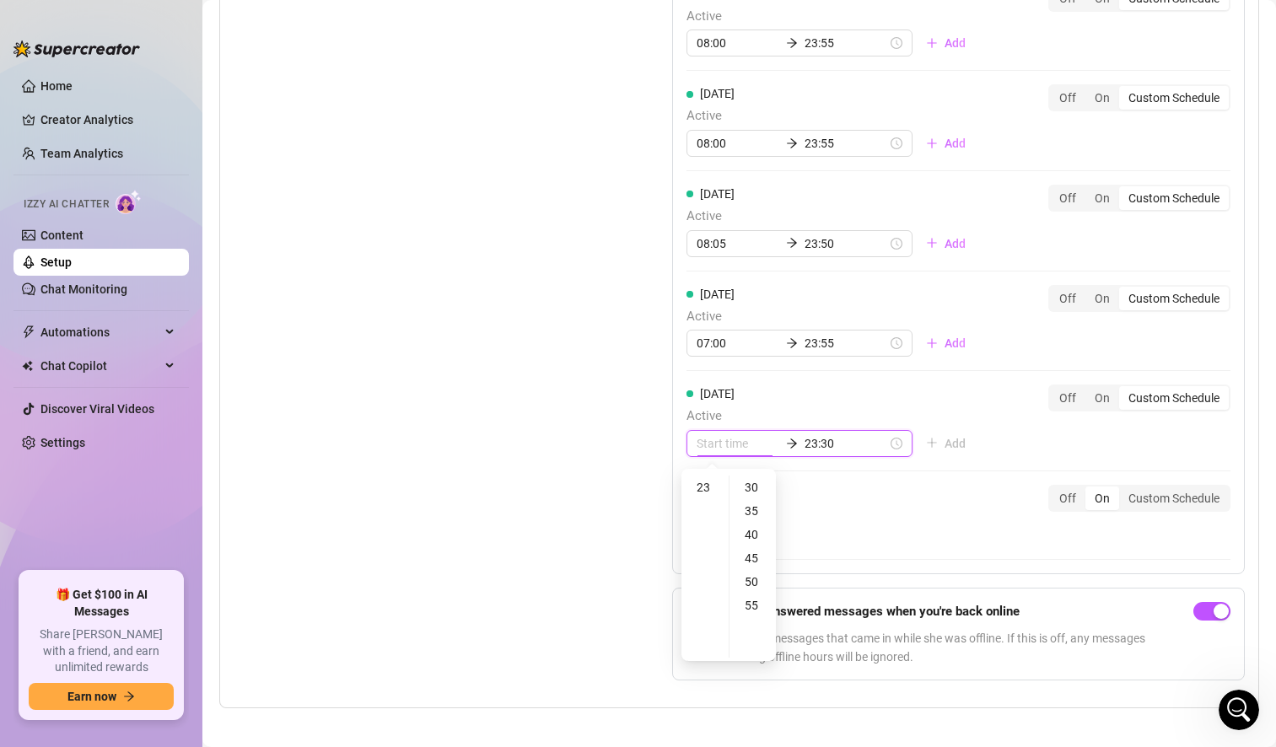
click at [727, 442] on input at bounding box center [737, 443] width 83 height 19
click at [706, 486] on div "00" at bounding box center [705, 488] width 40 height 24
click at [704, 567] on div "08" at bounding box center [705, 569] width 40 height 24
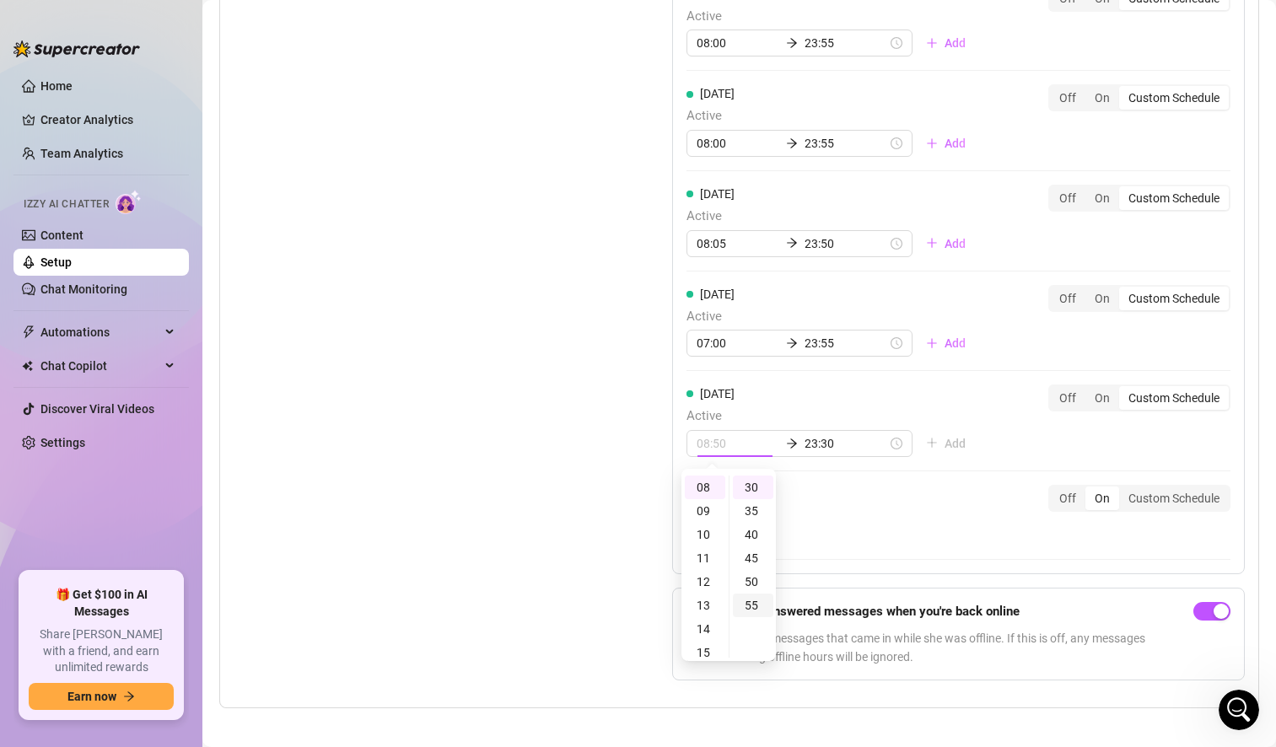
type input "08:55"
click at [757, 601] on div "55" at bounding box center [753, 606] width 40 height 24
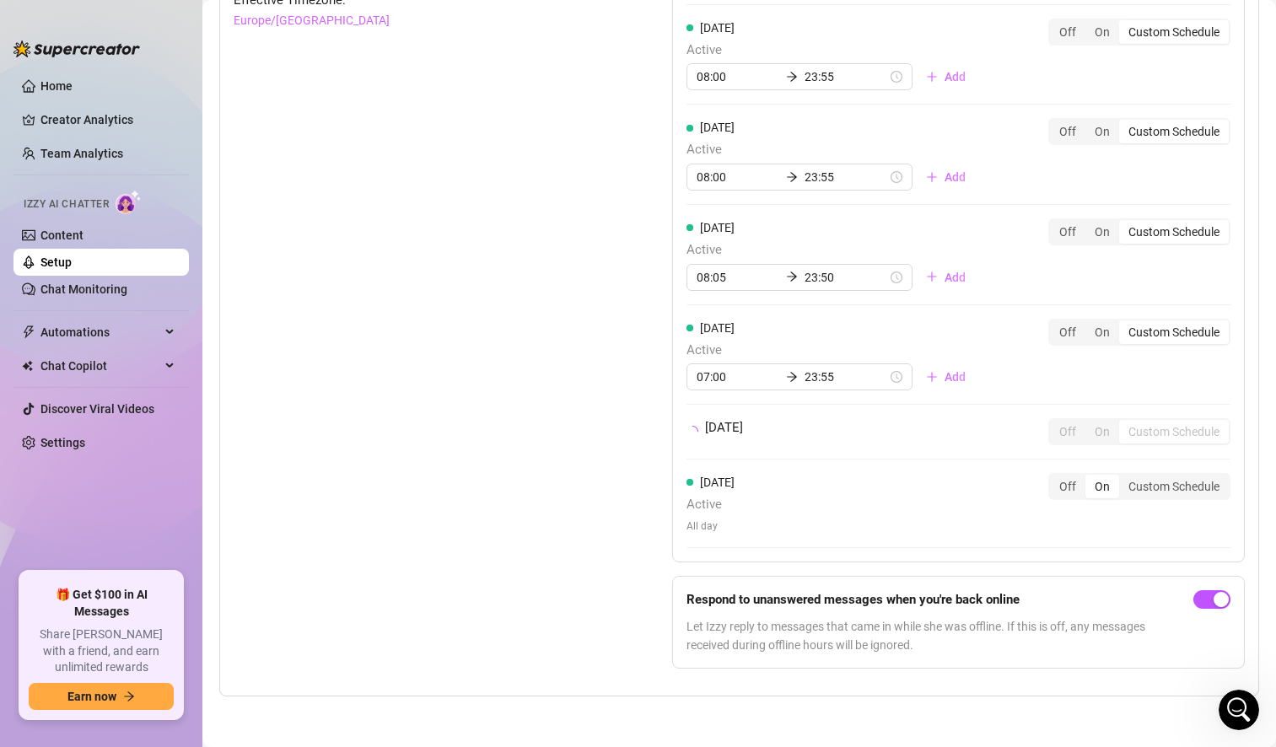
click at [994, 449] on div "[DATE] Off On Custom Schedule" at bounding box center [958, 438] width 544 height 41
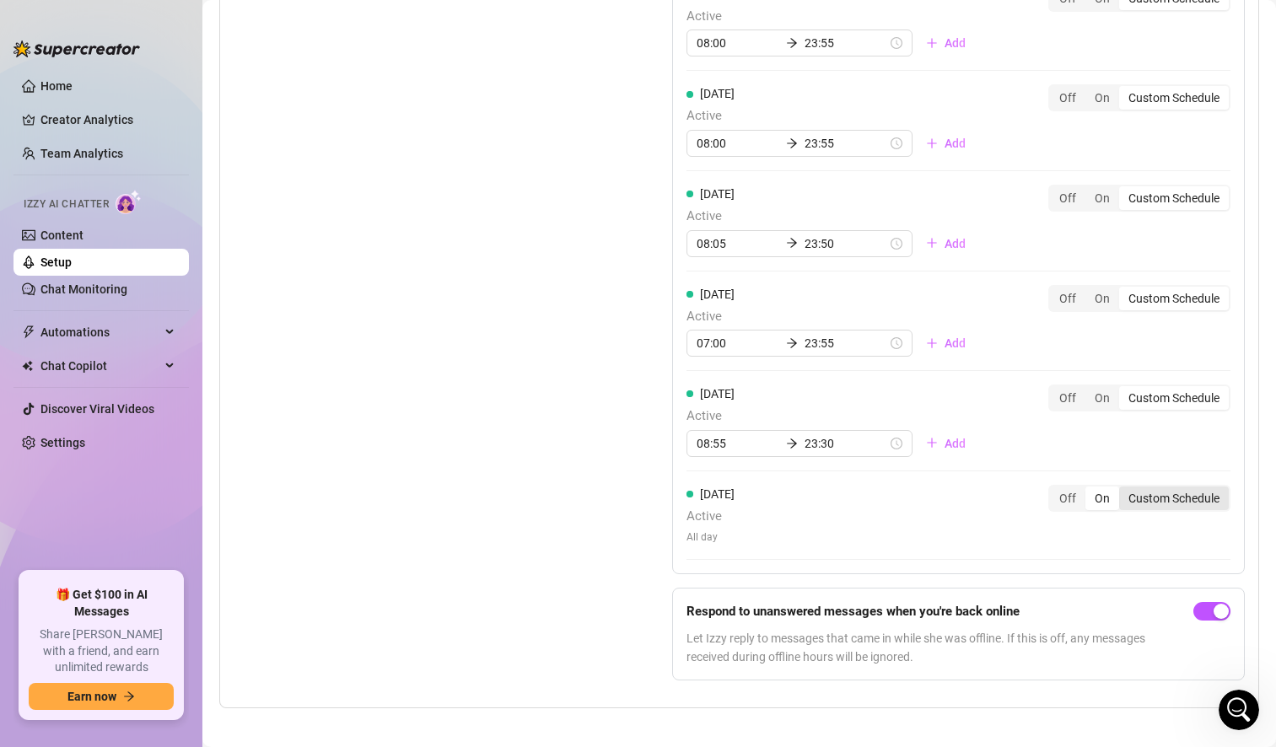
click at [1179, 494] on div "Custom Schedule" at bounding box center [1174, 498] width 110 height 24
click at [1123, 489] on input "Custom Schedule" at bounding box center [1123, 489] width 0 height 0
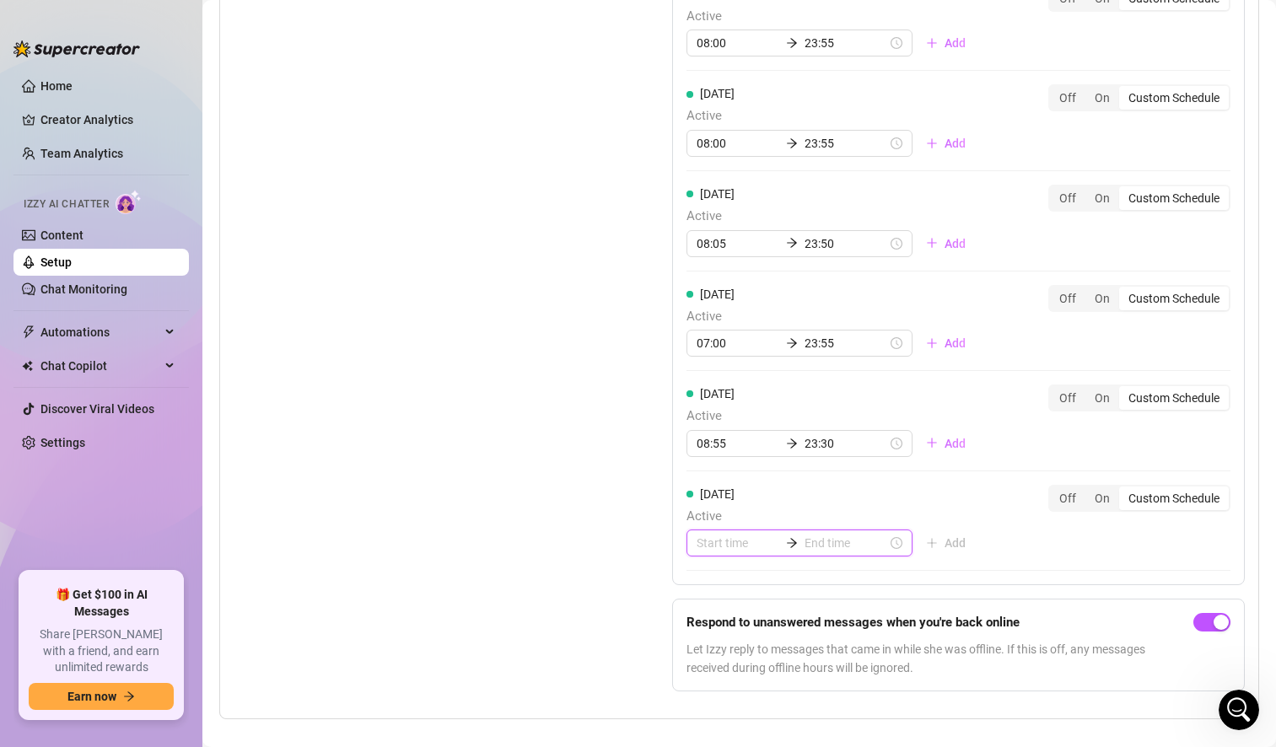
click at [706, 549] on input at bounding box center [737, 543] width 83 height 19
type input "06:00"
click at [706, 400] on div "08" at bounding box center [705, 402] width 40 height 24
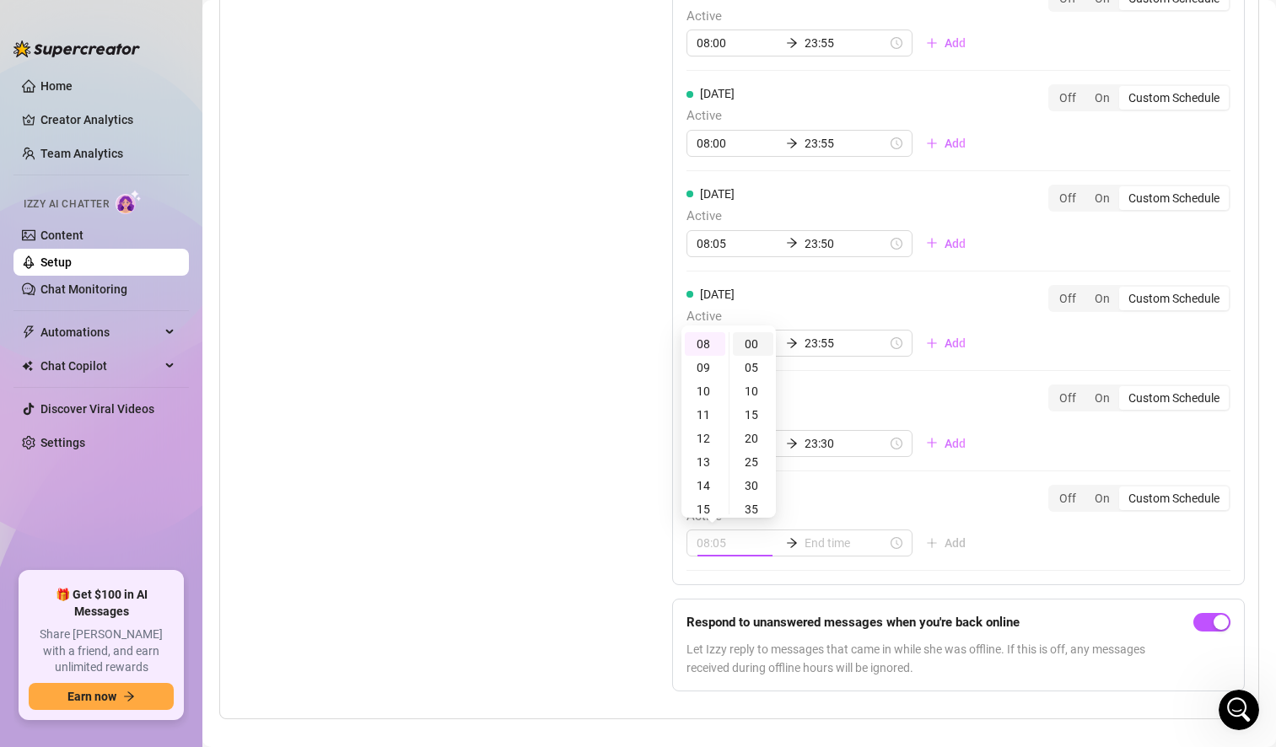
type input "08:00"
click at [757, 339] on div "00" at bounding box center [753, 344] width 40 height 24
click at [817, 540] on input at bounding box center [845, 543] width 83 height 19
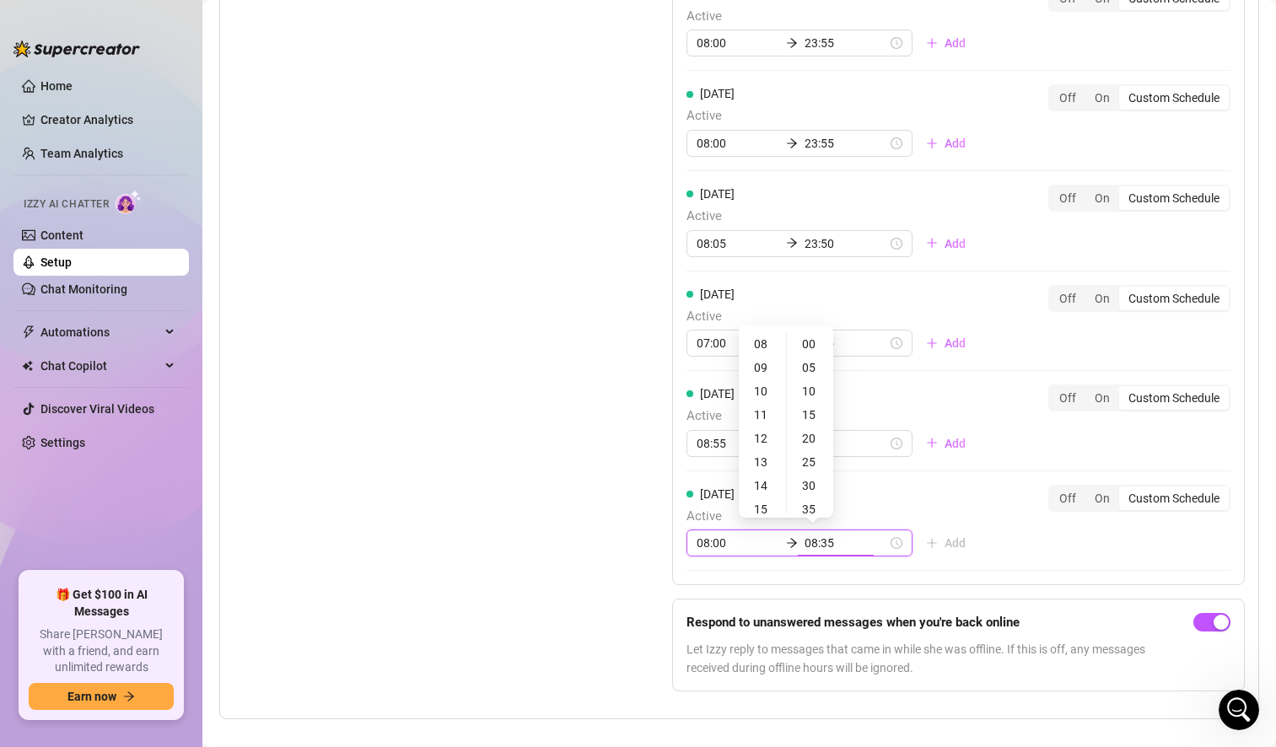
type input "08:30"
type input "13:00"
type input "23:00"
click at [759, 349] on div "23" at bounding box center [762, 344] width 40 height 24
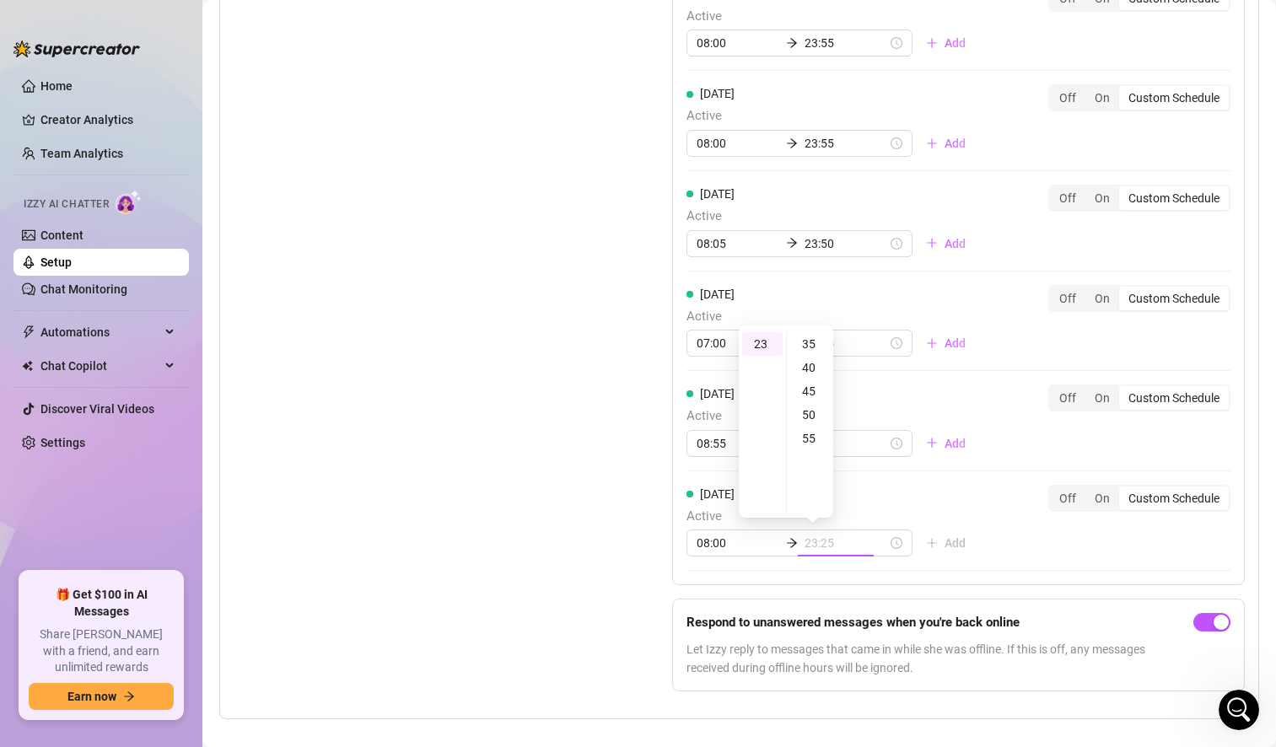
scroll to position [260, 0]
type input "23:55"
click at [809, 349] on div "55" at bounding box center [810, 344] width 40 height 24
click at [805, 340] on div "55" at bounding box center [810, 344] width 40 height 24
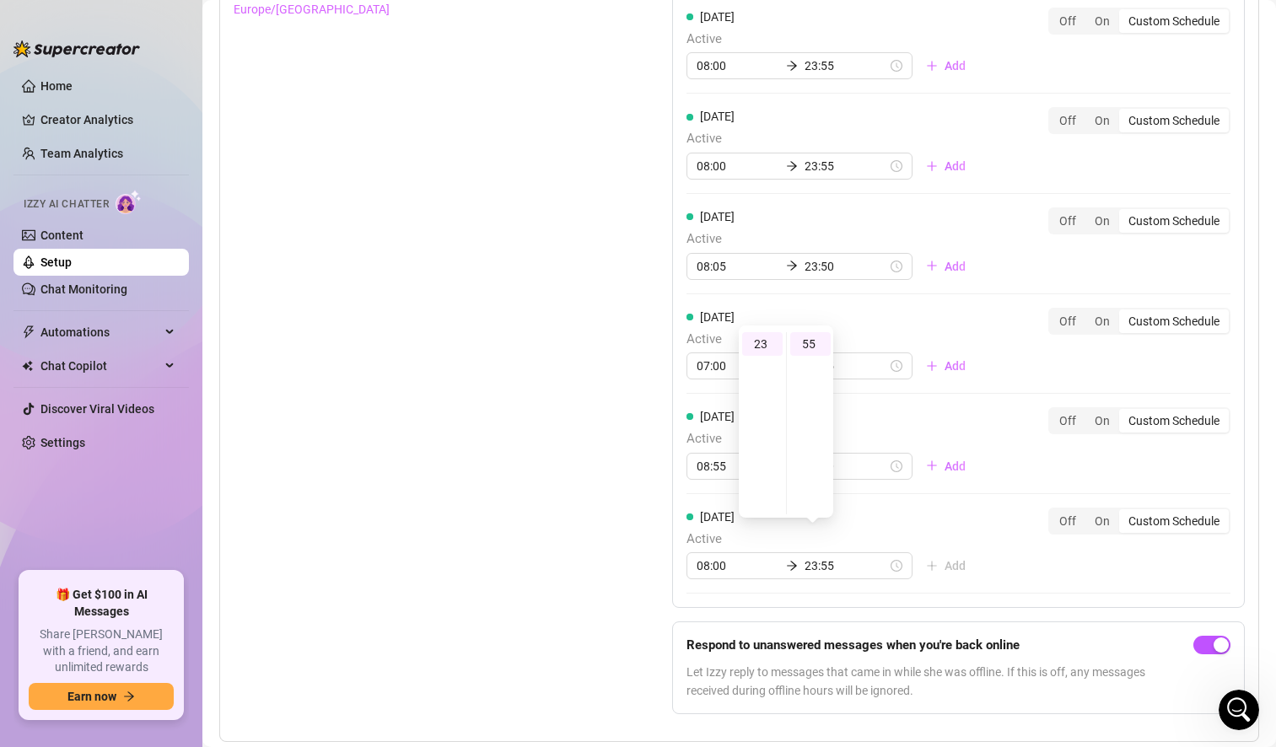
click at [1007, 558] on div "[DATE] Active 08:00 23:55 Add Off On Custom Schedule [DATE] Active 08:00 23:55 …" at bounding box center [958, 250] width 572 height 715
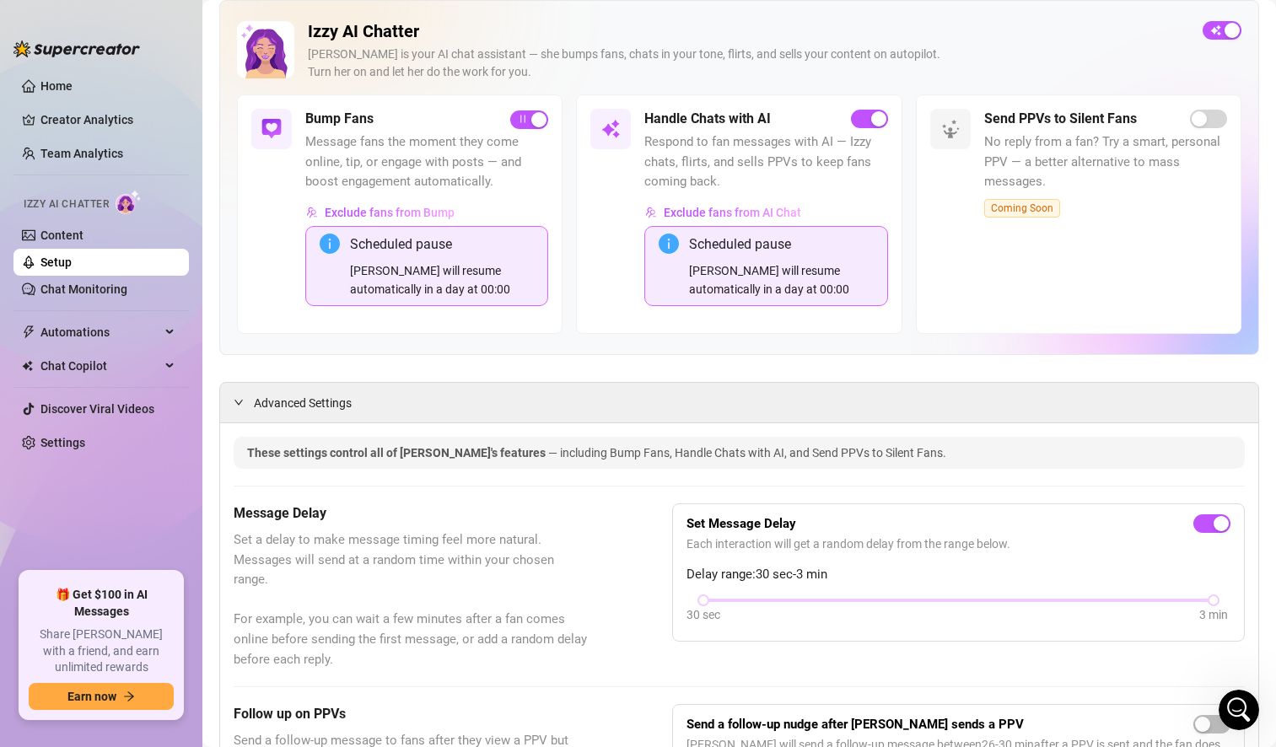
scroll to position [0, 0]
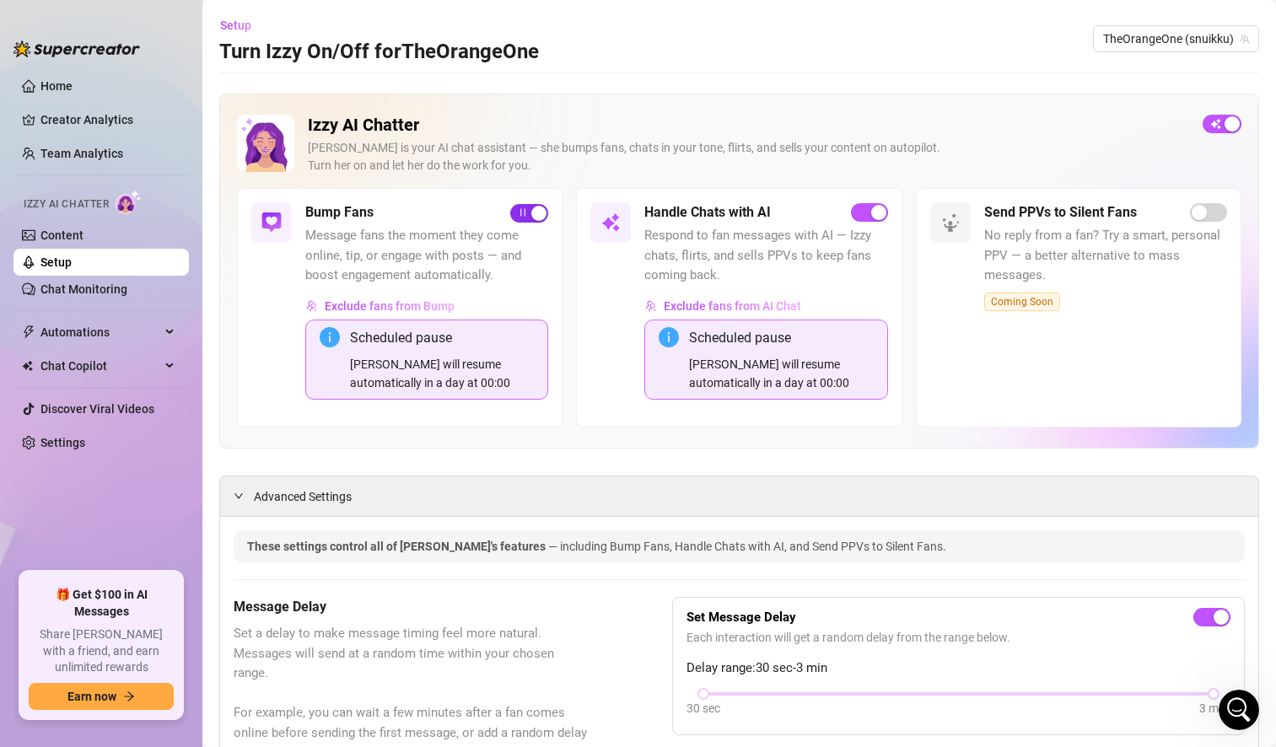
click at [514, 212] on span "button" at bounding box center [529, 213] width 38 height 19
click at [520, 215] on div "button" at bounding box center [519, 213] width 15 height 15
click at [80, 440] on link "Settings" at bounding box center [62, 442] width 45 height 13
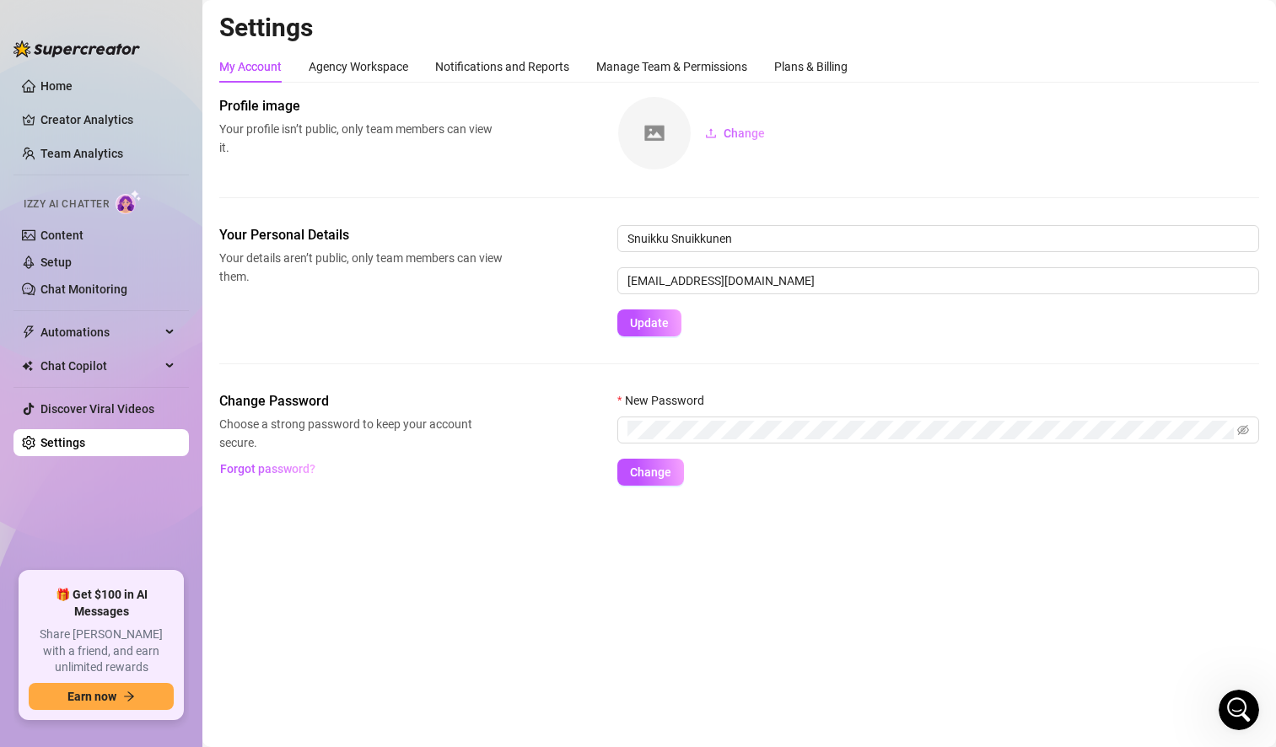
click at [132, 204] on img at bounding box center [129, 202] width 26 height 24
click at [64, 269] on link "Setup" at bounding box center [55, 261] width 31 height 13
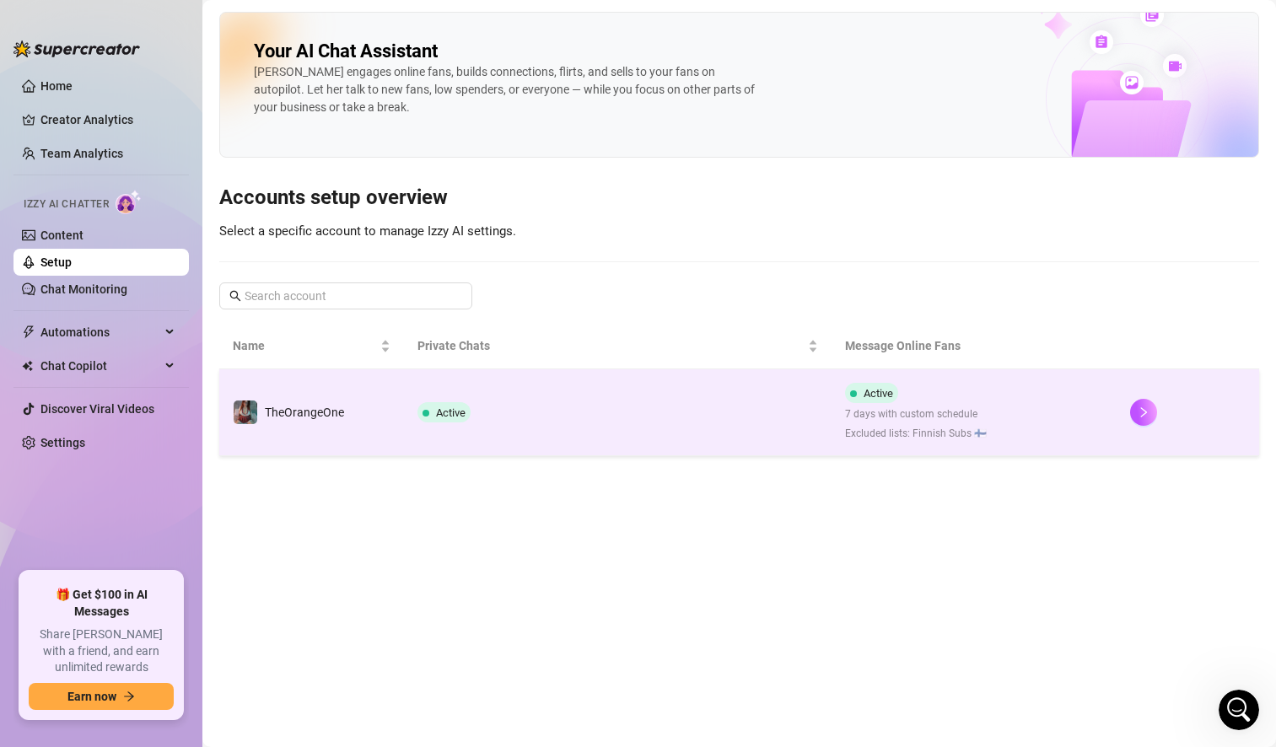
click at [1069, 416] on td "Active 7 days with custom schedule Excluded lists: Finnish Subs 🇫🇮" at bounding box center [973, 412] width 285 height 87
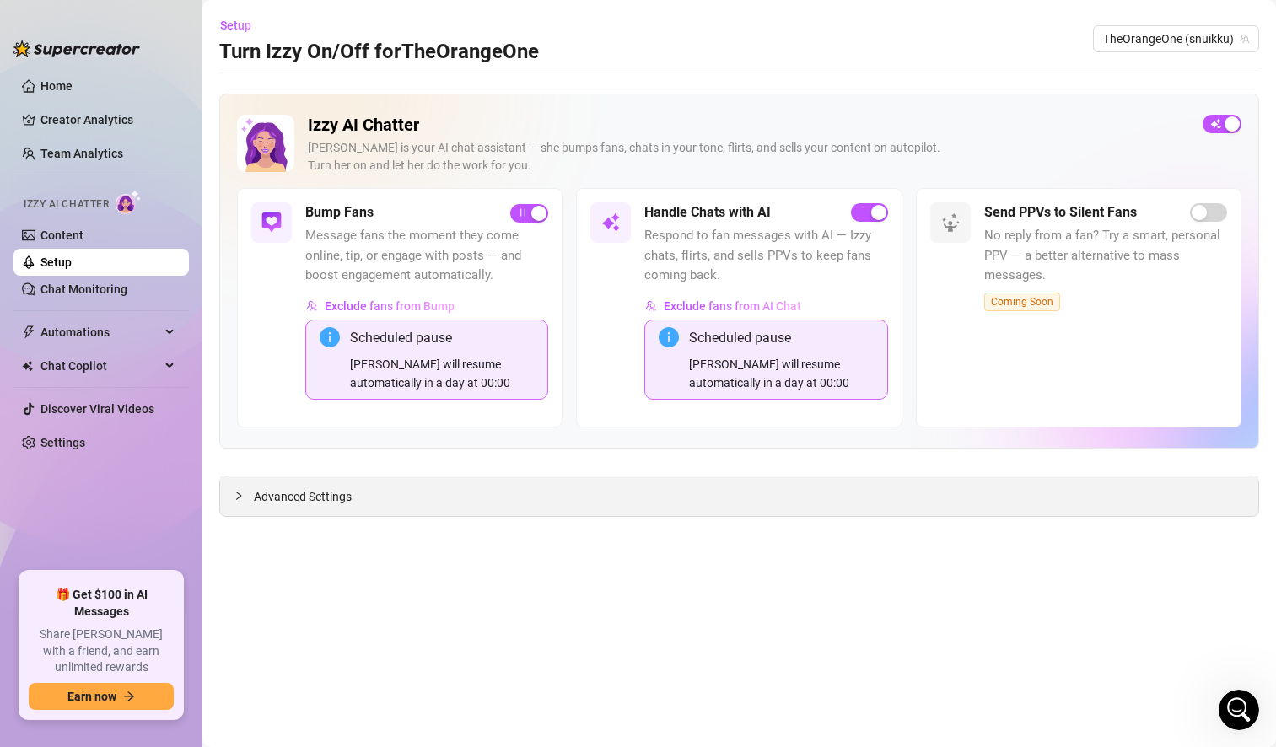
click at [292, 495] on span "Advanced Settings" at bounding box center [303, 496] width 98 height 19
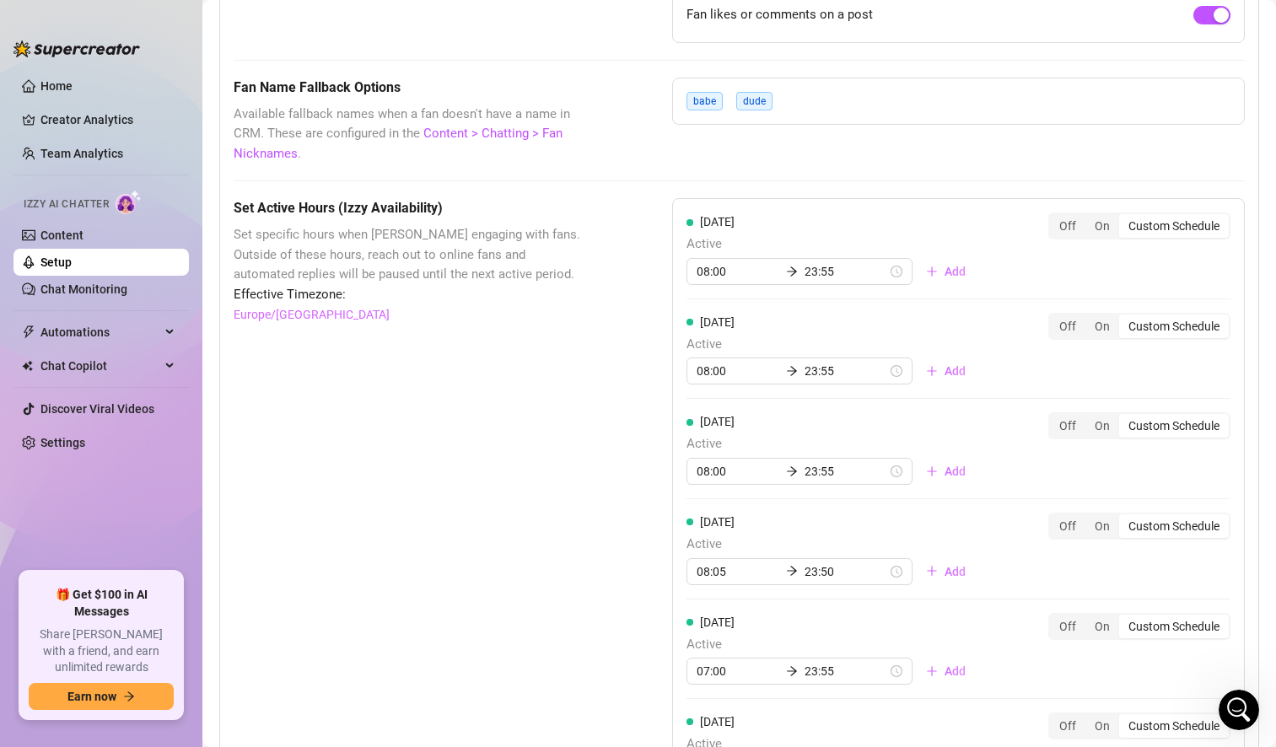
scroll to position [1490, 0]
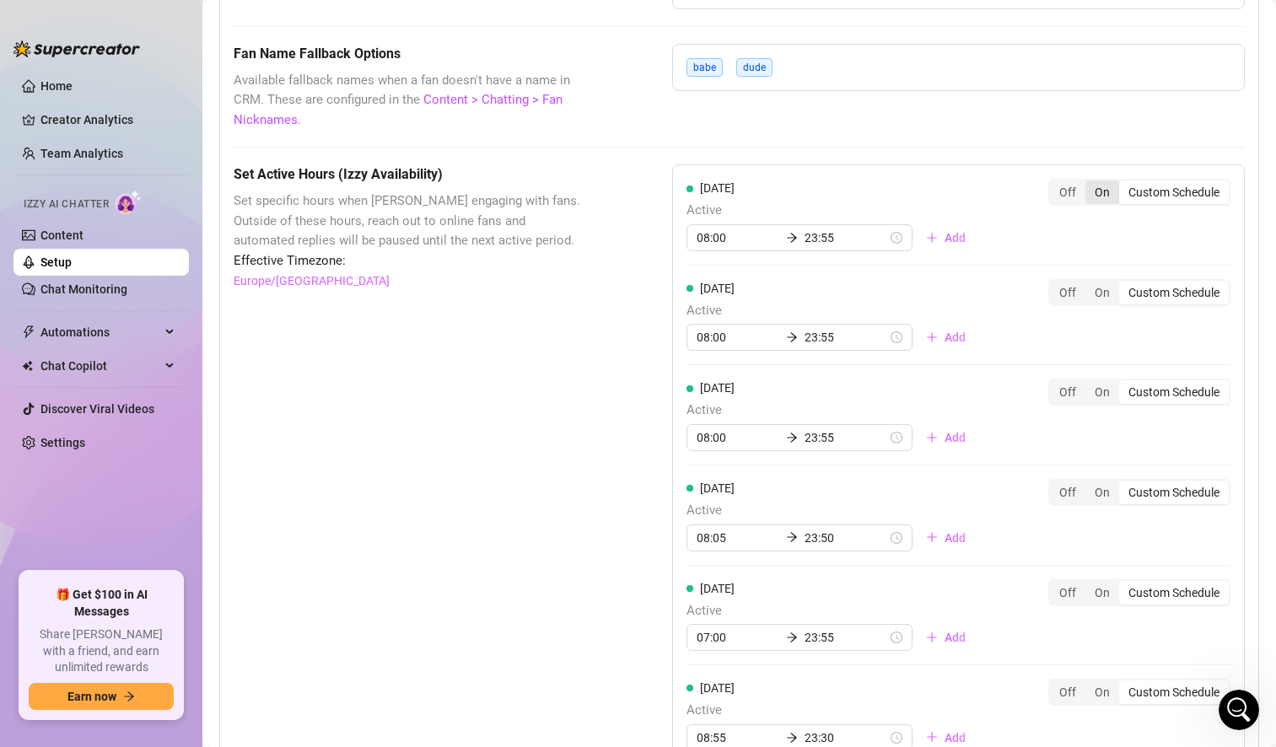
click at [1089, 194] on div "On" at bounding box center [1102, 192] width 34 height 24
click at [1089, 183] on input "On" at bounding box center [1089, 183] width 0 height 0
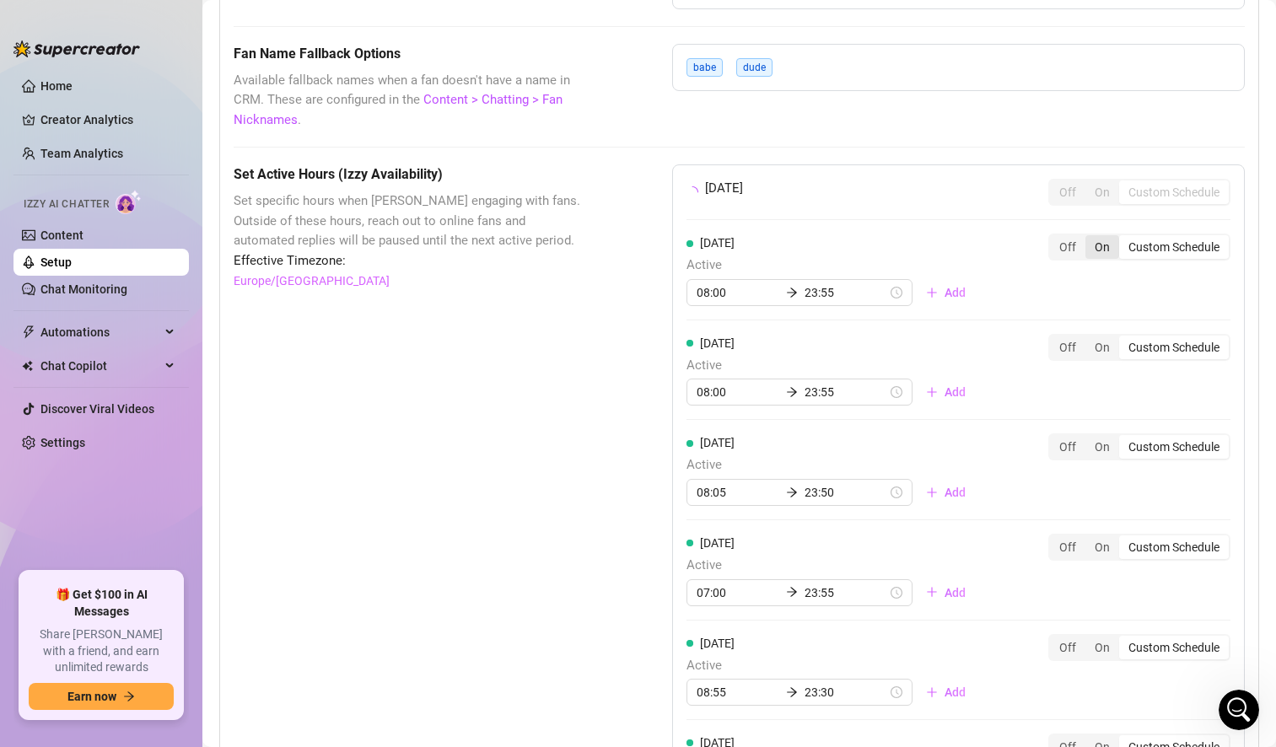
click at [1087, 240] on div "On" at bounding box center [1102, 247] width 34 height 24
click at [1089, 238] on input "On" at bounding box center [1089, 238] width 0 height 0
